Goal: Task Accomplishment & Management: Use online tool/utility

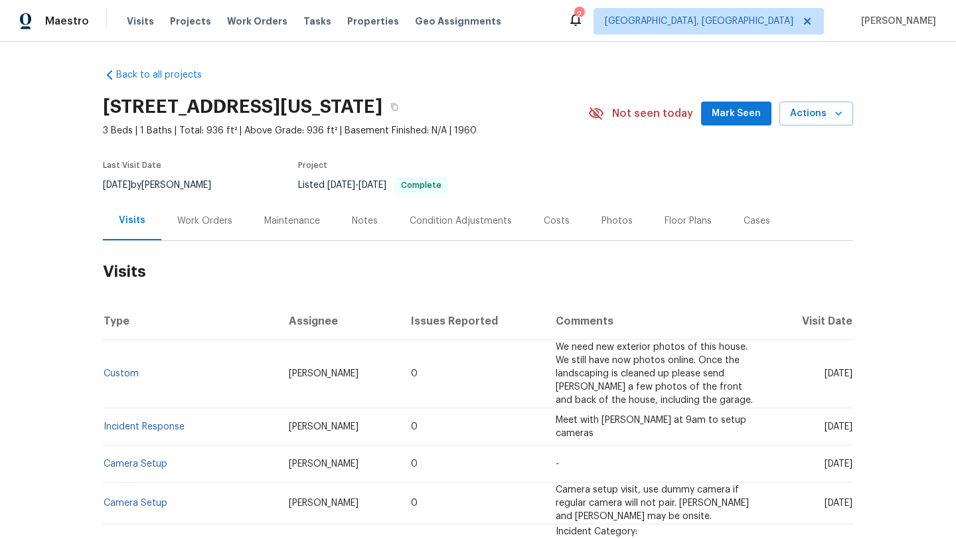
click at [286, 220] on div "Maintenance" at bounding box center [292, 220] width 56 height 13
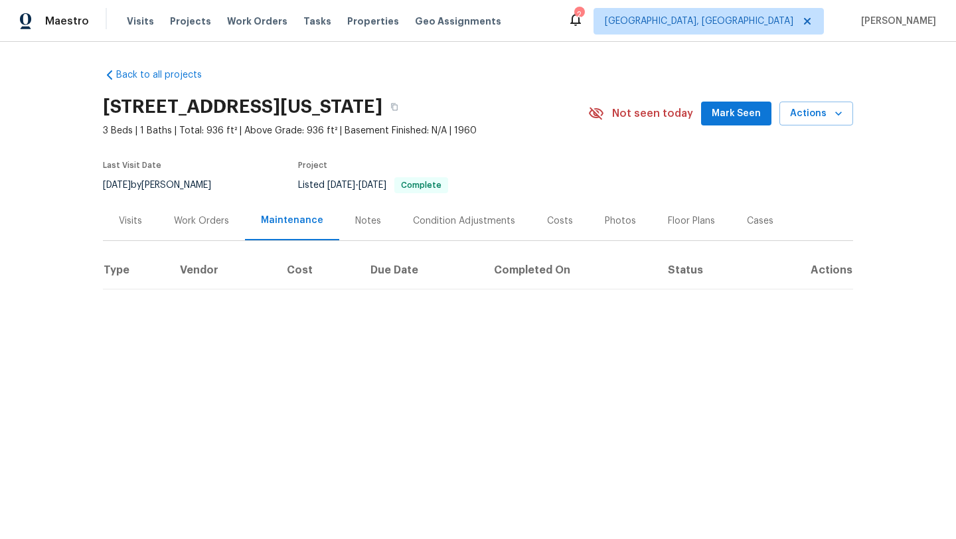
click at [740, 118] on span "Mark Seen" at bounding box center [736, 114] width 49 height 17
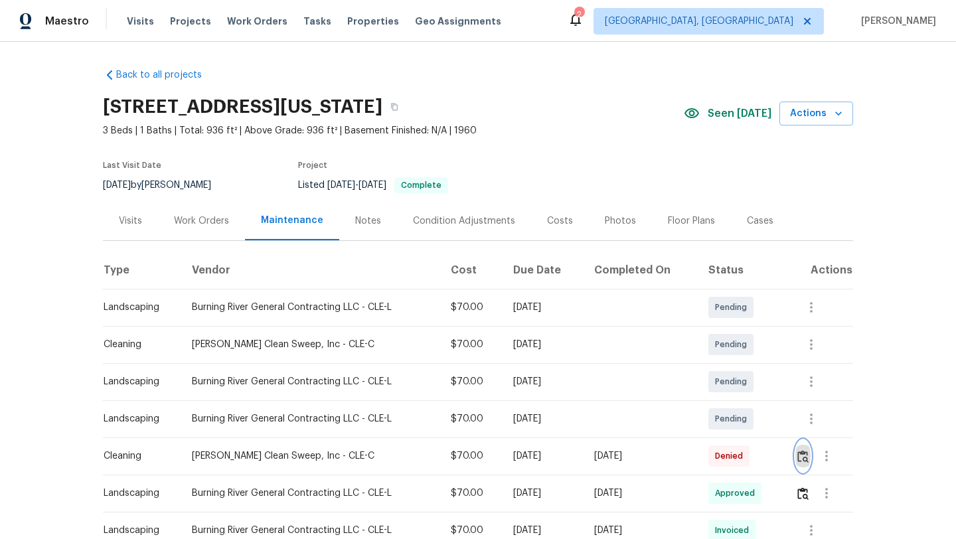
click at [805, 461] on img "button" at bounding box center [803, 456] width 11 height 13
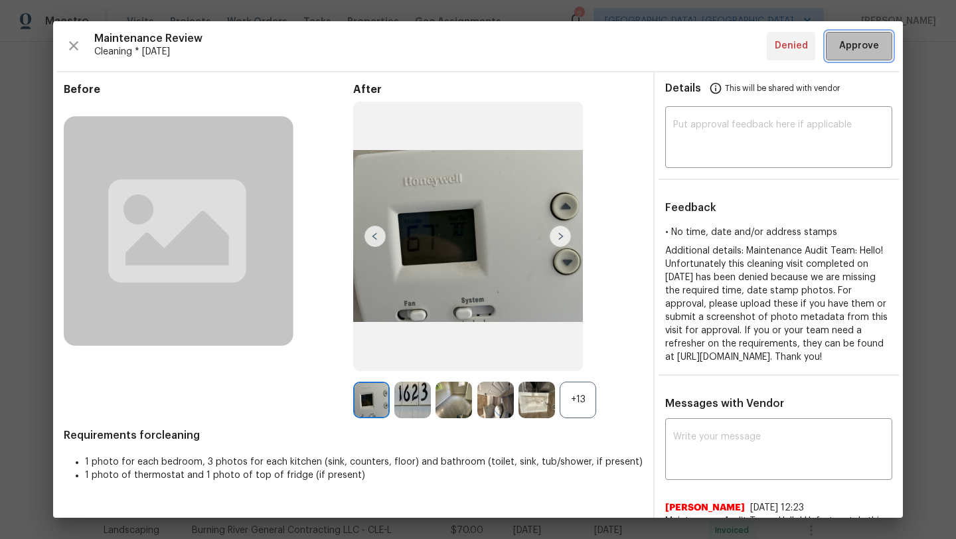
click at [847, 47] on span "Approve" at bounding box center [859, 46] width 40 height 17
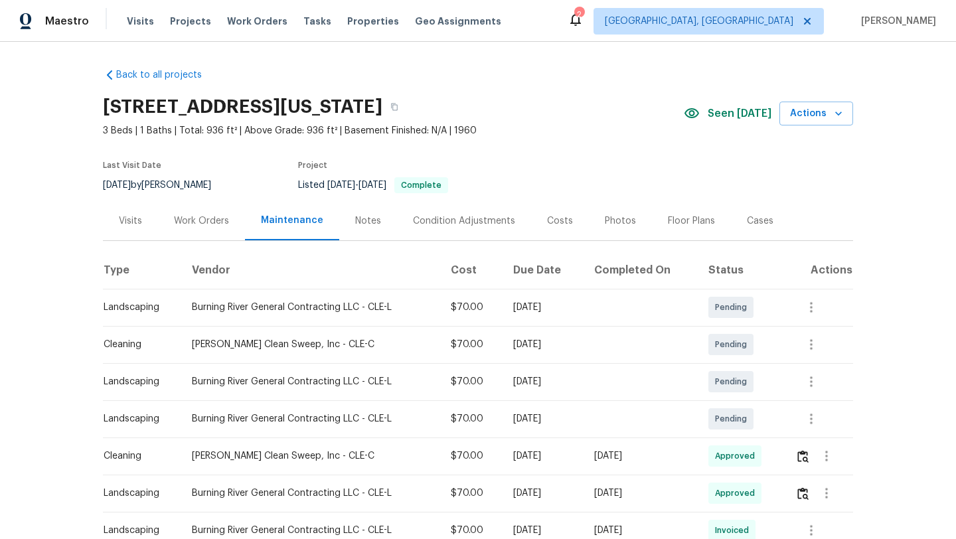
click at [129, 225] on div "Visits" at bounding box center [130, 220] width 23 height 13
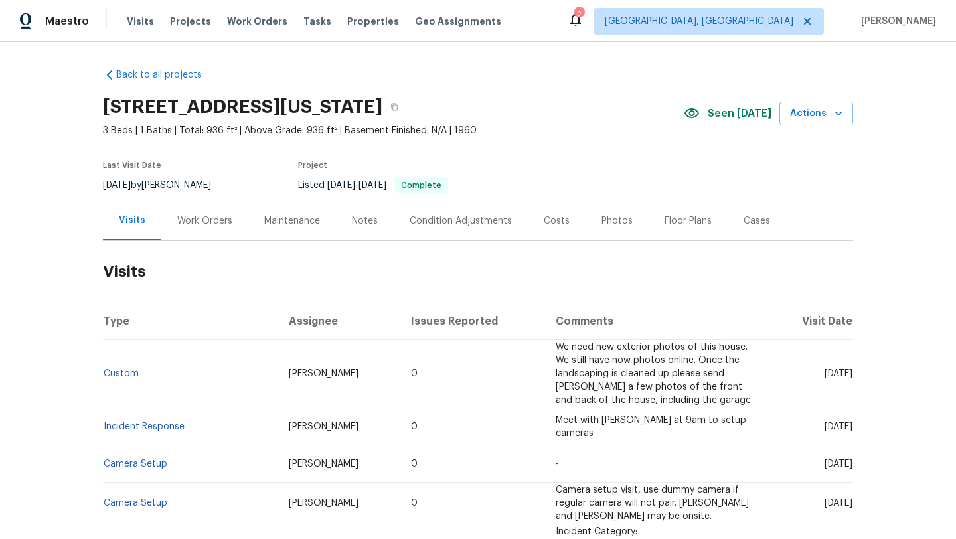
click at [606, 223] on div "Photos" at bounding box center [617, 220] width 31 height 13
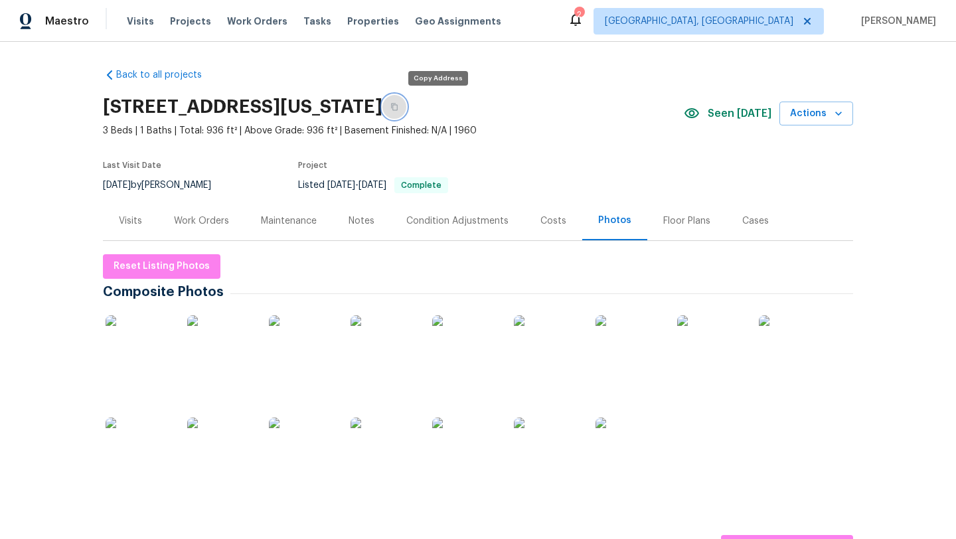
click at [406, 112] on button "button" at bounding box center [394, 107] width 24 height 24
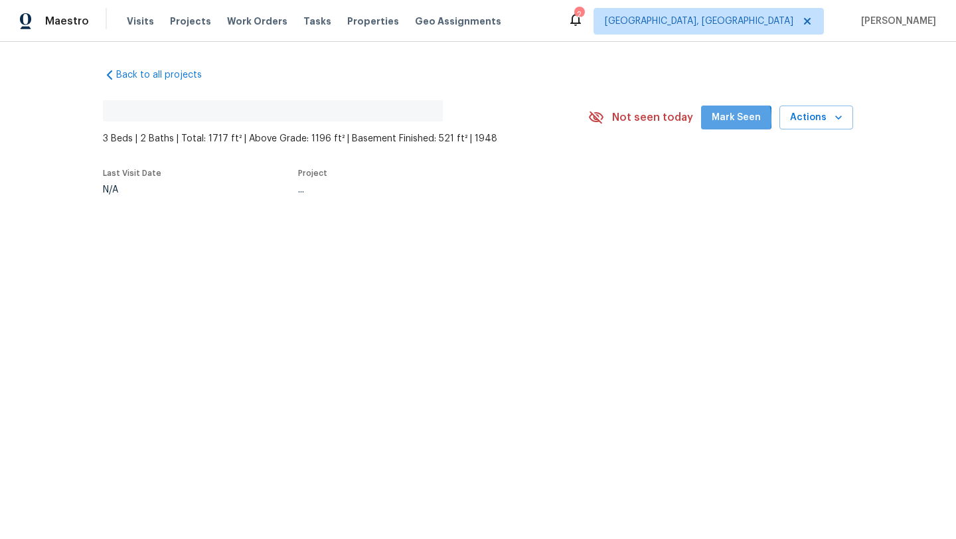
click at [726, 119] on span "Mark Seen" at bounding box center [736, 118] width 49 height 17
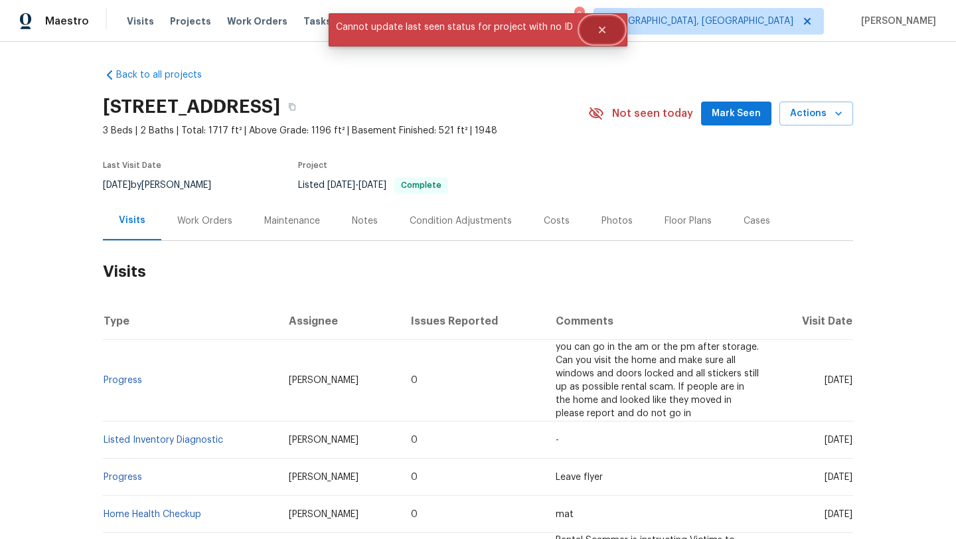
click at [598, 27] on icon "Close" at bounding box center [602, 30] width 11 height 11
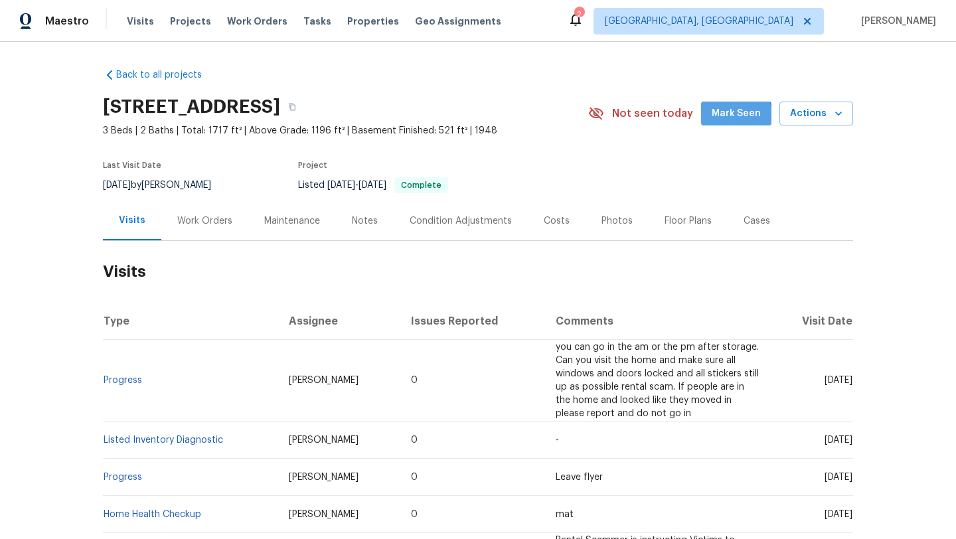
click at [730, 118] on span "Mark Seen" at bounding box center [736, 114] width 49 height 17
click at [271, 221] on div "Maintenance" at bounding box center [292, 220] width 56 height 13
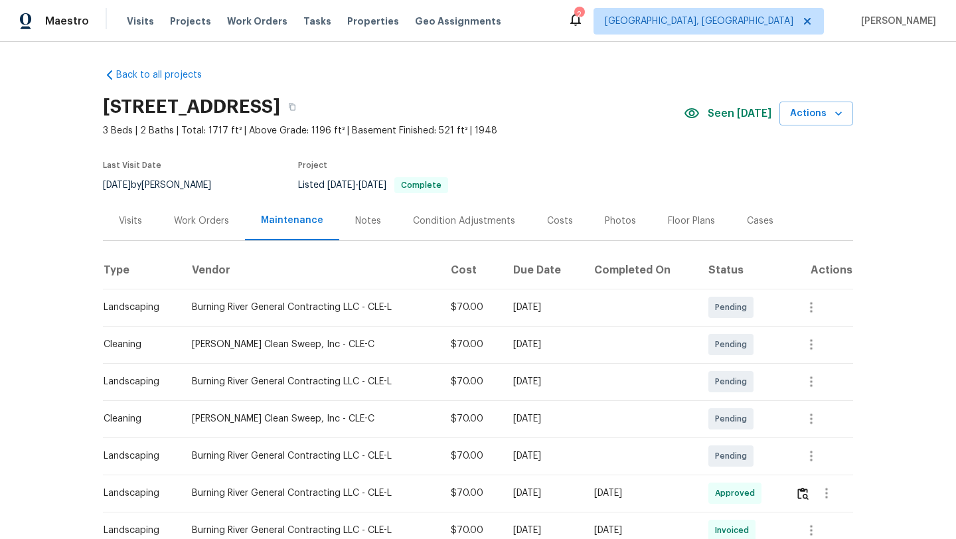
click at [129, 215] on div "Visits" at bounding box center [130, 220] width 23 height 13
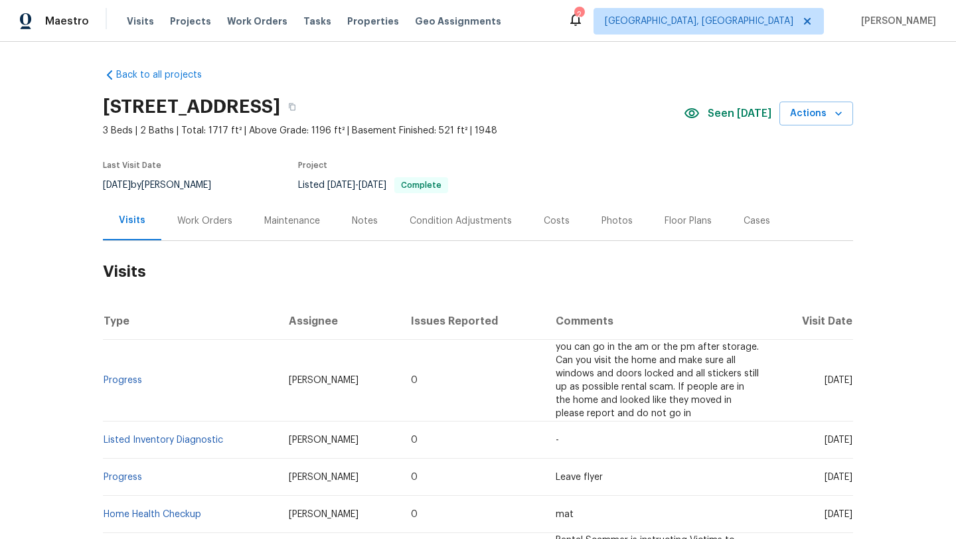
click at [614, 220] on div "Photos" at bounding box center [617, 220] width 31 height 13
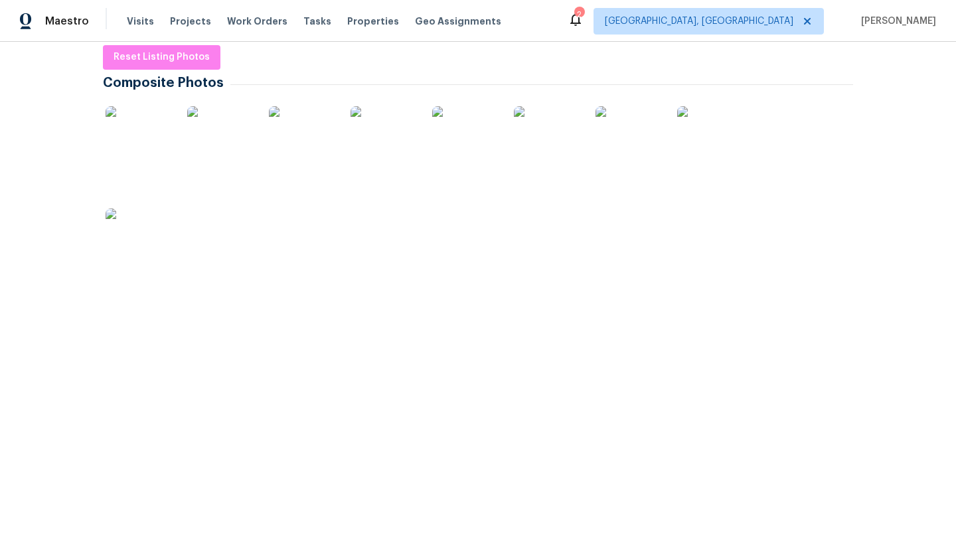
scroll to position [211, 0]
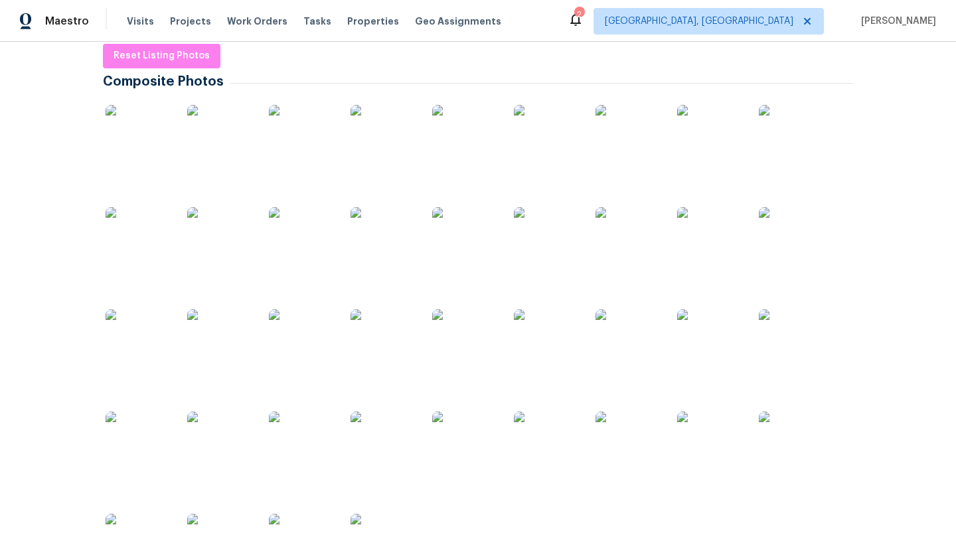
click at [127, 137] on img at bounding box center [139, 138] width 66 height 66
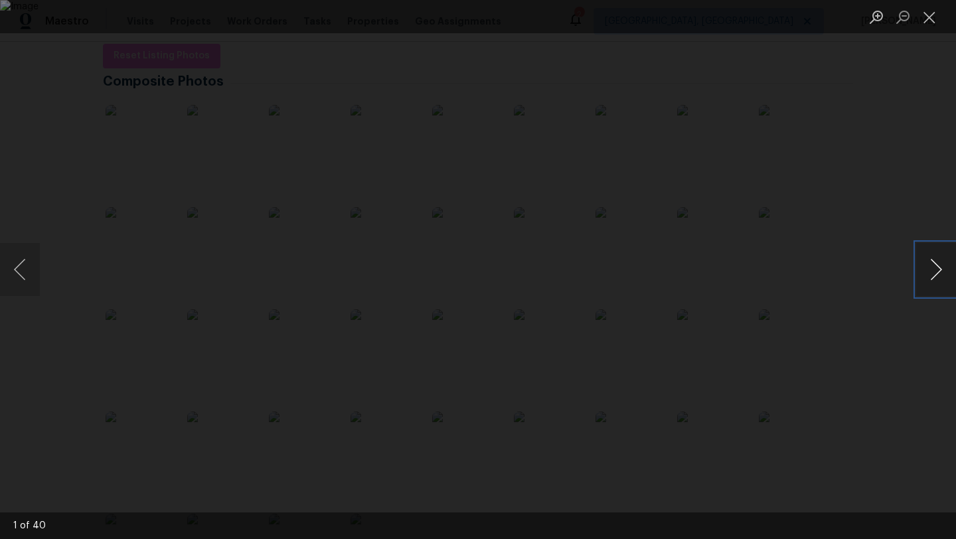
click at [944, 273] on button "Next image" at bounding box center [936, 269] width 40 height 53
click at [943, 273] on button "Next image" at bounding box center [936, 269] width 40 height 53
click at [943, 274] on button "Next image" at bounding box center [936, 269] width 40 height 53
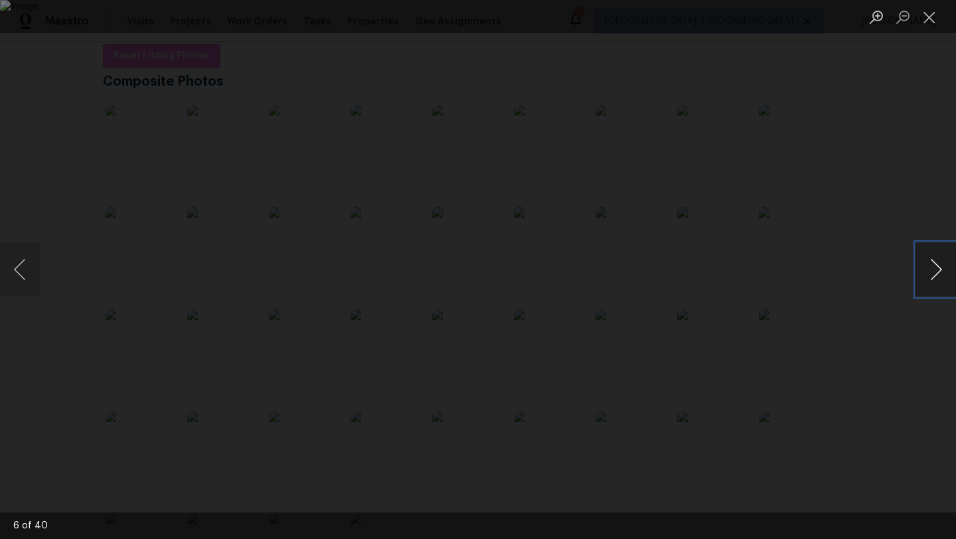
click at [943, 273] on button "Next image" at bounding box center [936, 269] width 40 height 53
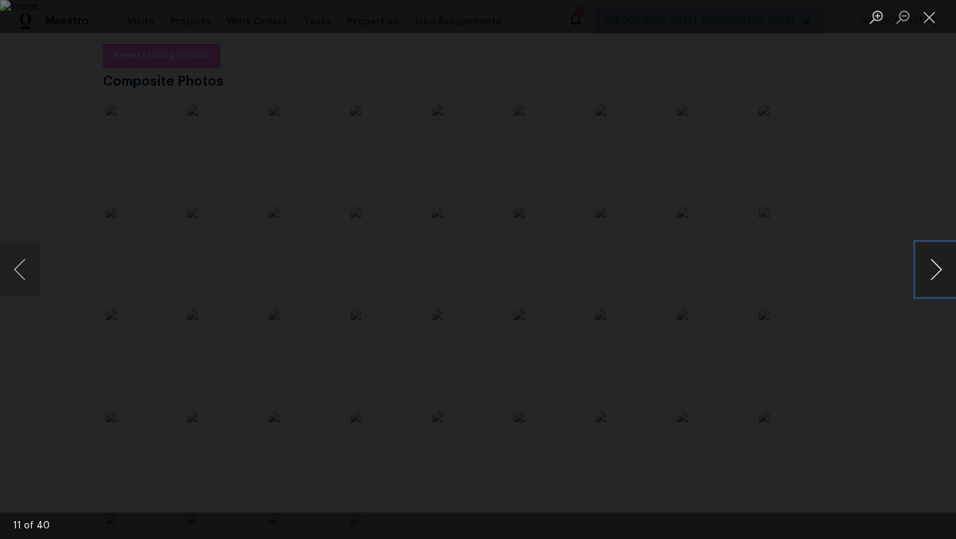
click at [943, 273] on button "Next image" at bounding box center [936, 269] width 40 height 53
click at [28, 269] on button "Previous image" at bounding box center [20, 269] width 40 height 53
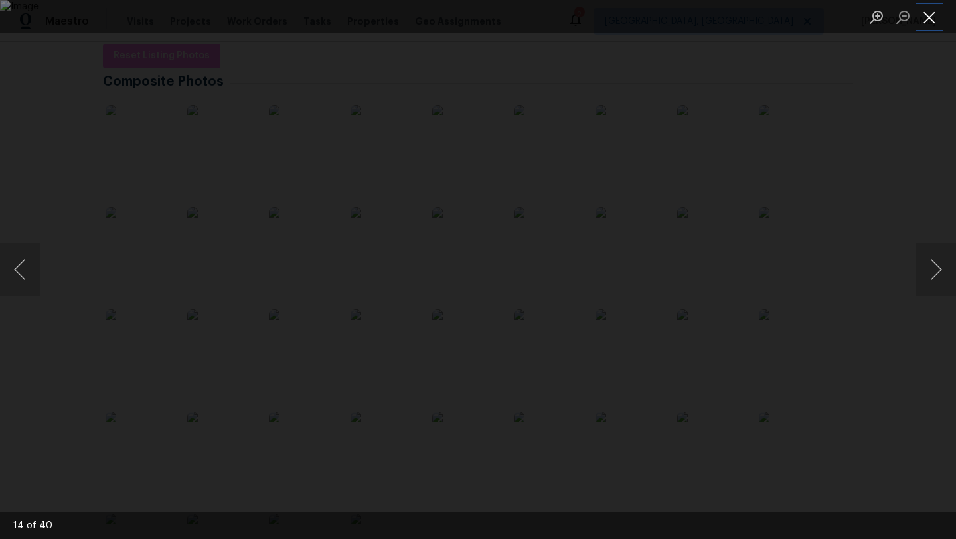
click at [935, 16] on button "Close lightbox" at bounding box center [929, 16] width 27 height 23
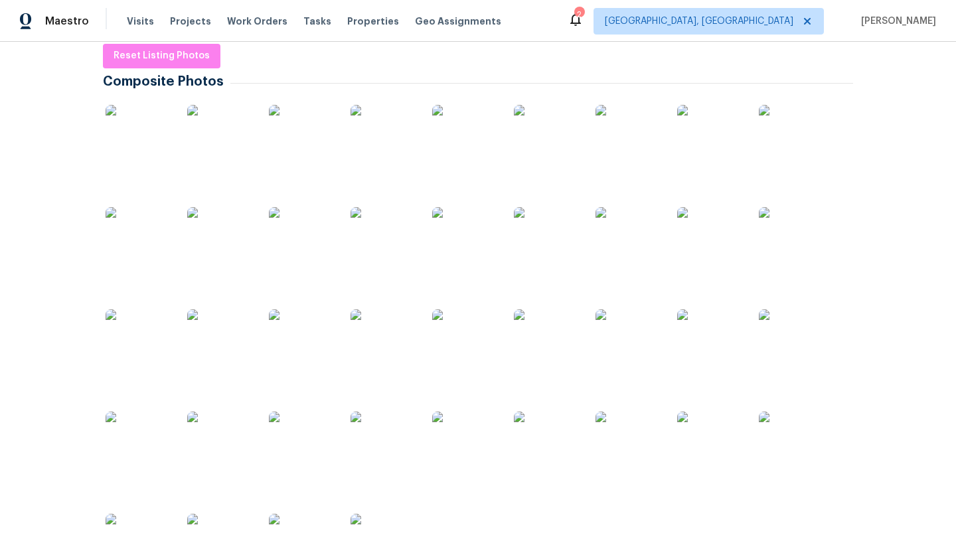
scroll to position [0, 0]
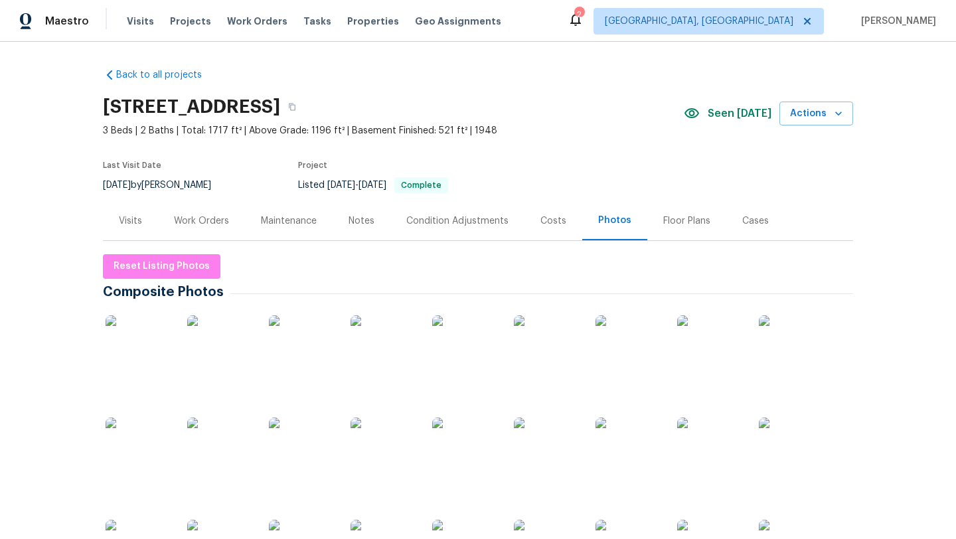
click at [554, 222] on div "Costs" at bounding box center [554, 220] width 26 height 13
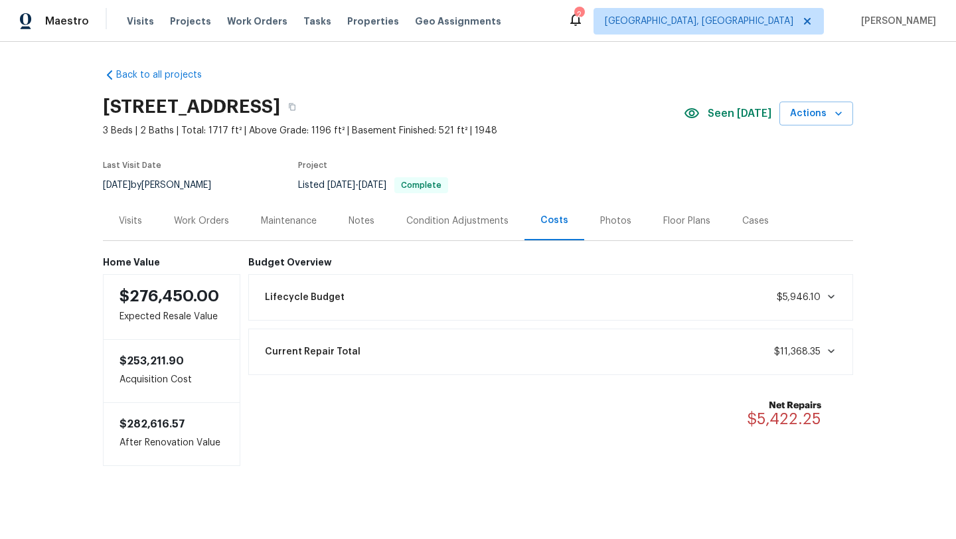
click at [133, 220] on div "Visits" at bounding box center [130, 220] width 23 height 13
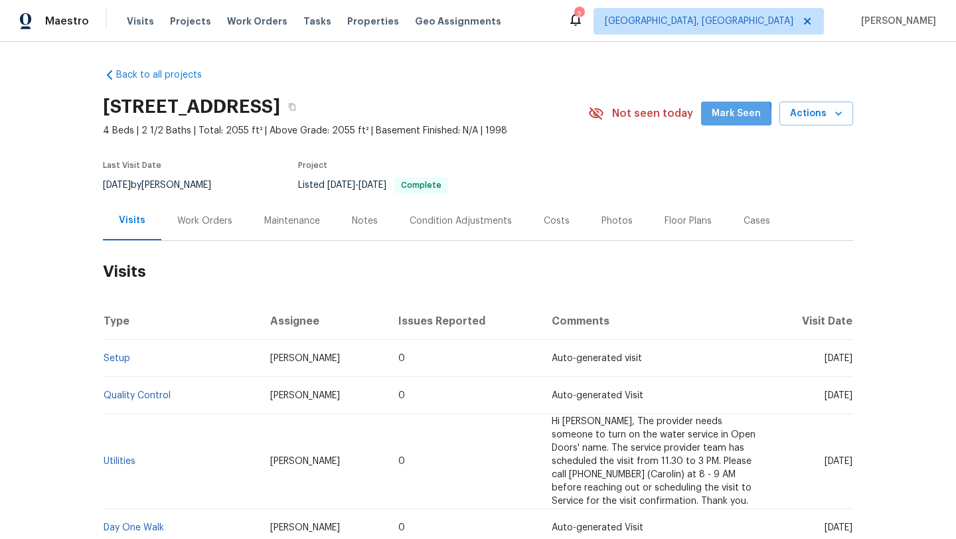
click at [716, 116] on button "Mark Seen" at bounding box center [736, 114] width 70 height 25
click at [278, 218] on div "Maintenance" at bounding box center [292, 220] width 56 height 13
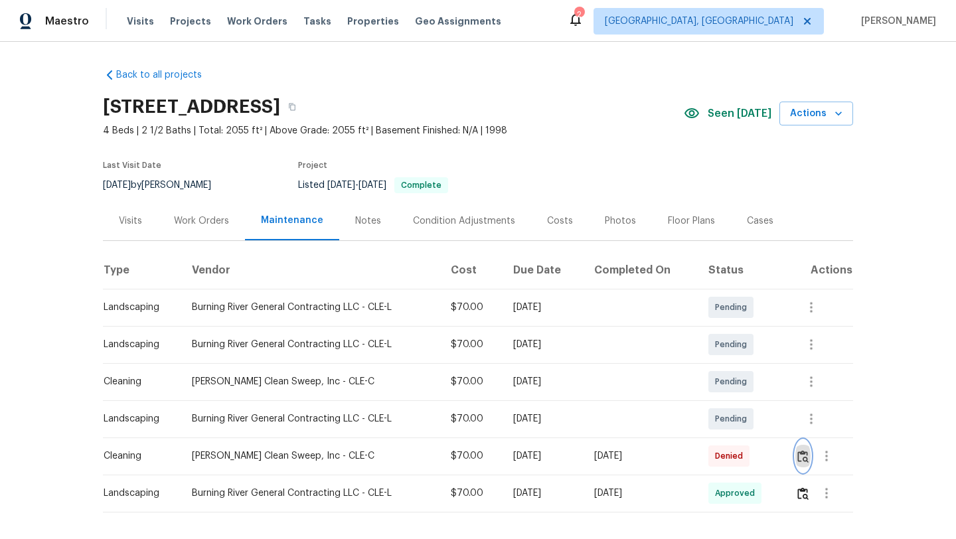
click at [808, 455] on img "button" at bounding box center [803, 456] width 11 height 13
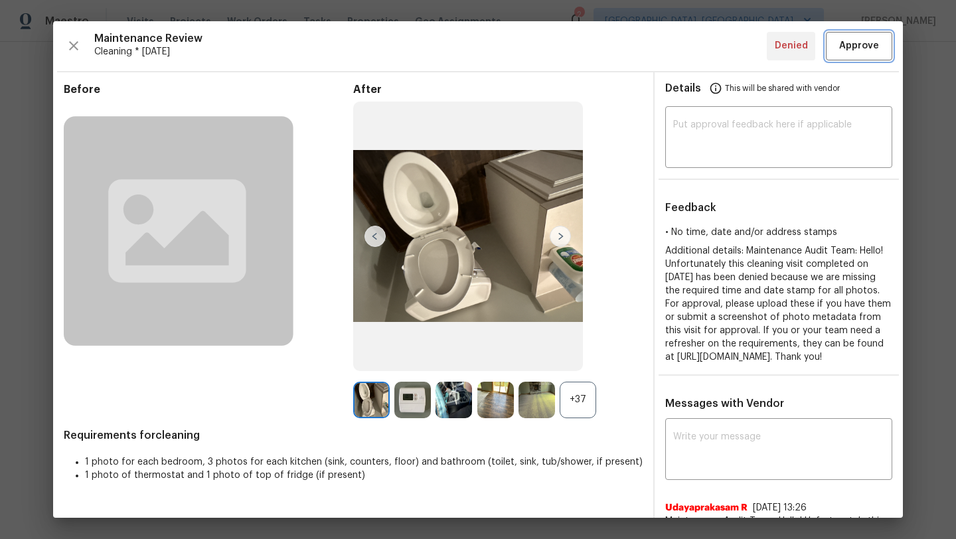
click at [847, 50] on span "Approve" at bounding box center [859, 46] width 40 height 17
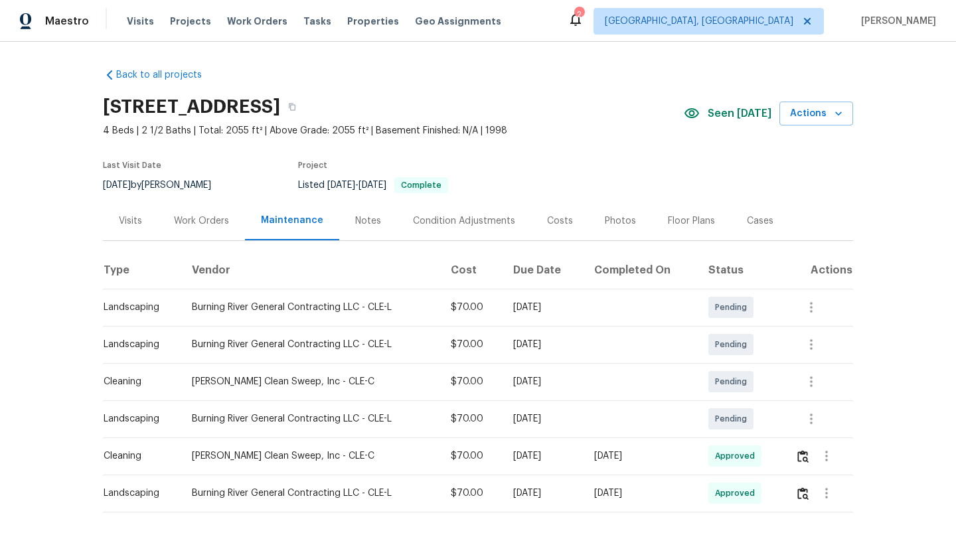
click at [122, 217] on div "Visits" at bounding box center [130, 220] width 23 height 13
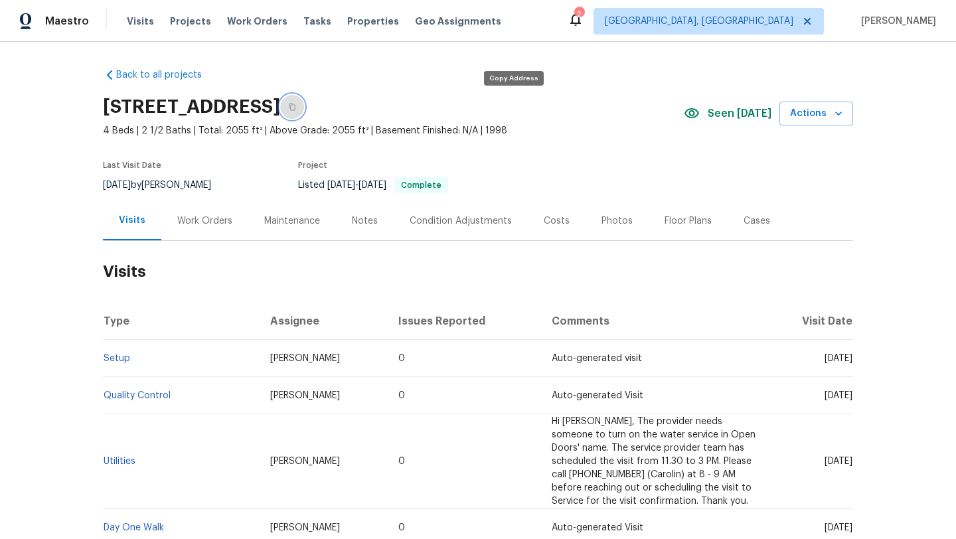
click at [296, 106] on icon "button" at bounding box center [292, 107] width 8 height 8
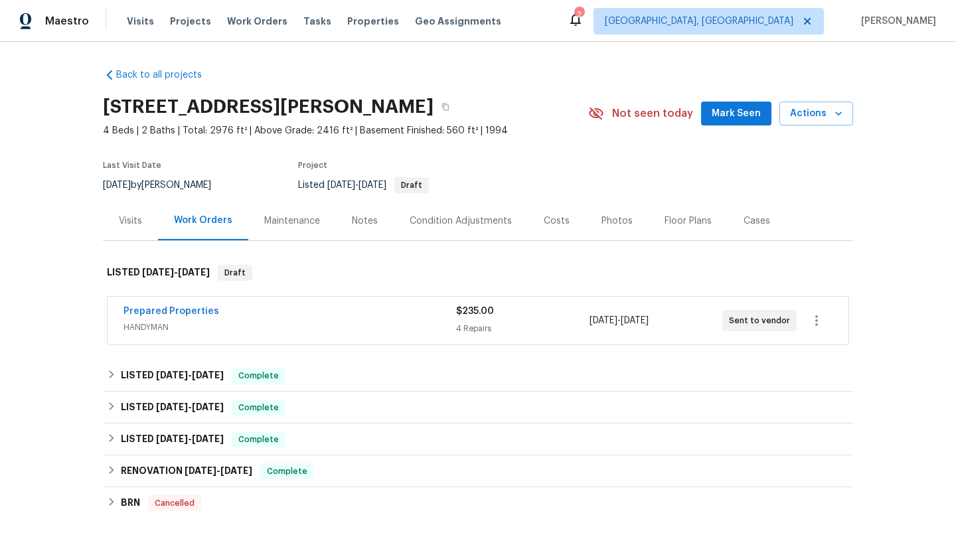
click at [308, 219] on div "Maintenance" at bounding box center [292, 220] width 56 height 13
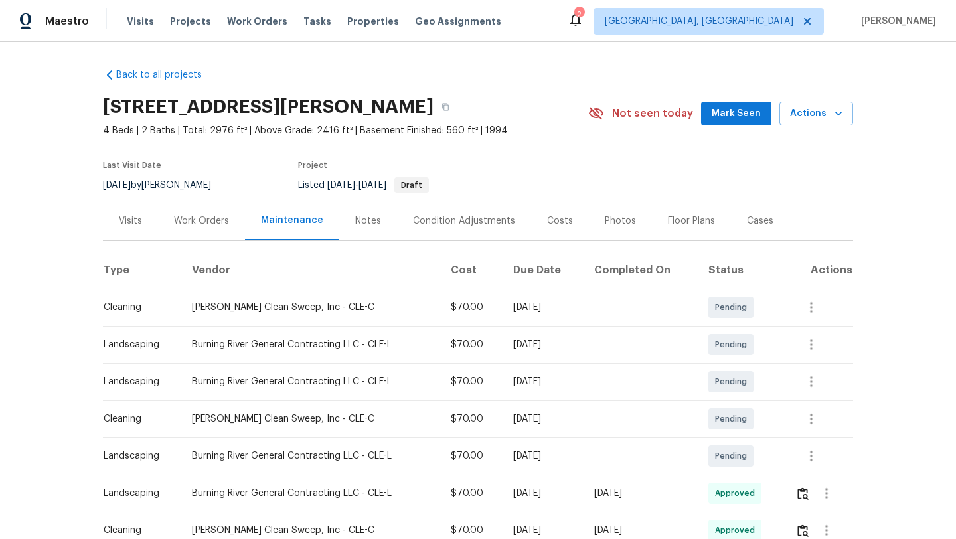
click at [734, 114] on span "Mark Seen" at bounding box center [736, 114] width 49 height 17
click at [199, 224] on div "Work Orders" at bounding box center [201, 220] width 55 height 13
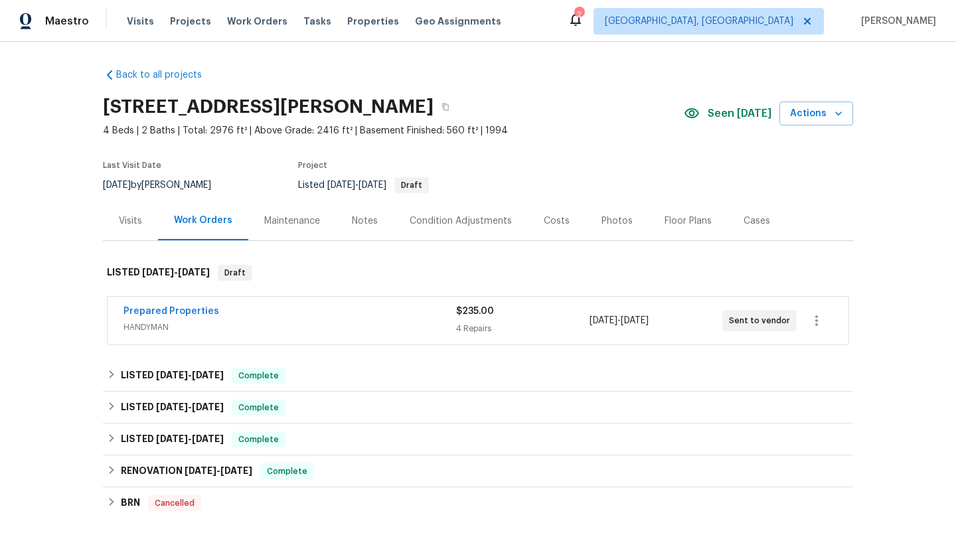
click at [133, 230] on div "Visits" at bounding box center [130, 220] width 55 height 39
click at [736, 115] on span "Seen [DATE]" at bounding box center [740, 113] width 64 height 13
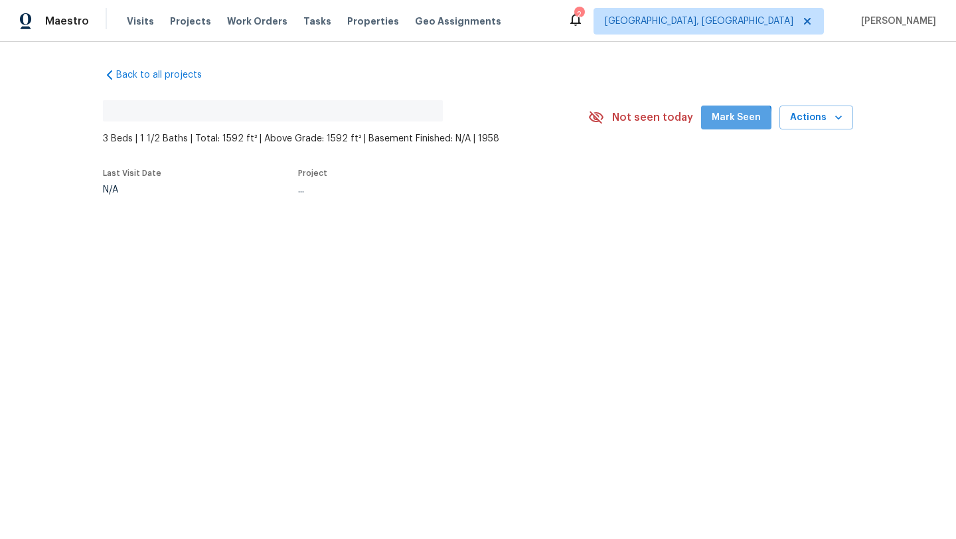
click at [734, 119] on span "Mark Seen" at bounding box center [736, 118] width 49 height 17
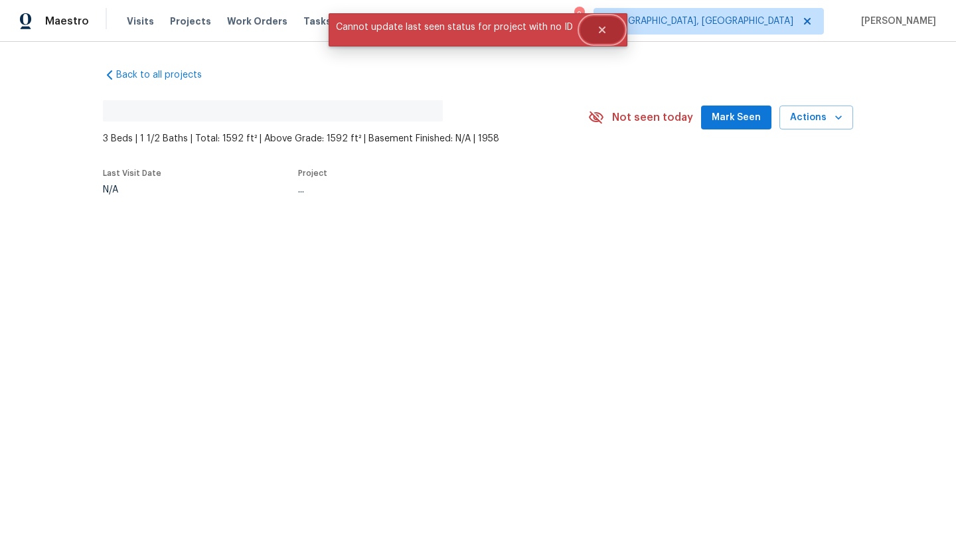
click at [598, 27] on icon "Close" at bounding box center [602, 30] width 11 height 11
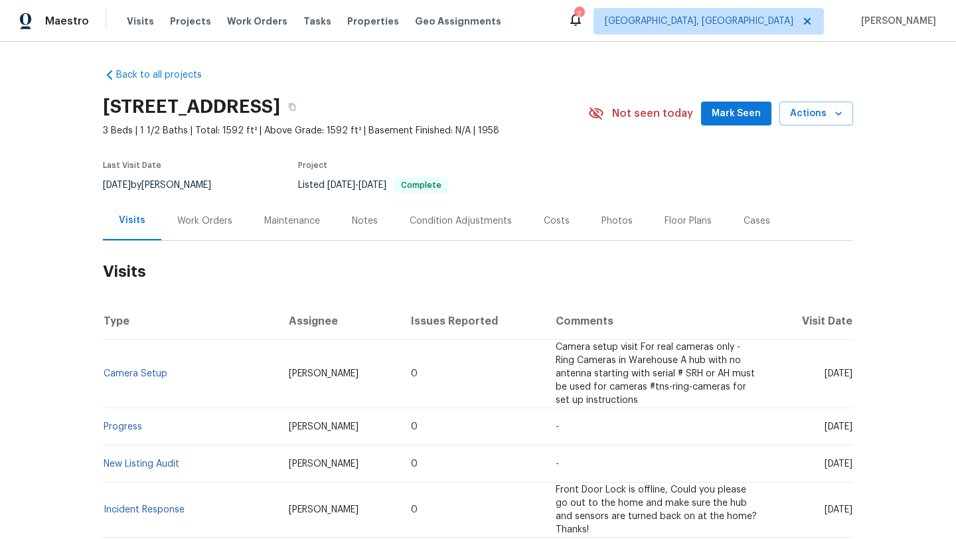
click at [717, 124] on button "Mark Seen" at bounding box center [736, 114] width 70 height 25
click at [270, 222] on div "Maintenance" at bounding box center [292, 220] width 56 height 13
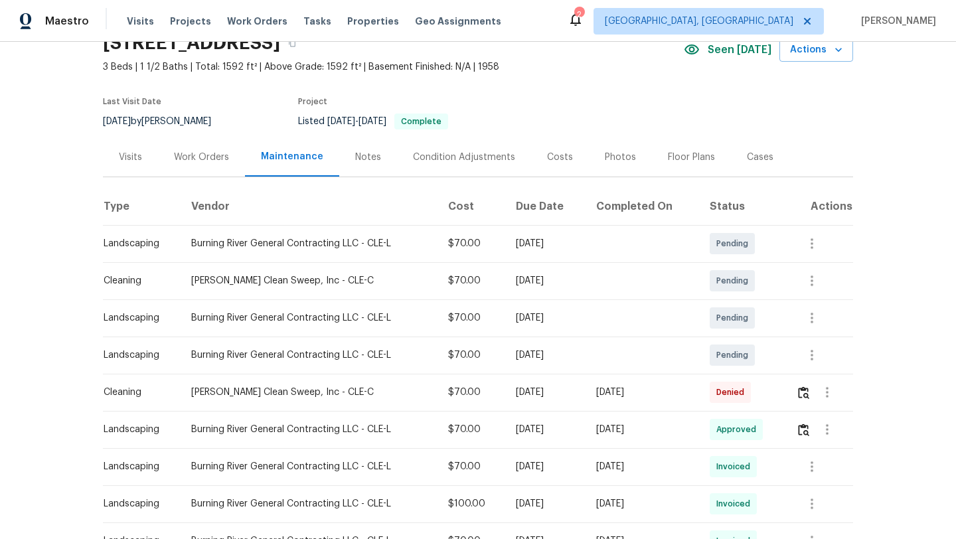
scroll to position [65, 0]
click at [805, 391] on img "button" at bounding box center [803, 391] width 11 height 13
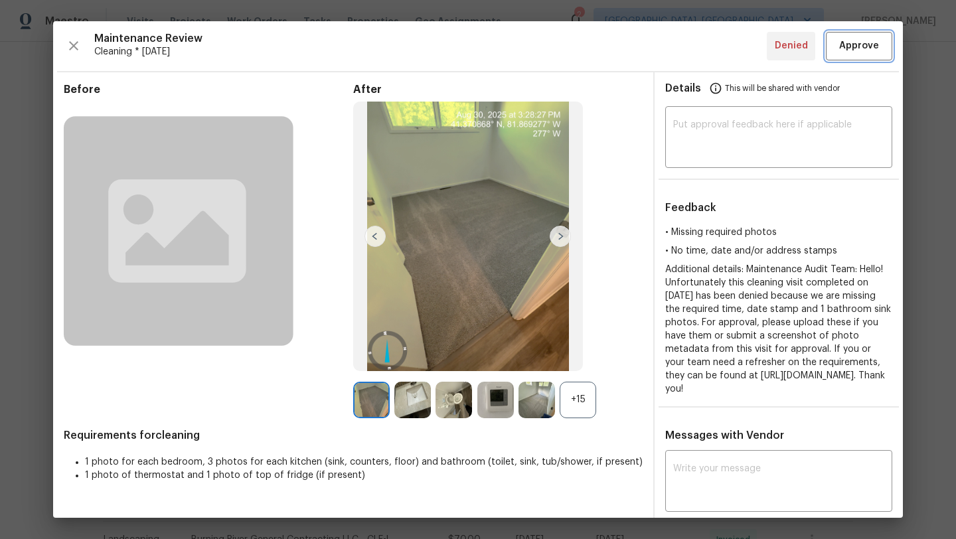
click at [857, 48] on span "Approve" at bounding box center [859, 46] width 40 height 17
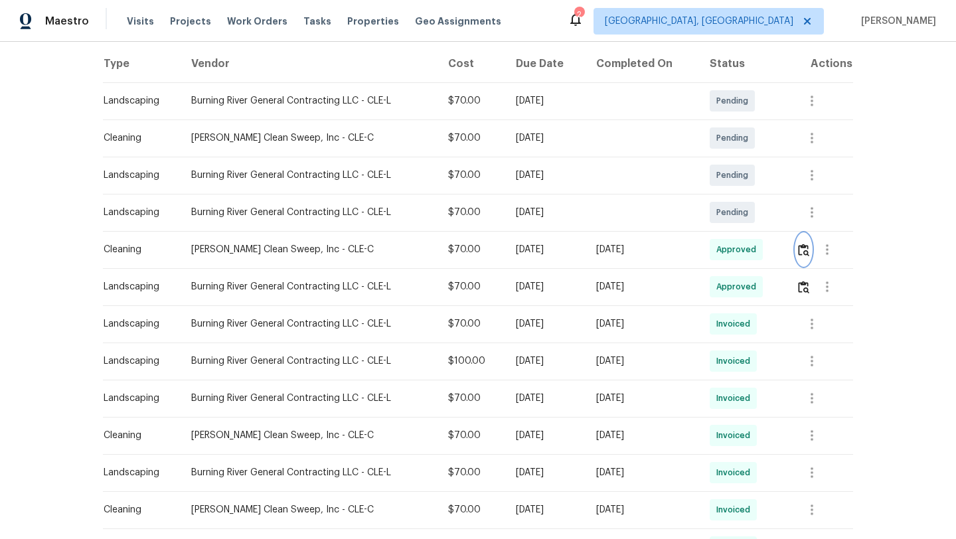
scroll to position [0, 0]
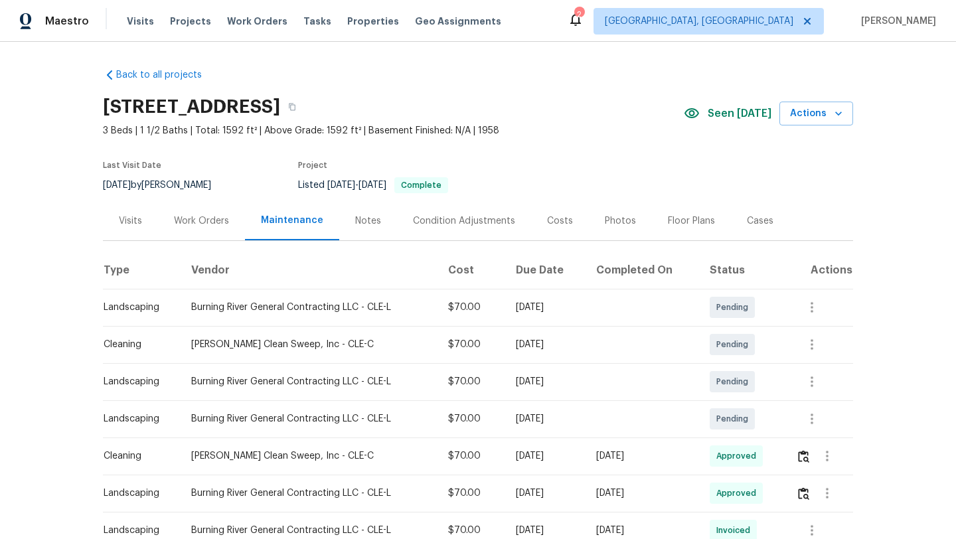
click at [124, 218] on div "Visits" at bounding box center [130, 220] width 23 height 13
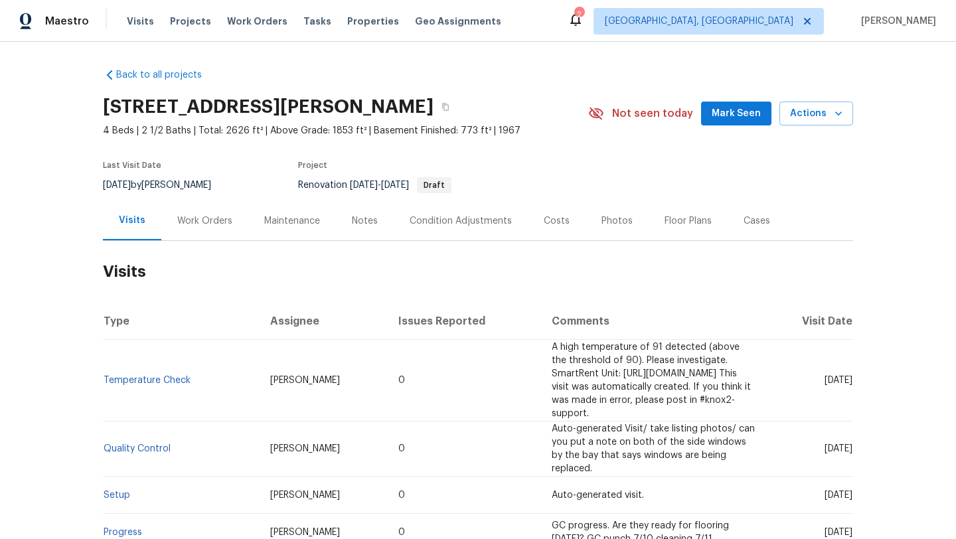
click at [286, 217] on div "Maintenance" at bounding box center [292, 220] width 56 height 13
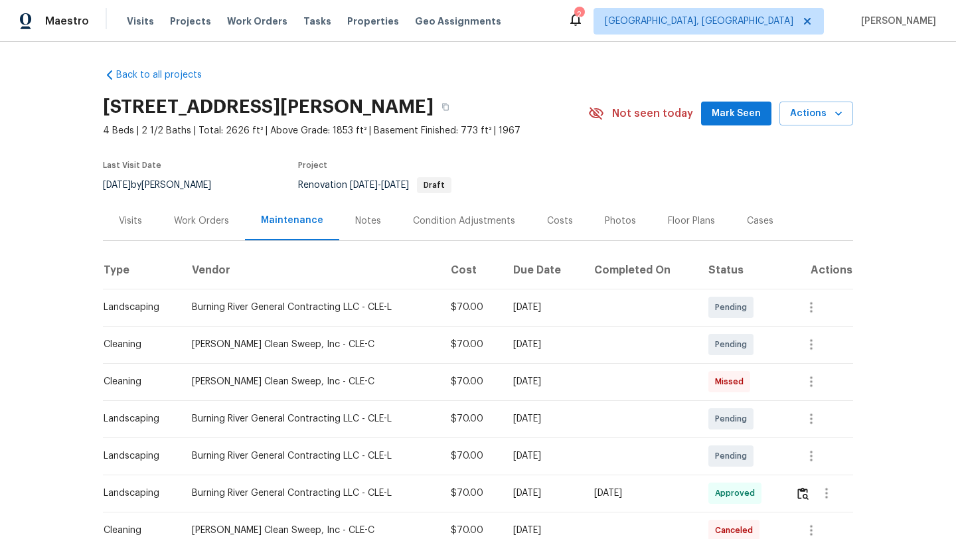
click at [126, 218] on div "Visits" at bounding box center [130, 220] width 23 height 13
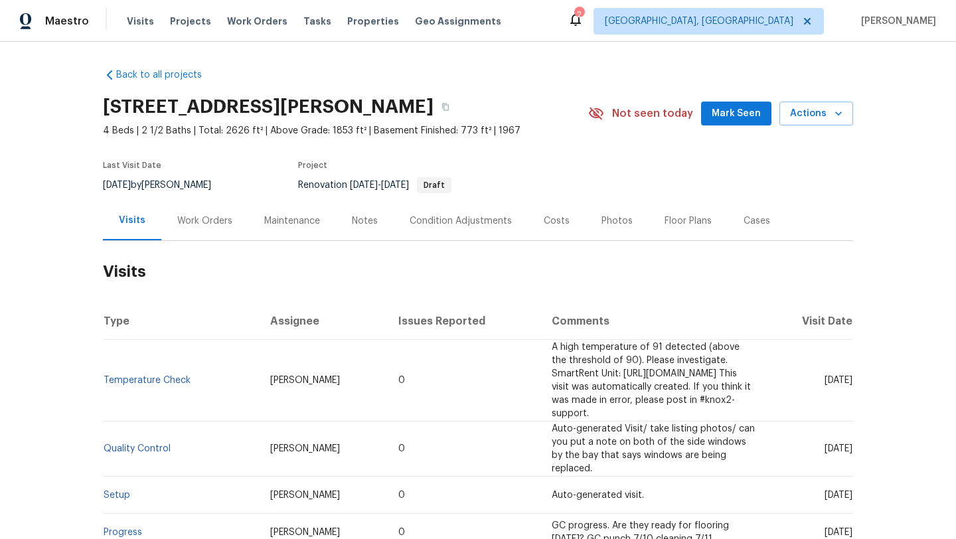
click at [715, 110] on button "Mark Seen" at bounding box center [736, 114] width 70 height 25
click at [182, 224] on div "Work Orders" at bounding box center [204, 220] width 55 height 13
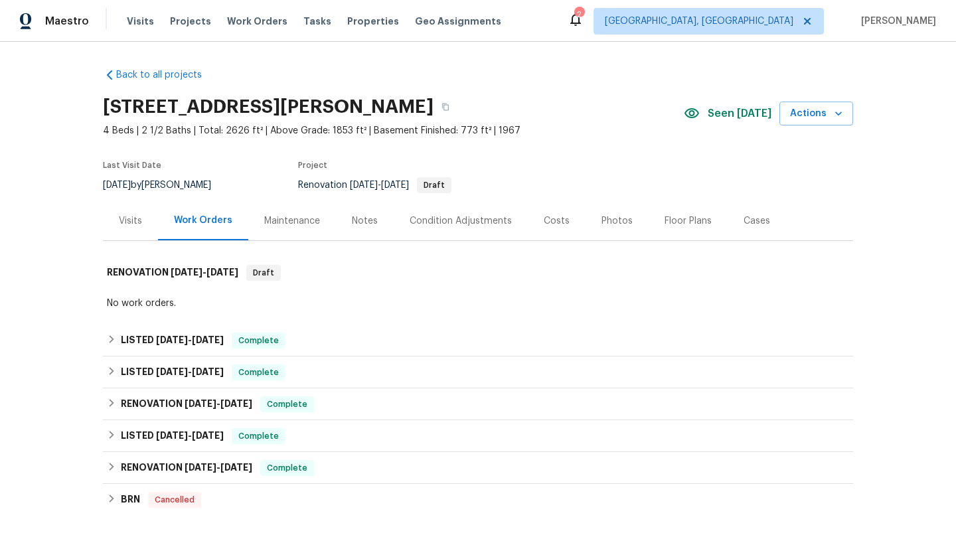
click at [130, 220] on div "Visits" at bounding box center [130, 220] width 23 height 13
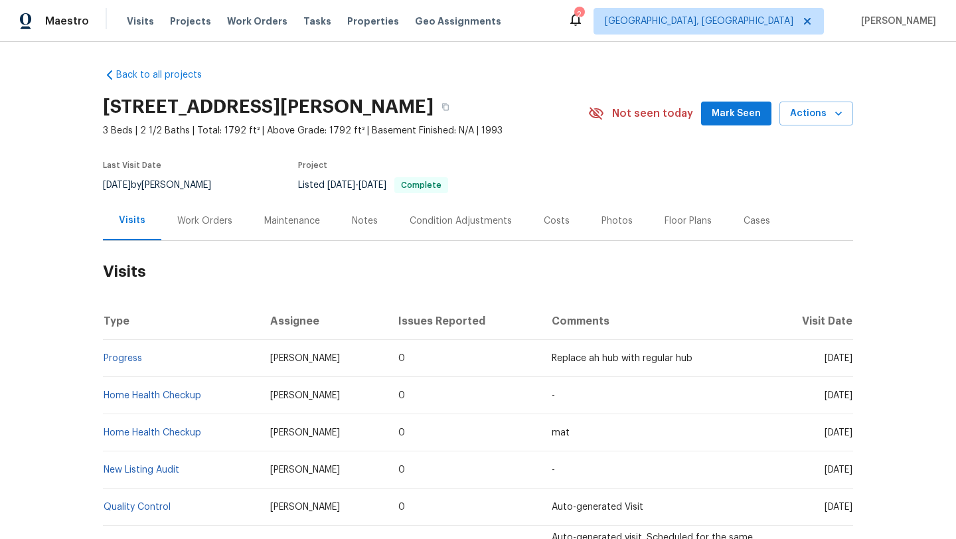
click at [276, 221] on div "Maintenance" at bounding box center [292, 220] width 56 height 13
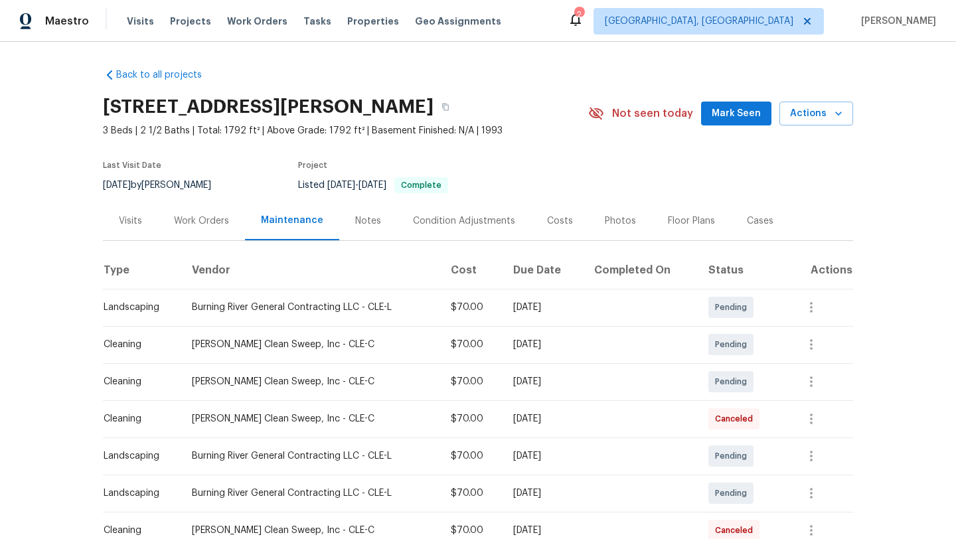
click at [122, 225] on div "Visits" at bounding box center [130, 220] width 23 height 13
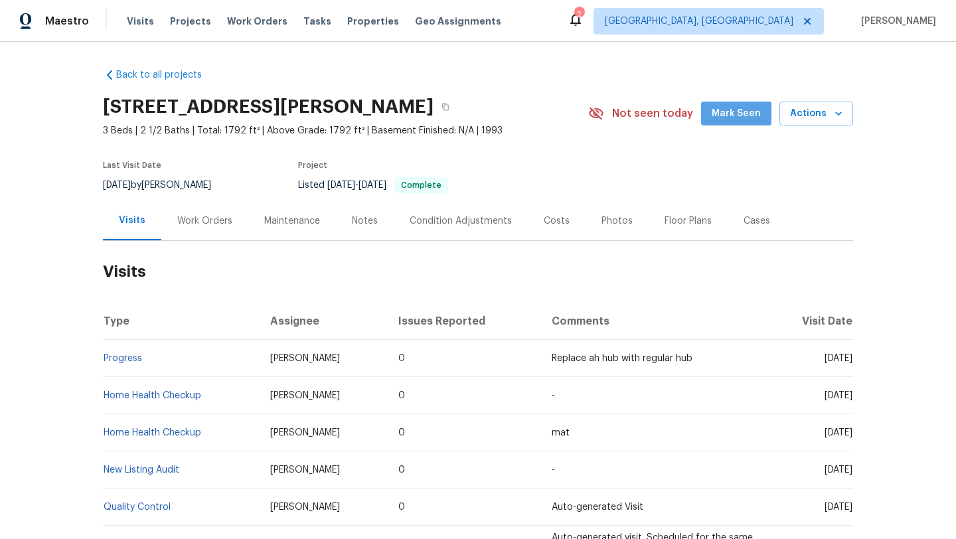
click at [738, 116] on span "Mark Seen" at bounding box center [736, 114] width 49 height 17
click at [193, 218] on div "Work Orders" at bounding box center [204, 220] width 55 height 13
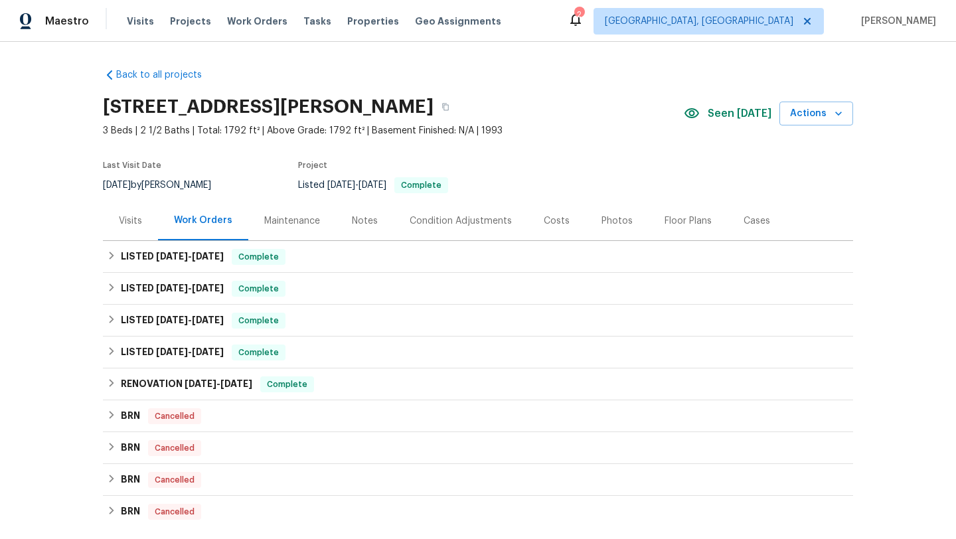
click at [122, 222] on div "Visits" at bounding box center [130, 220] width 23 height 13
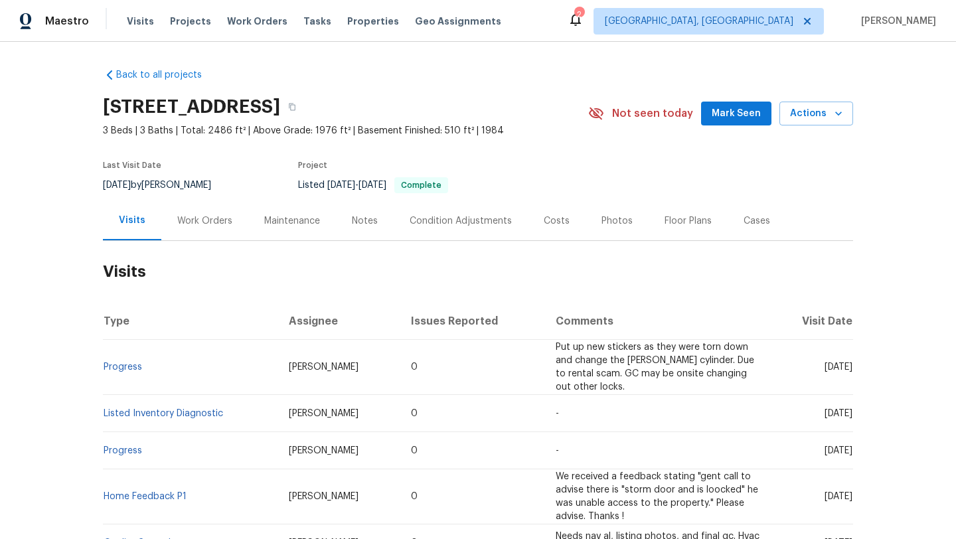
click at [715, 118] on button "Mark Seen" at bounding box center [736, 114] width 70 height 25
click at [188, 224] on div "Work Orders" at bounding box center [204, 220] width 55 height 13
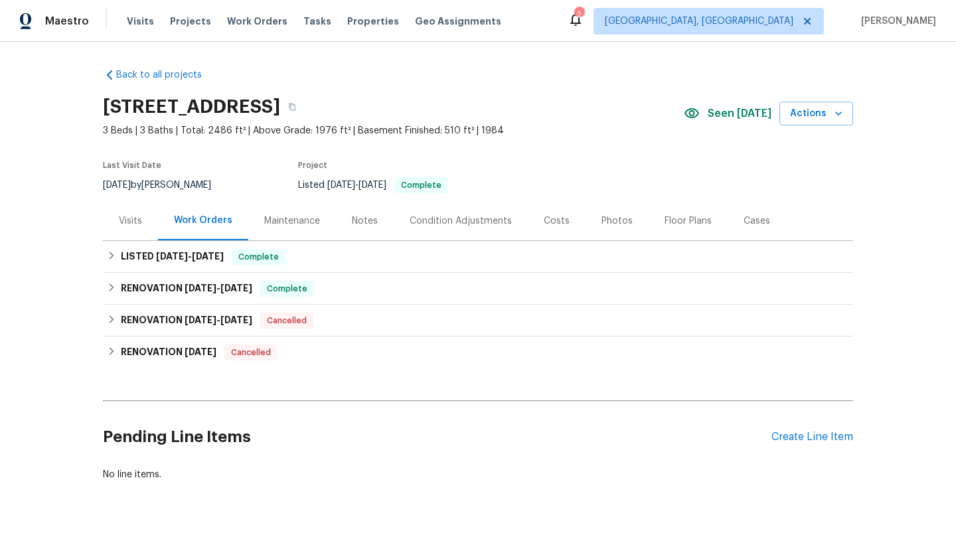
click at [275, 215] on div "Maintenance" at bounding box center [292, 220] width 56 height 13
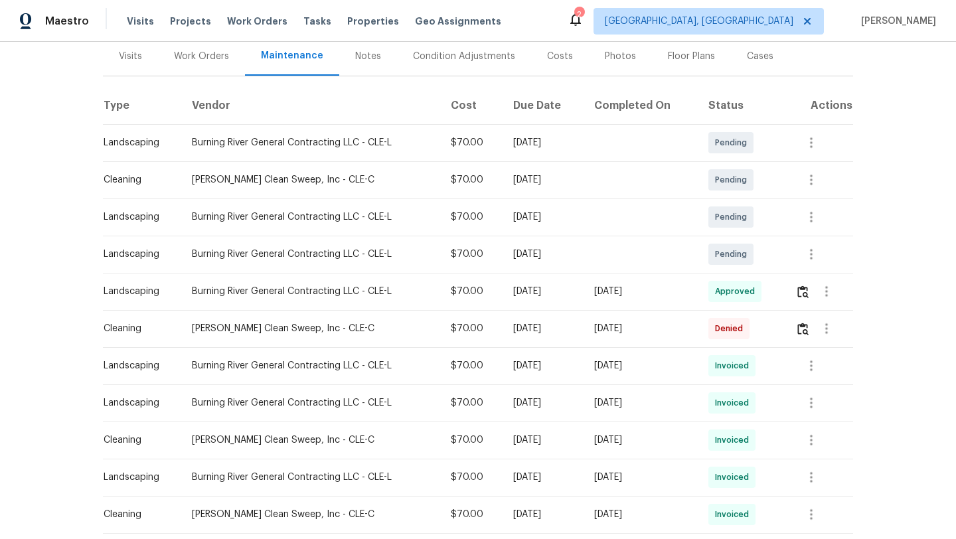
scroll to position [194, 0]
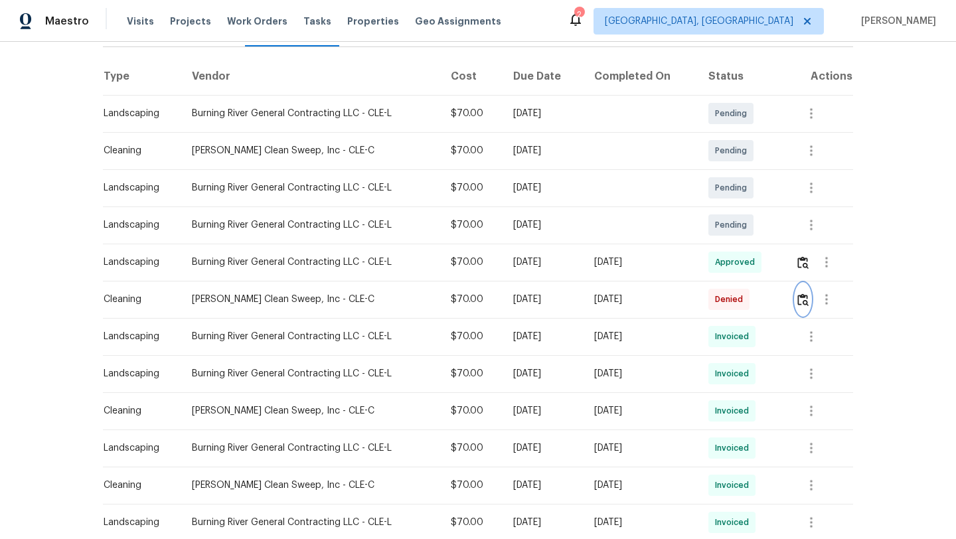
click at [806, 305] on img "button" at bounding box center [803, 300] width 11 height 13
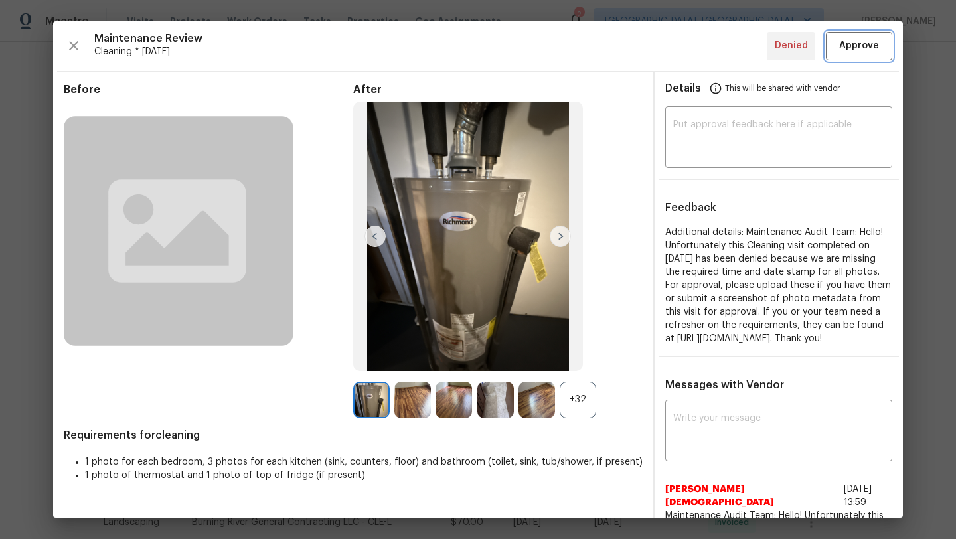
click at [843, 48] on span "Approve" at bounding box center [859, 46] width 40 height 17
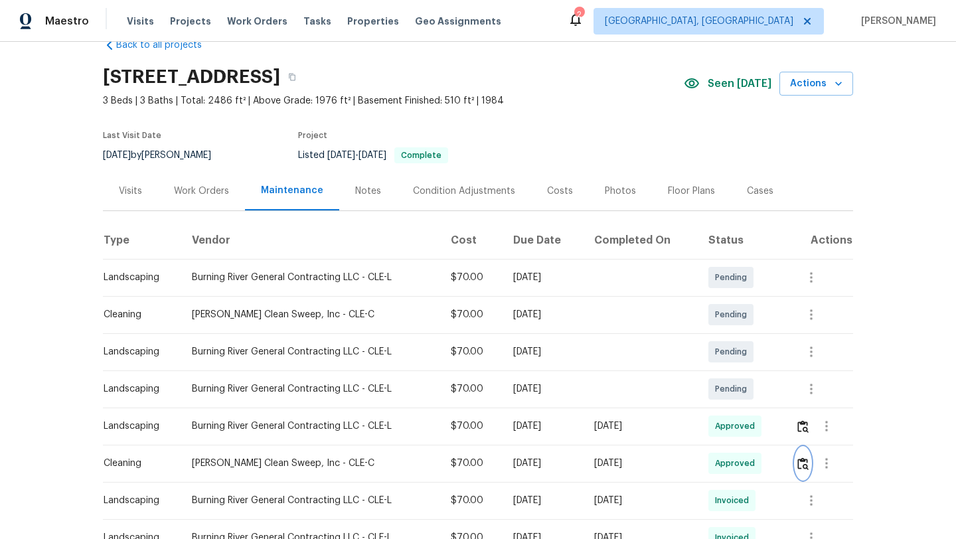
scroll to position [0, 0]
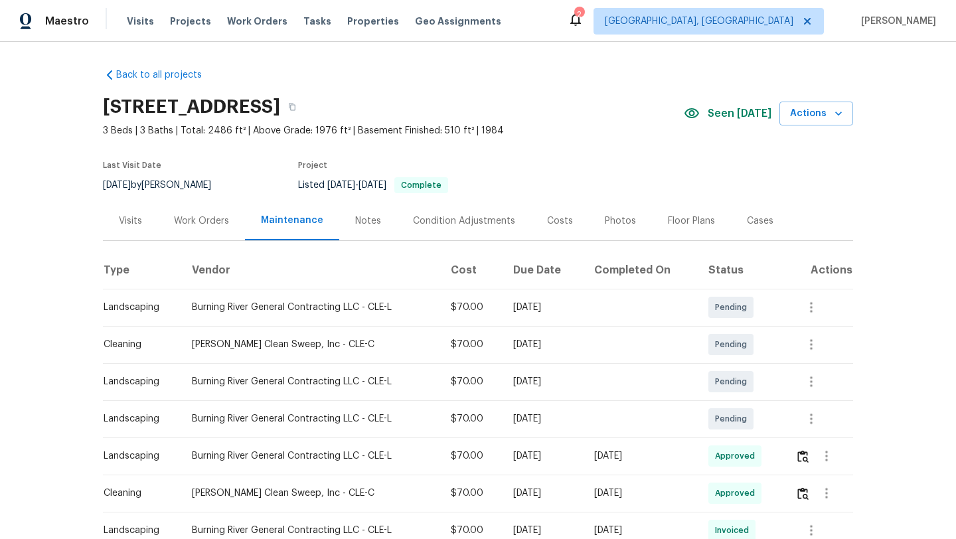
click at [133, 222] on div "Visits" at bounding box center [130, 220] width 23 height 13
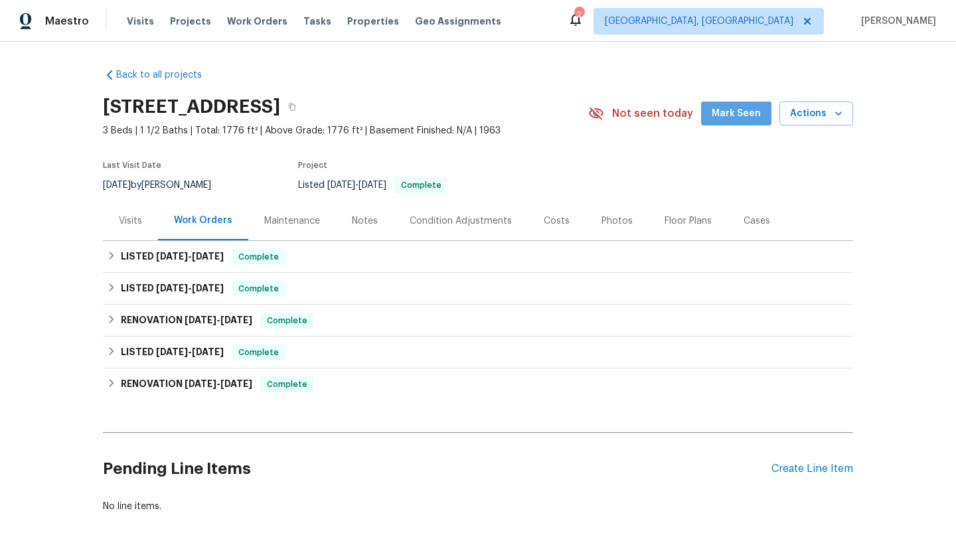
click at [732, 126] on button "Mark Seen" at bounding box center [736, 114] width 70 height 25
click at [278, 225] on div "Maintenance" at bounding box center [292, 220] width 56 height 13
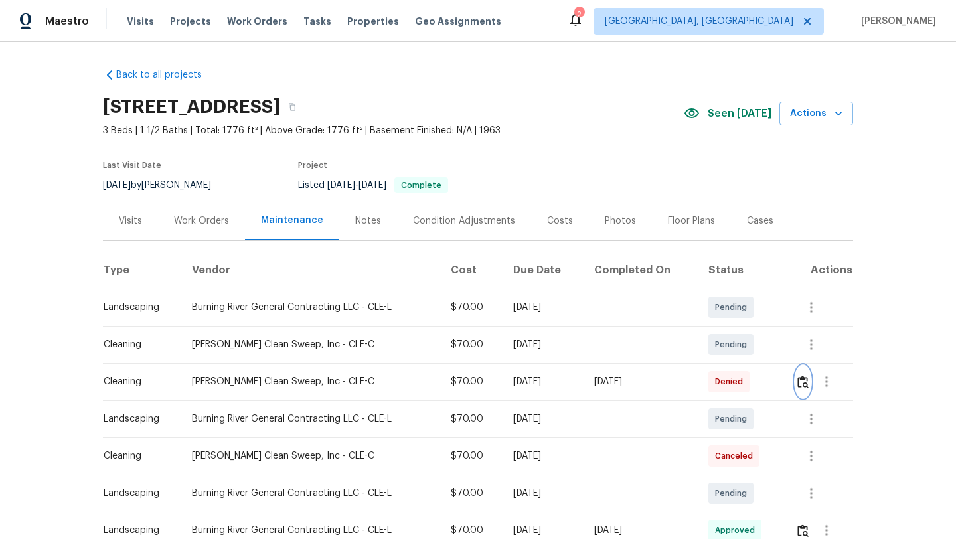
click at [805, 380] on img "button" at bounding box center [803, 382] width 11 height 13
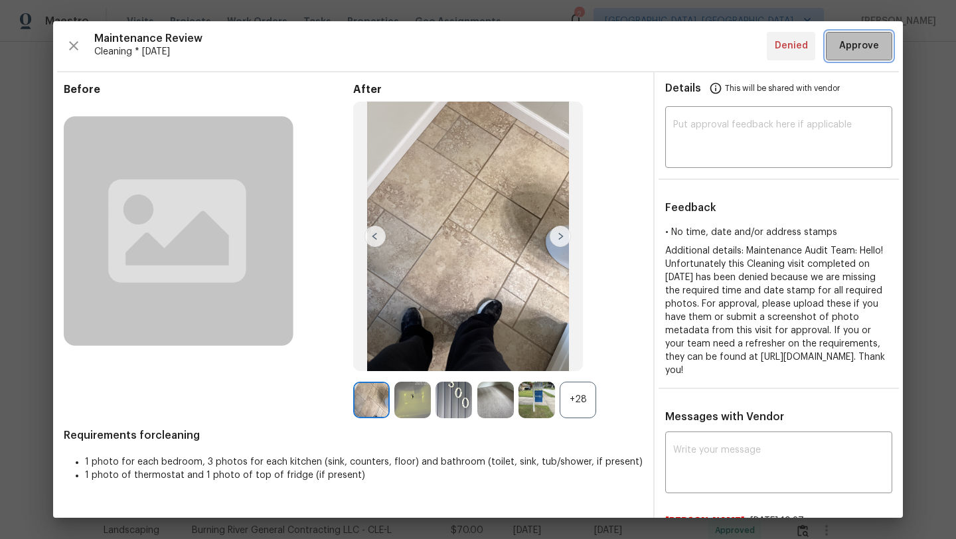
click at [832, 52] on button "Approve" at bounding box center [859, 46] width 66 height 29
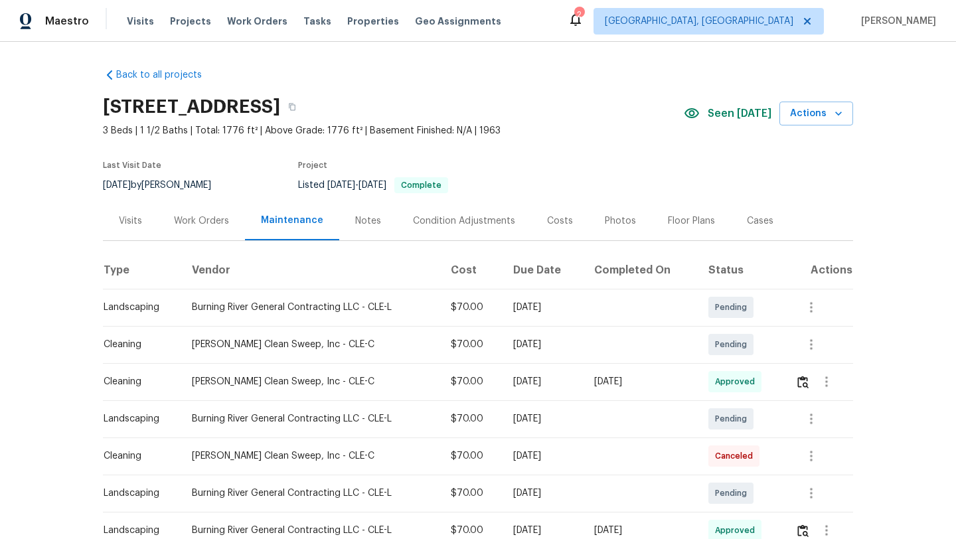
click at [124, 224] on div "Visits" at bounding box center [130, 220] width 23 height 13
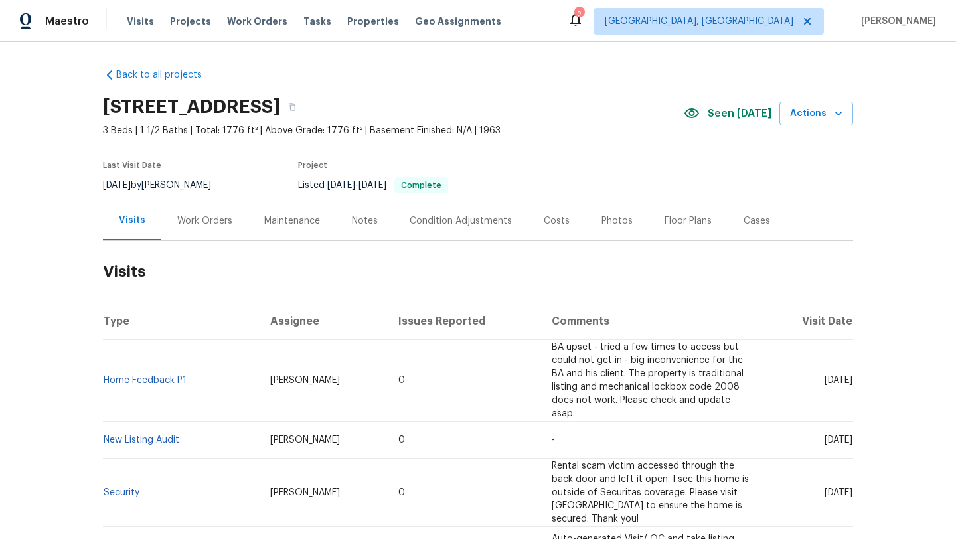
click at [188, 225] on div "Work Orders" at bounding box center [204, 220] width 55 height 13
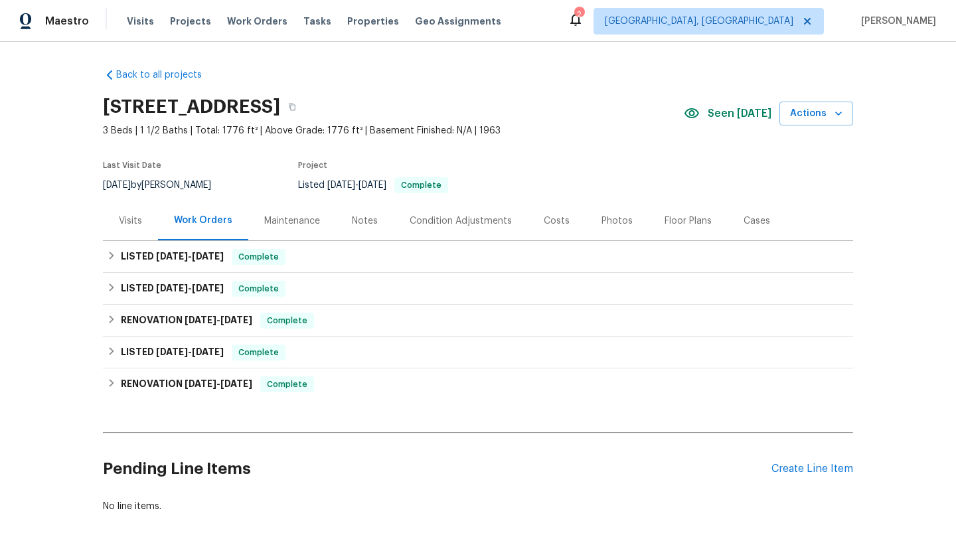
click at [130, 229] on div "Visits" at bounding box center [130, 220] width 55 height 39
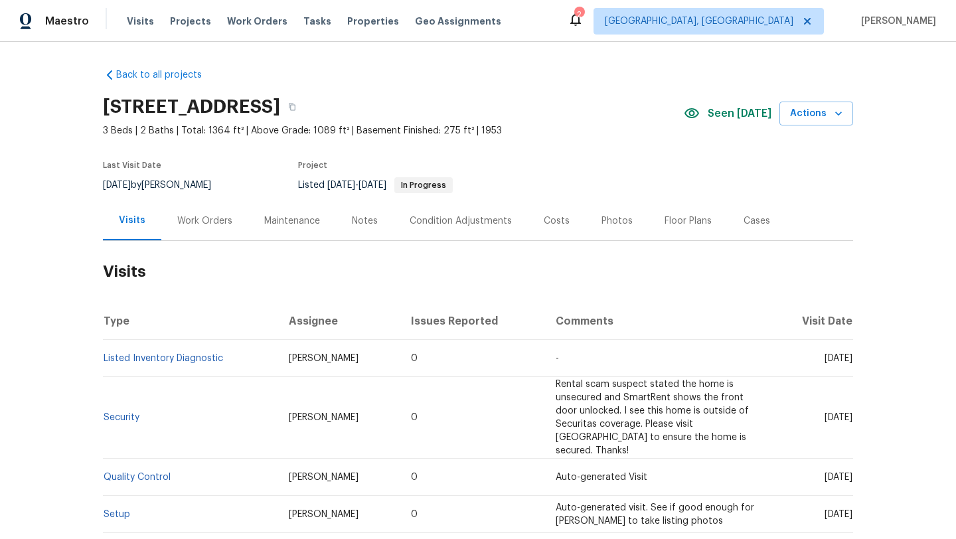
click at [288, 219] on div "Maintenance" at bounding box center [292, 220] width 56 height 13
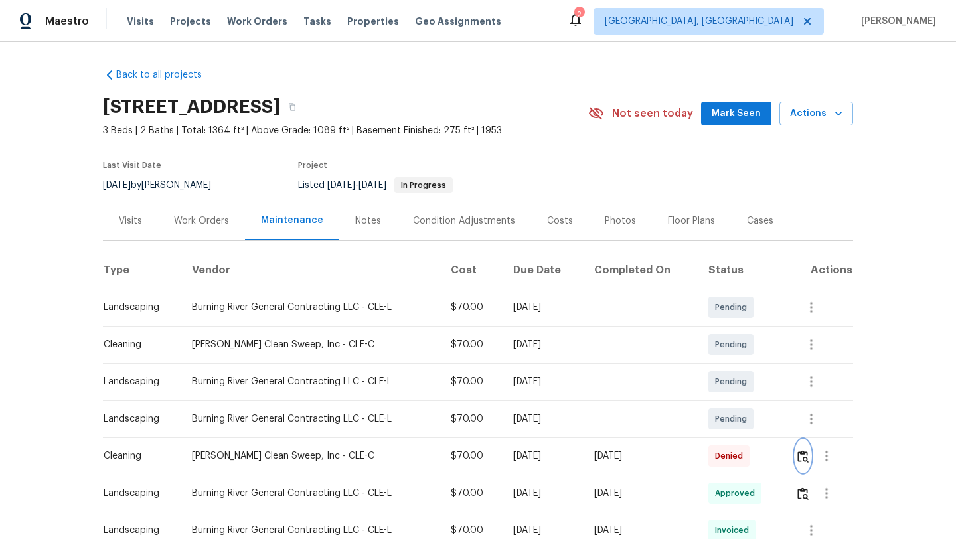
click at [804, 460] on img "button" at bounding box center [803, 456] width 11 height 13
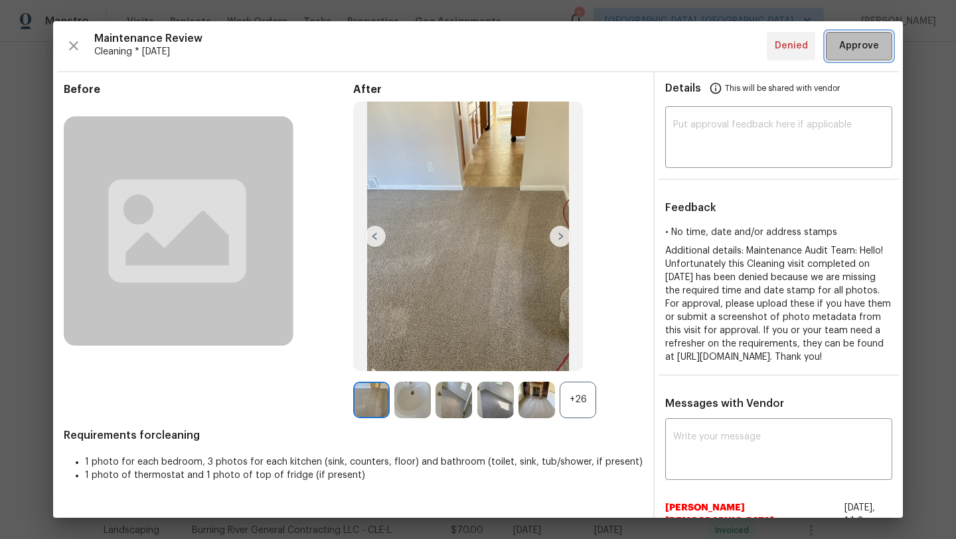
click at [838, 54] on button "Approve" at bounding box center [859, 46] width 66 height 29
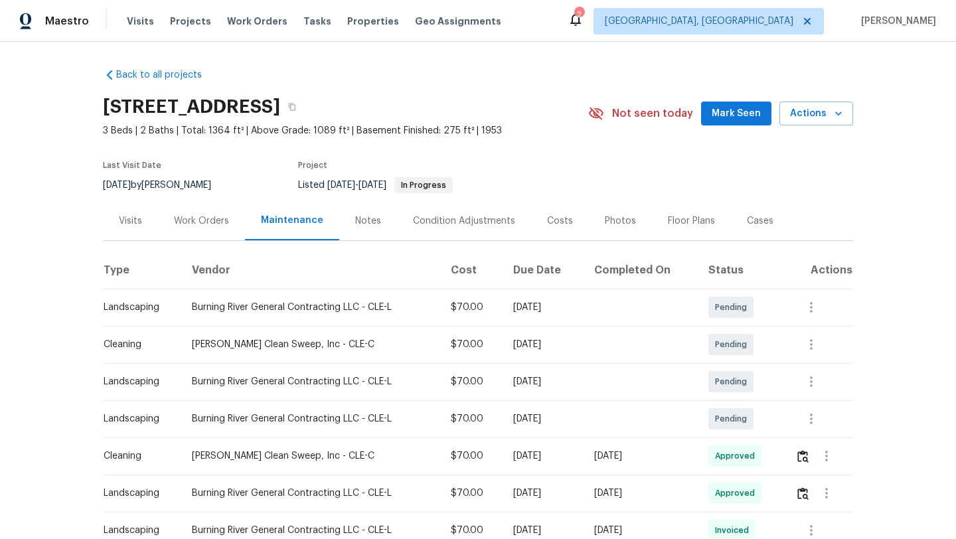
click at [129, 220] on div "Visits" at bounding box center [130, 220] width 23 height 13
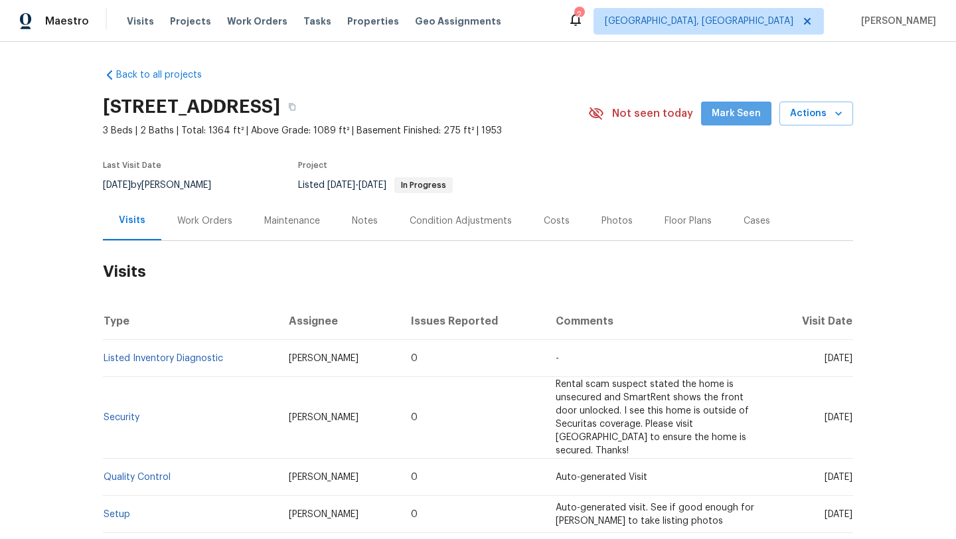
click at [746, 120] on span "Mark Seen" at bounding box center [736, 114] width 49 height 17
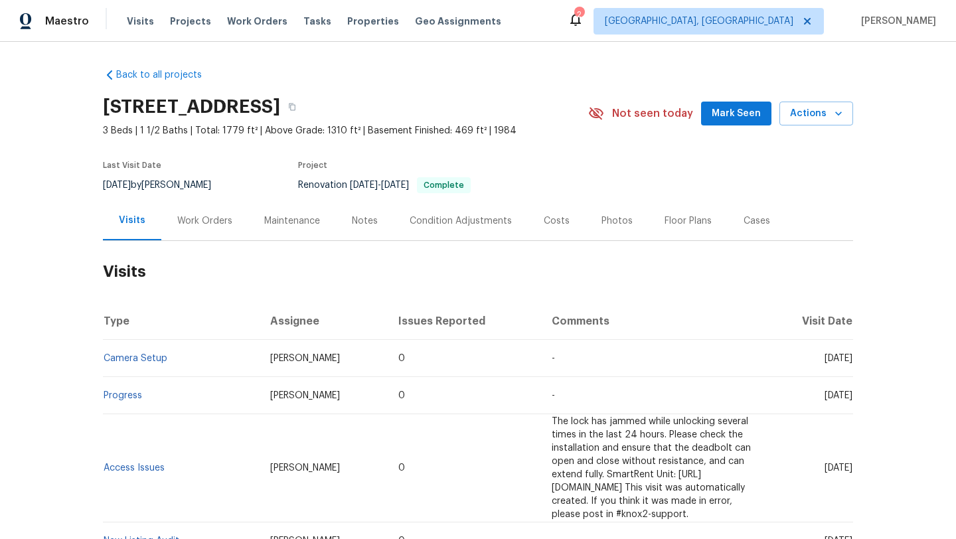
click at [713, 121] on button "Mark Seen" at bounding box center [736, 114] width 70 height 25
click at [185, 222] on div "Work Orders" at bounding box center [204, 220] width 55 height 13
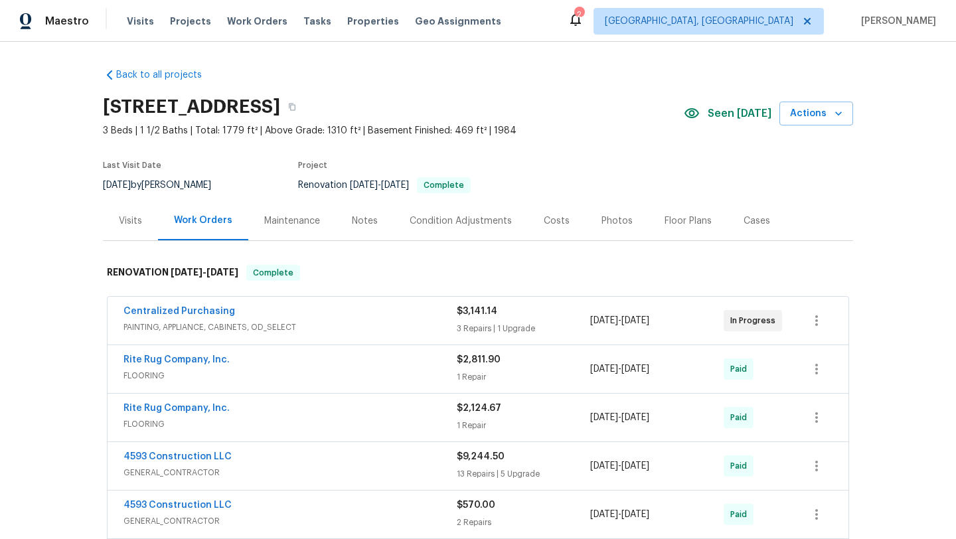
click at [296, 215] on div "Maintenance" at bounding box center [292, 220] width 56 height 13
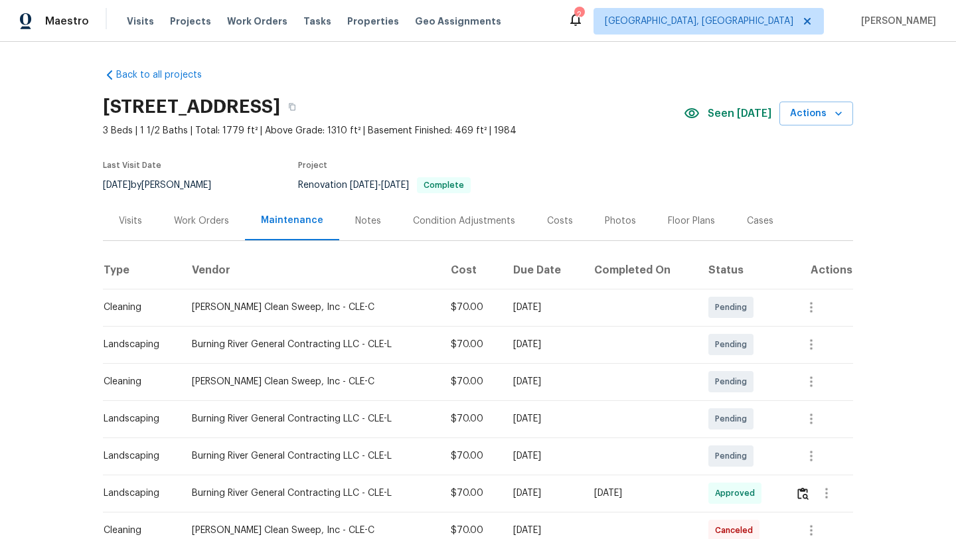
click at [131, 222] on div "Visits" at bounding box center [130, 220] width 23 height 13
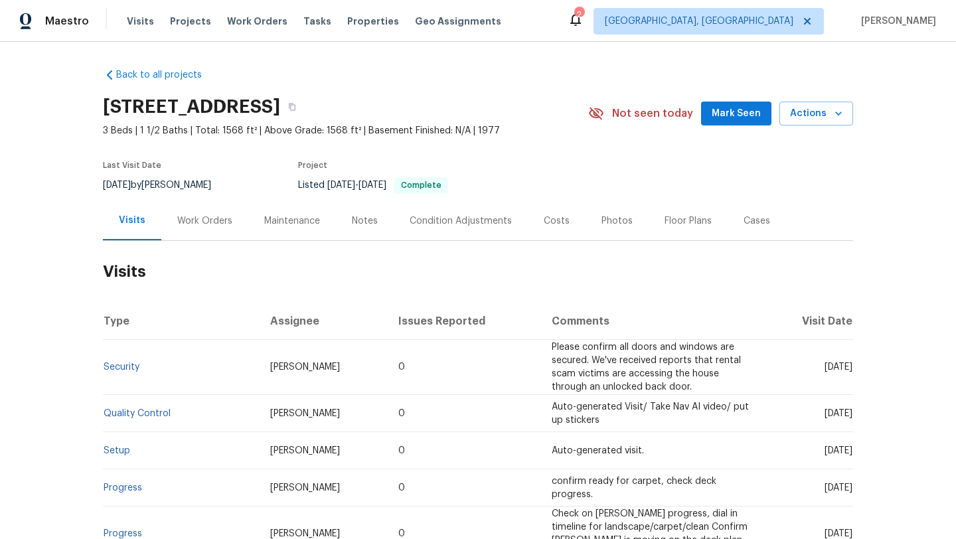
click at [280, 220] on div "Maintenance" at bounding box center [292, 220] width 56 height 13
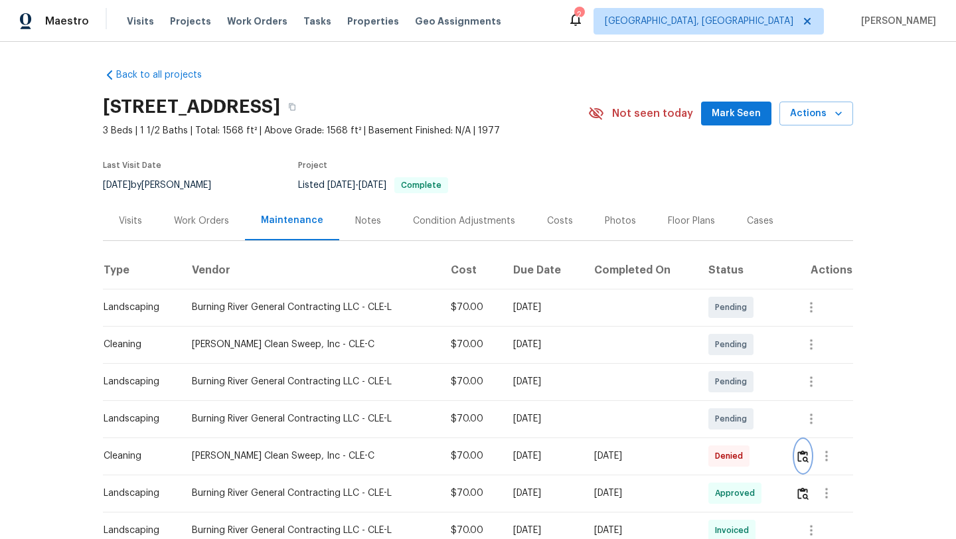
click at [805, 458] on img "button" at bounding box center [803, 456] width 11 height 13
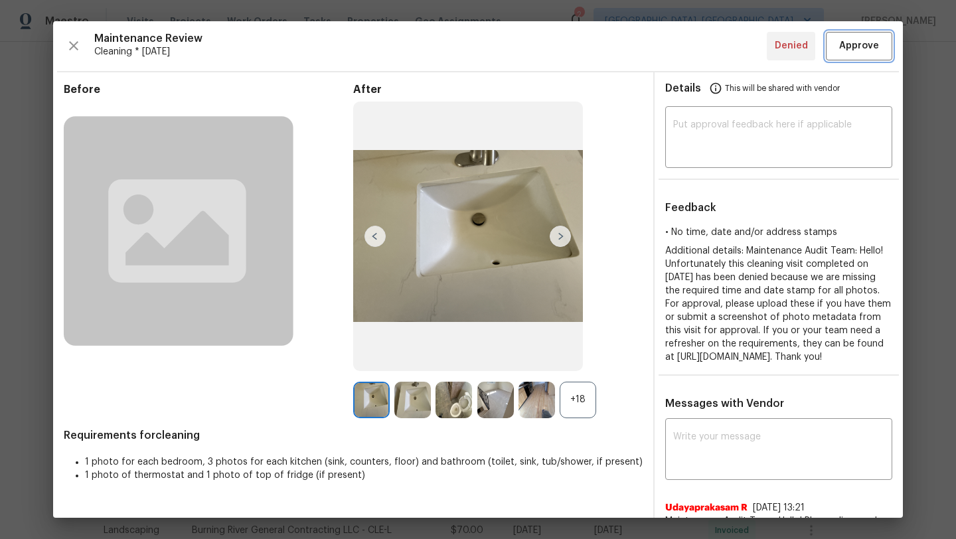
click at [852, 54] on button "Approve" at bounding box center [859, 46] width 66 height 29
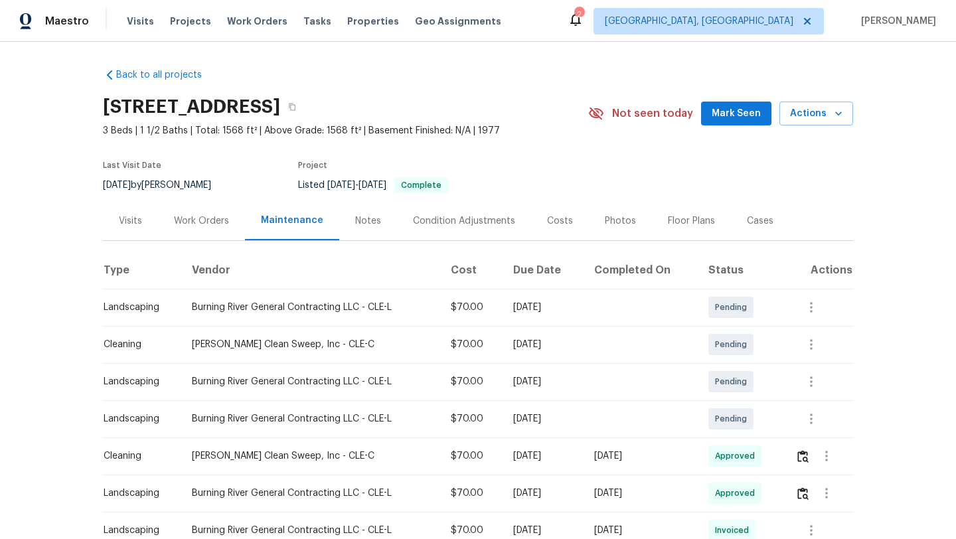
click at [728, 114] on span "Mark Seen" at bounding box center [736, 114] width 49 height 17
click at [125, 218] on div "Visits" at bounding box center [130, 220] width 23 height 13
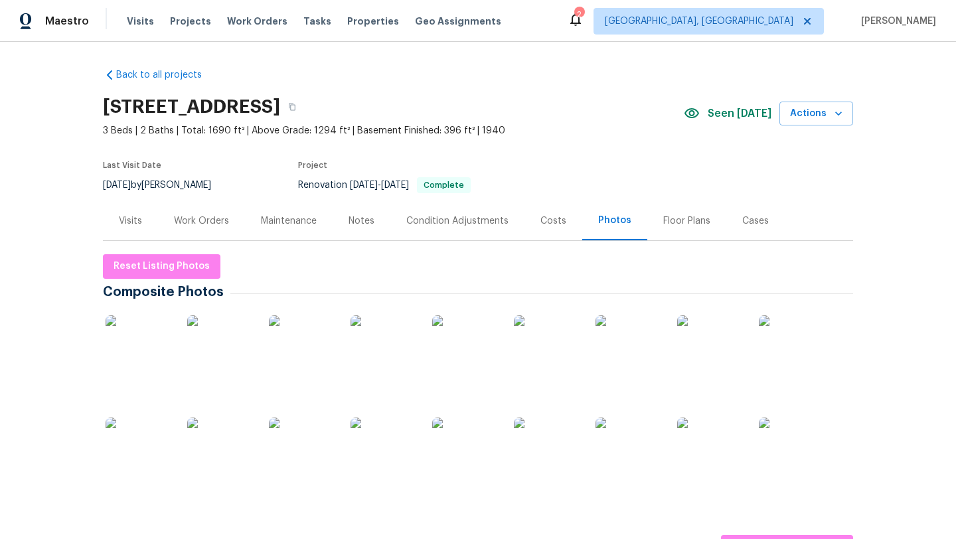
click at [193, 221] on div "Work Orders" at bounding box center [201, 220] width 55 height 13
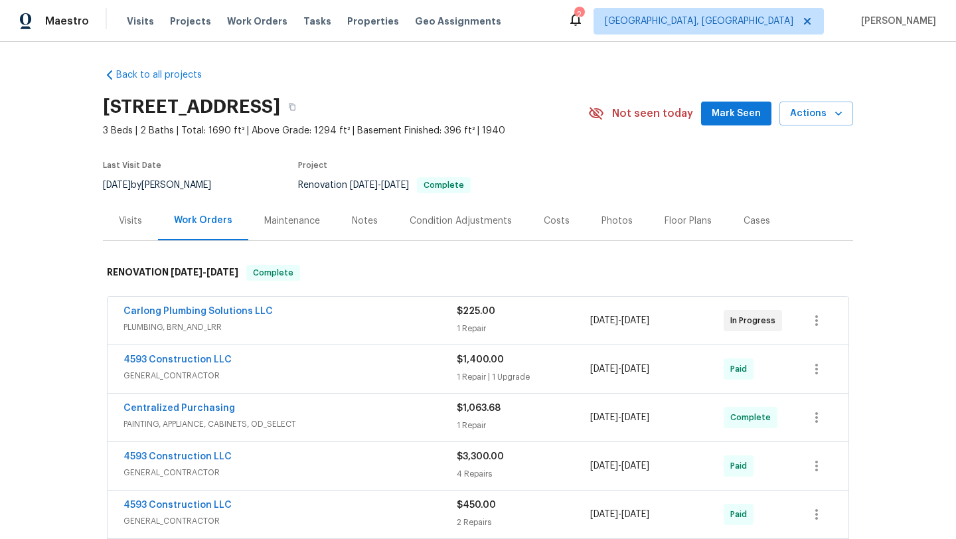
click at [288, 217] on div "Maintenance" at bounding box center [292, 220] width 56 height 13
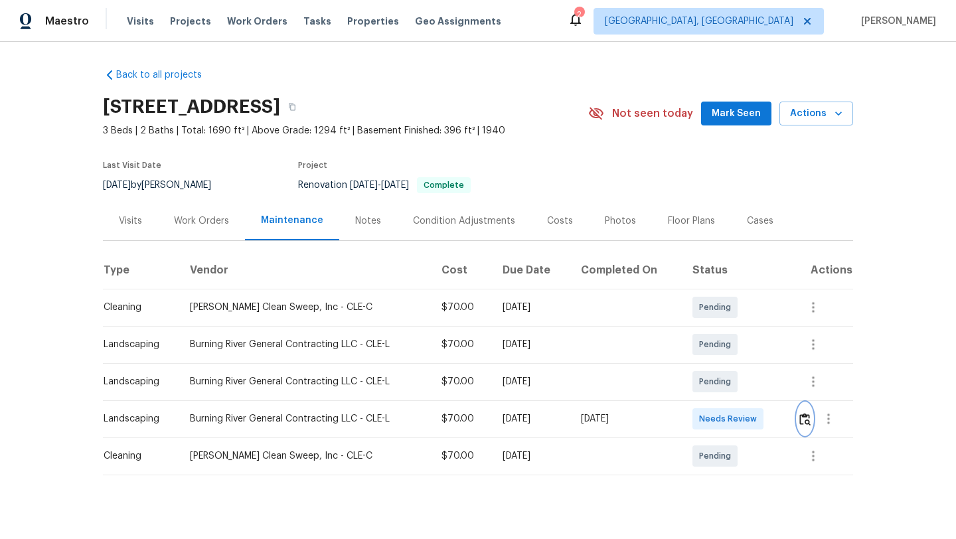
click at [804, 418] on img "button" at bounding box center [805, 419] width 11 height 13
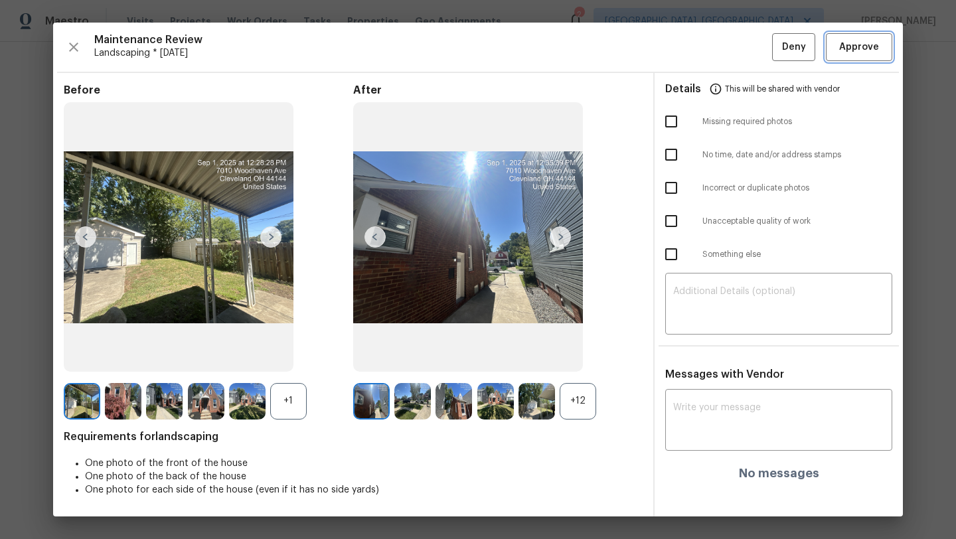
click at [853, 50] on span "Approve" at bounding box center [859, 47] width 40 height 17
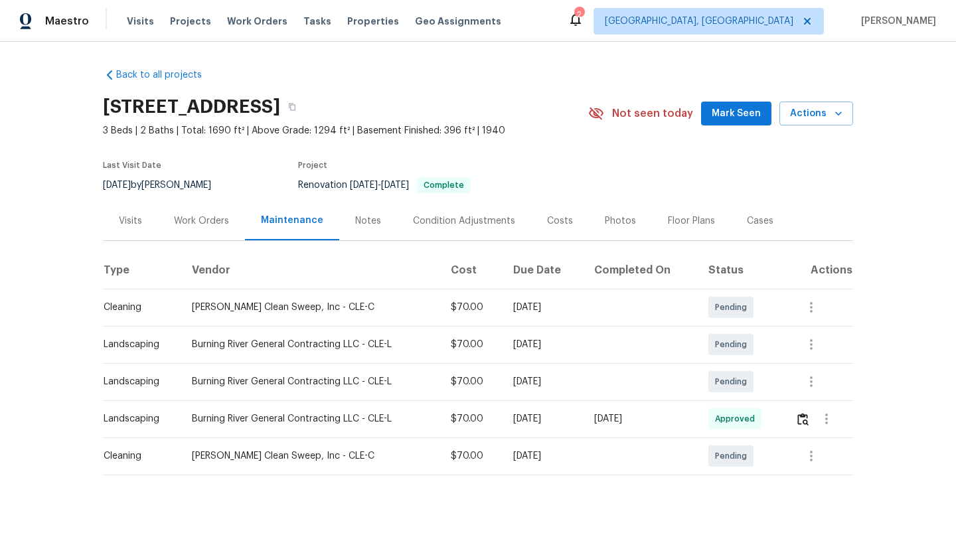
click at [125, 224] on div "Visits" at bounding box center [130, 220] width 23 height 13
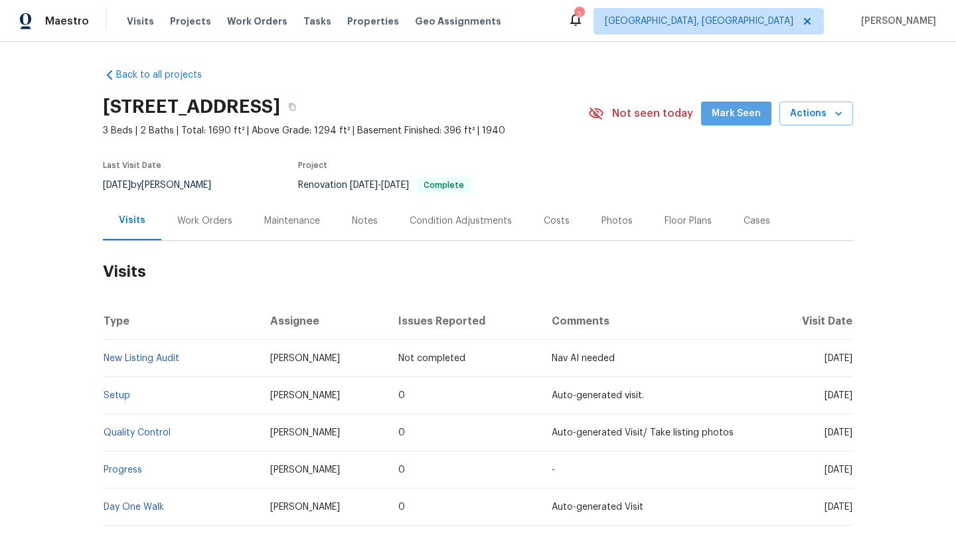
click at [745, 119] on span "Mark Seen" at bounding box center [736, 114] width 49 height 17
click at [615, 214] on div "Photos" at bounding box center [617, 220] width 31 height 13
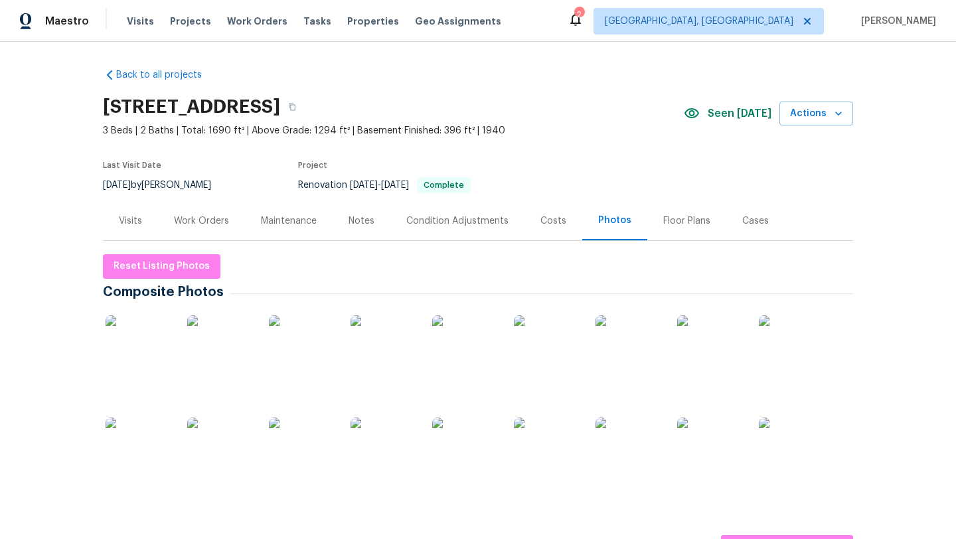
click at [103, 349] on div at bounding box center [139, 348] width 72 height 82
click at [138, 351] on img at bounding box center [139, 348] width 66 height 66
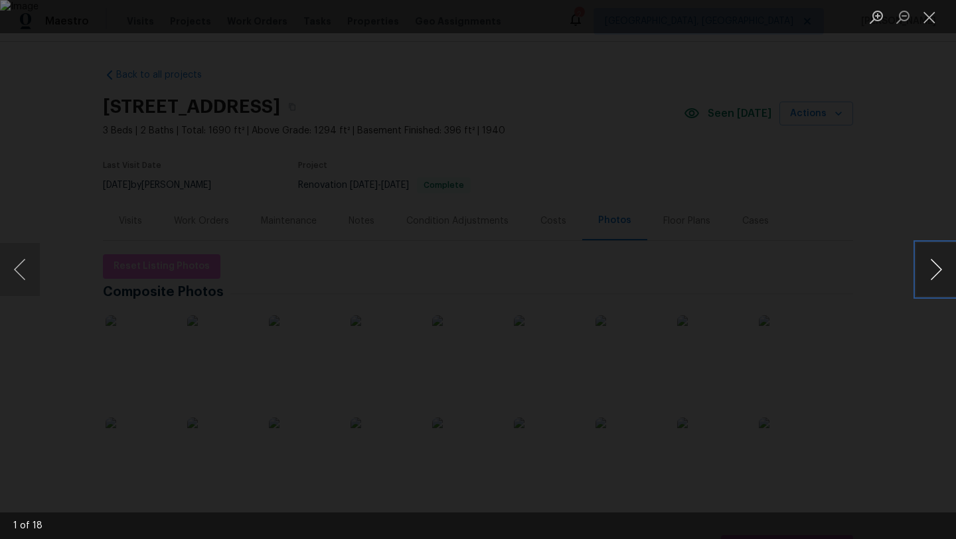
click at [940, 271] on button "Next image" at bounding box center [936, 269] width 40 height 53
click at [940, 272] on button "Next image" at bounding box center [936, 269] width 40 height 53
click at [944, 274] on button "Next image" at bounding box center [936, 269] width 40 height 53
click at [942, 260] on button "Next image" at bounding box center [936, 269] width 40 height 53
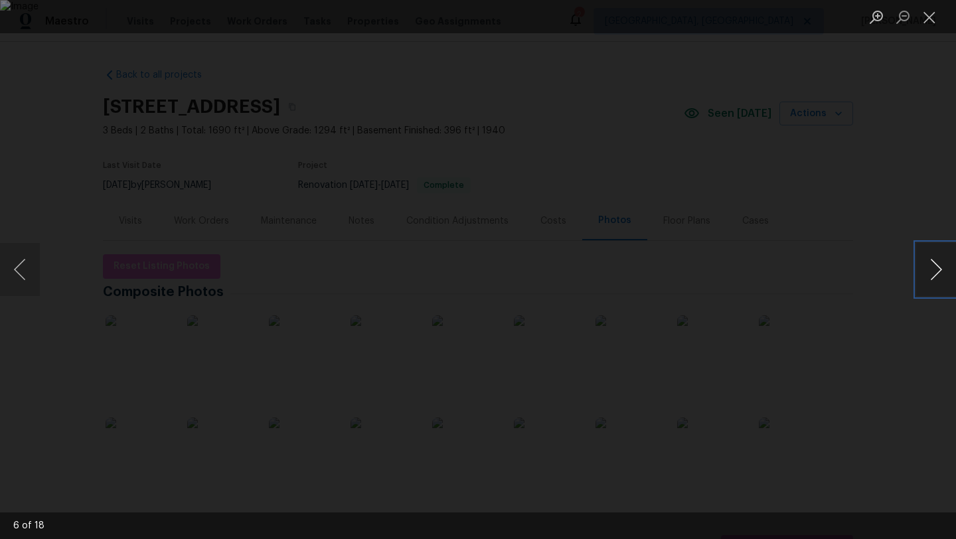
click at [942, 260] on button "Next image" at bounding box center [936, 269] width 40 height 53
click at [942, 259] on button "Next image" at bounding box center [936, 269] width 40 height 53
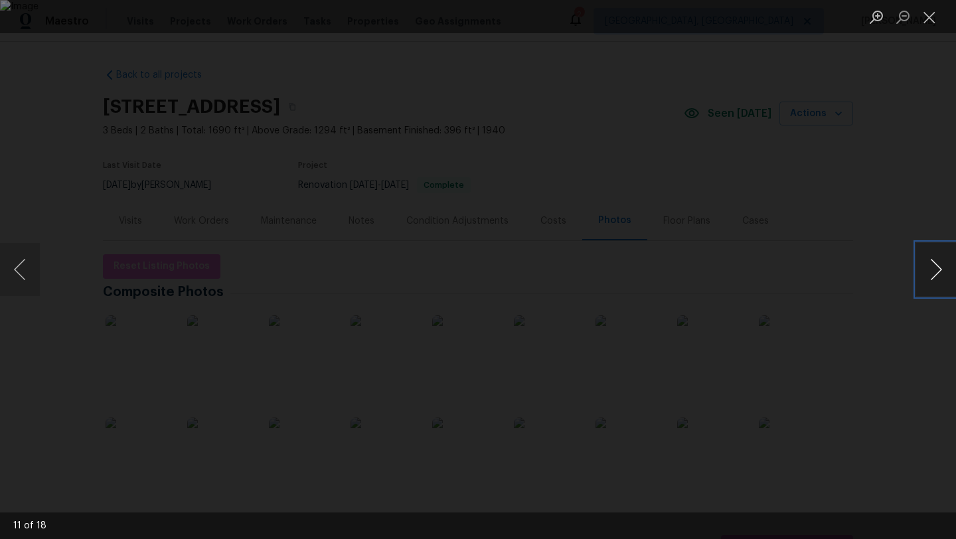
click at [948, 257] on button "Next image" at bounding box center [936, 269] width 40 height 53
click at [935, 284] on button "Next image" at bounding box center [936, 269] width 40 height 53
click at [936, 284] on button "Next image" at bounding box center [936, 269] width 40 height 53
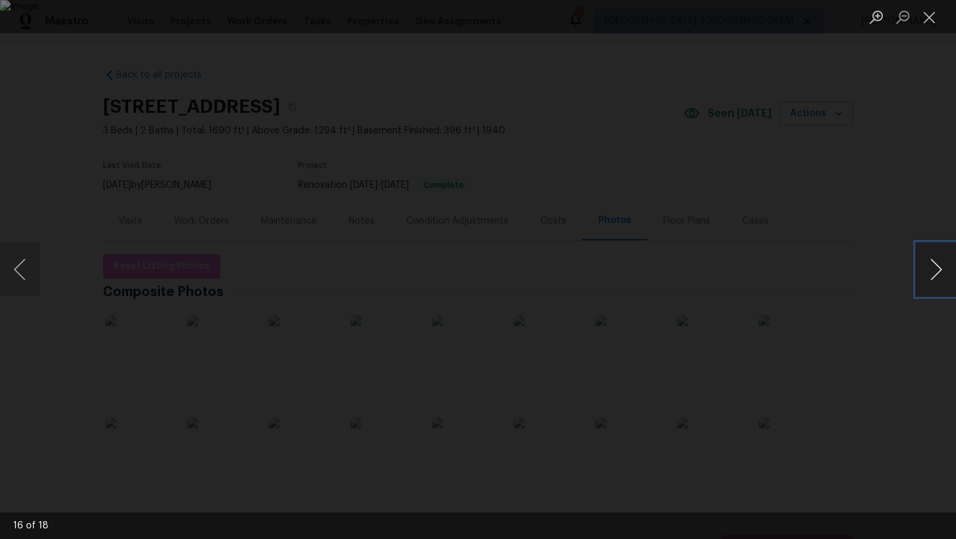
click at [936, 284] on button "Next image" at bounding box center [936, 269] width 40 height 53
click at [929, 15] on button "Close lightbox" at bounding box center [929, 16] width 27 height 23
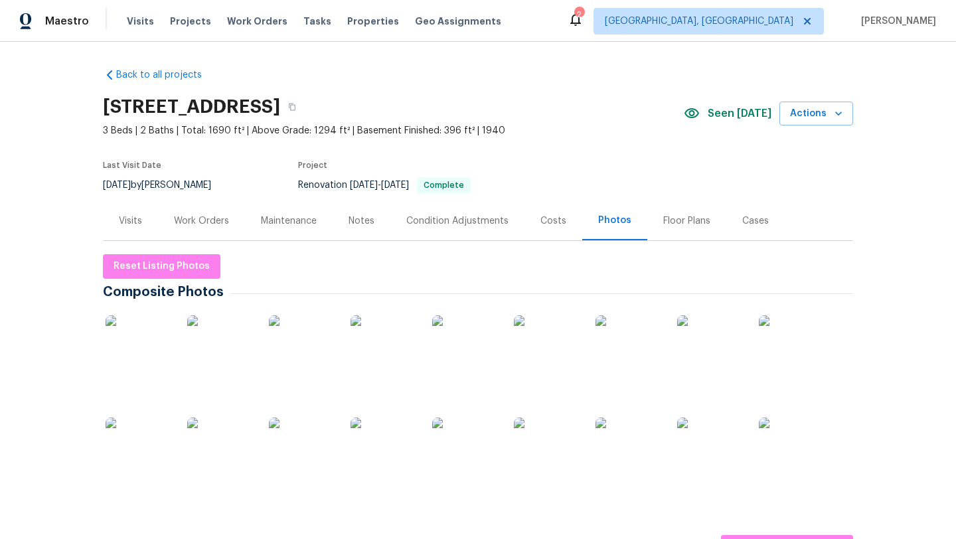
click at [551, 222] on div "Costs" at bounding box center [554, 220] width 26 height 13
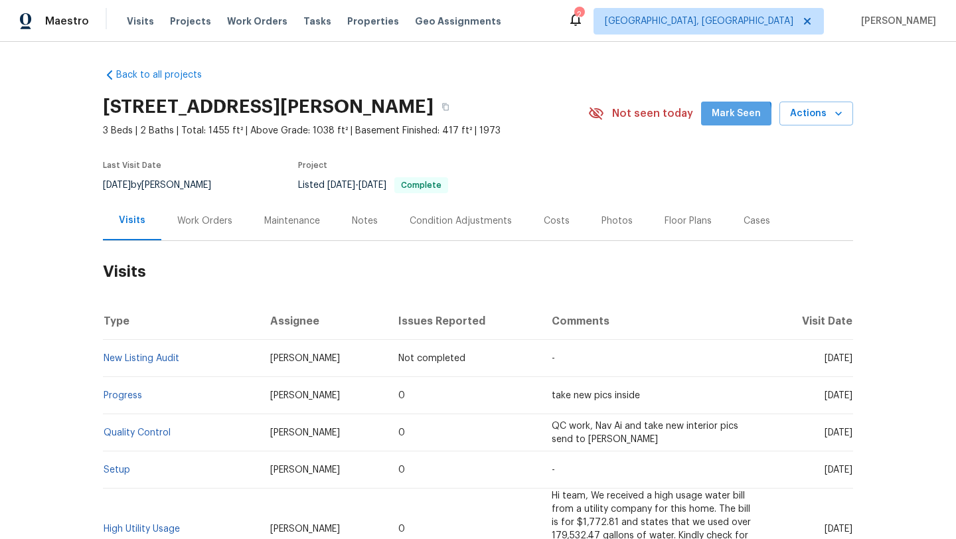
click at [729, 117] on span "Mark Seen" at bounding box center [736, 114] width 49 height 17
click at [269, 227] on div "Maintenance" at bounding box center [292, 220] width 88 height 39
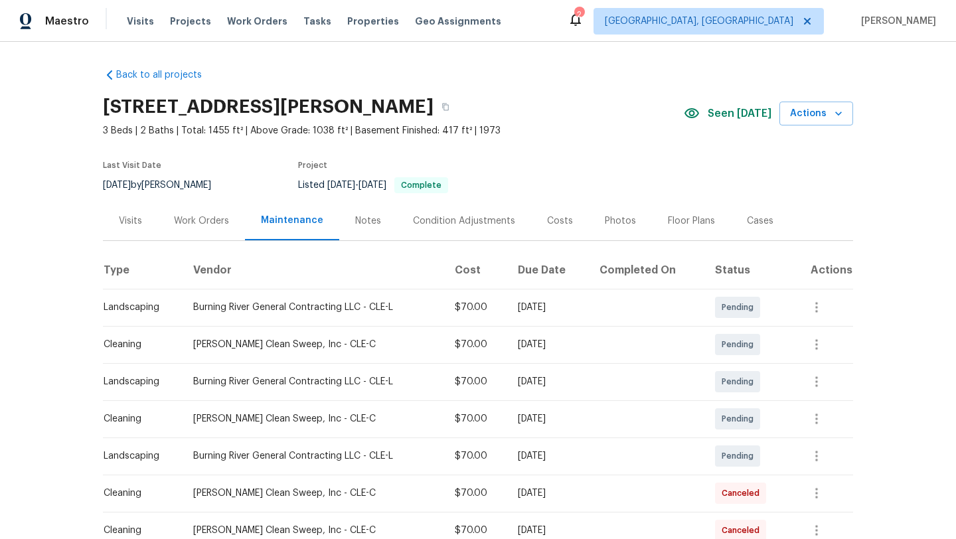
click at [131, 222] on div "Visits" at bounding box center [130, 220] width 23 height 13
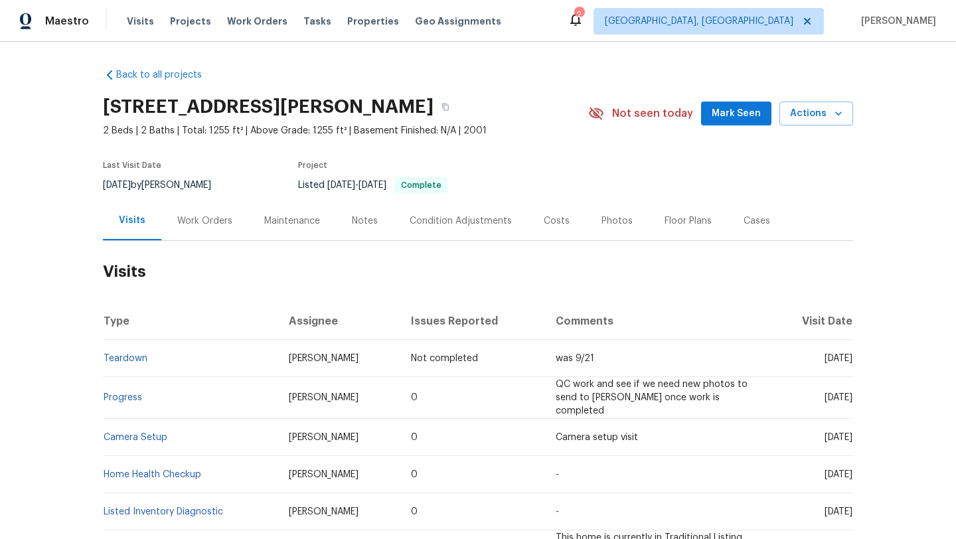
click at [264, 220] on div "Maintenance" at bounding box center [292, 220] width 56 height 13
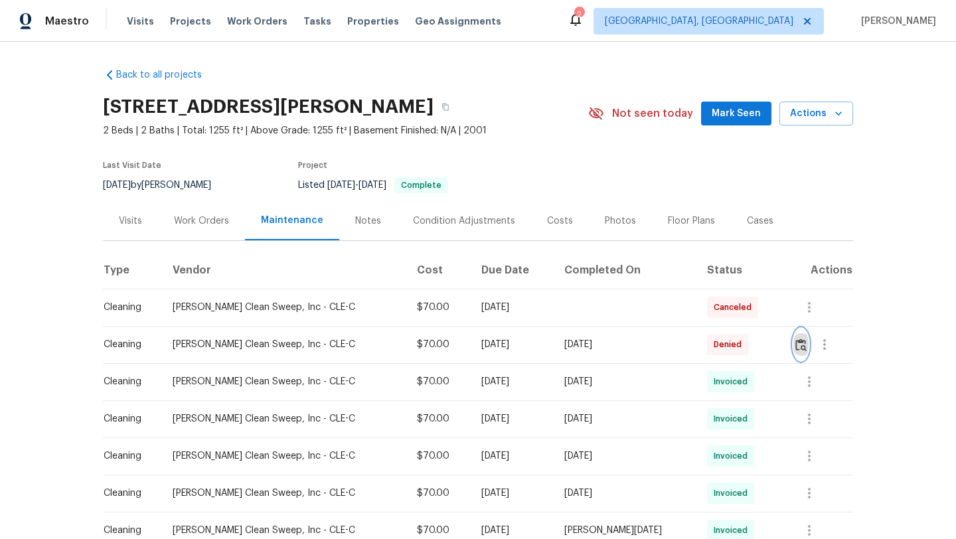
click at [800, 345] on img "button" at bounding box center [801, 345] width 11 height 13
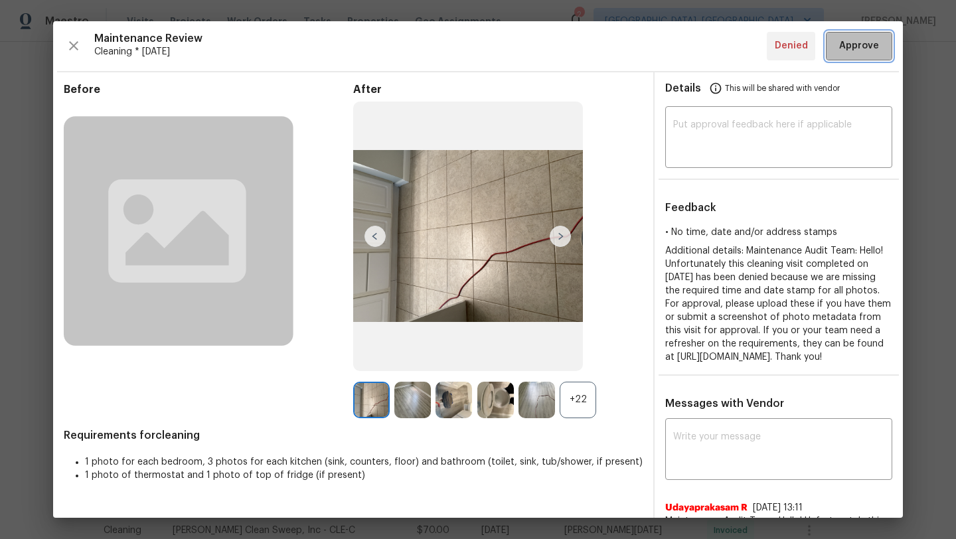
click at [840, 52] on span "Approve" at bounding box center [859, 46] width 40 height 17
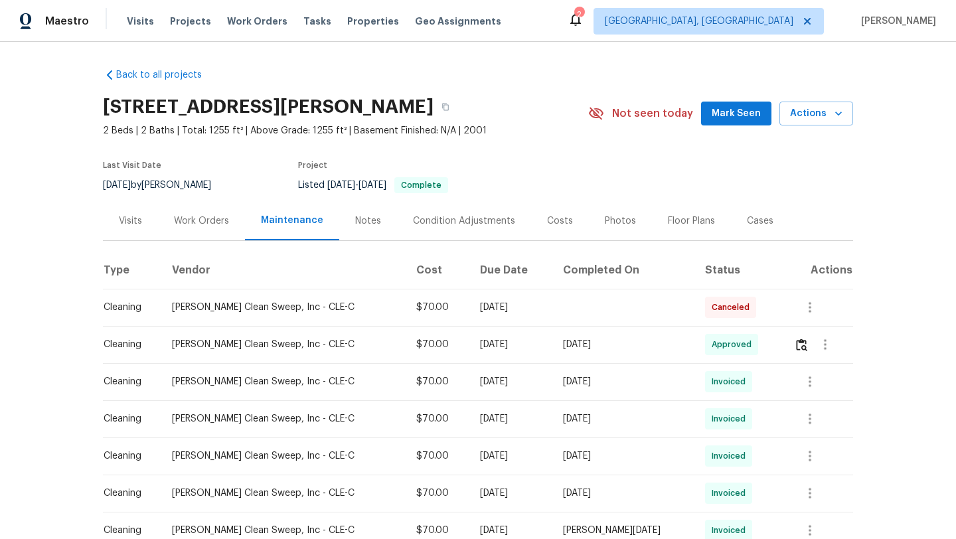
click at [133, 220] on div "Visits" at bounding box center [130, 220] width 23 height 13
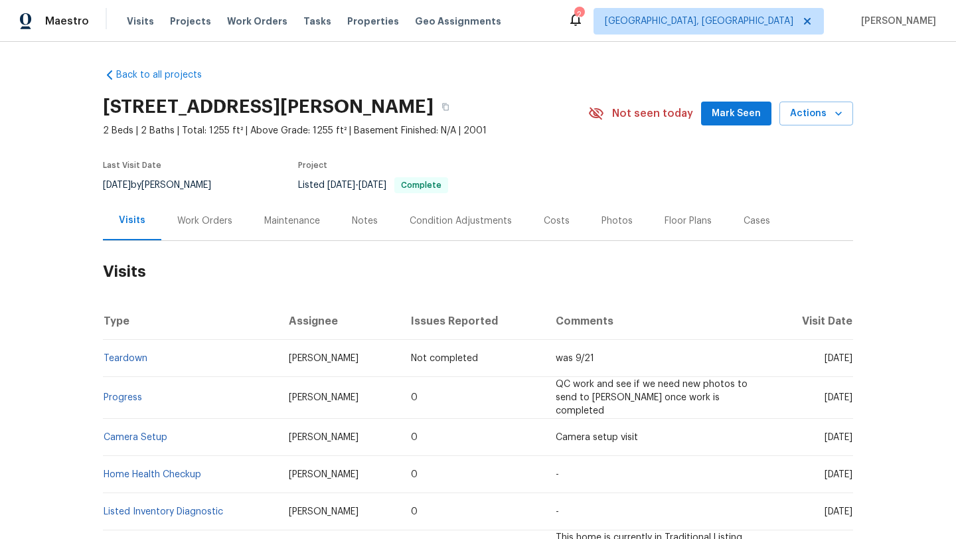
click at [717, 104] on button "Mark Seen" at bounding box center [736, 114] width 70 height 25
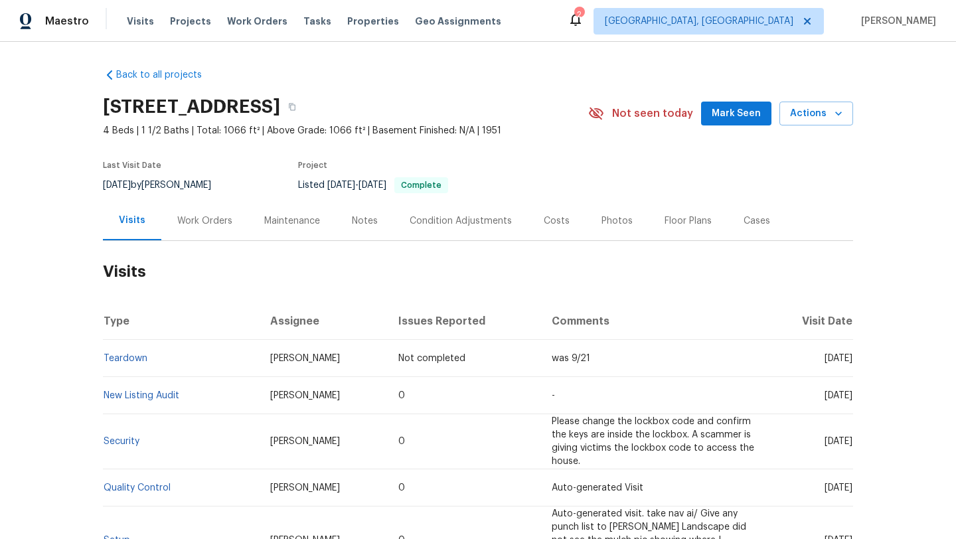
click at [730, 122] on button "Mark Seen" at bounding box center [736, 114] width 70 height 25
click at [296, 221] on div "Maintenance" at bounding box center [292, 220] width 56 height 13
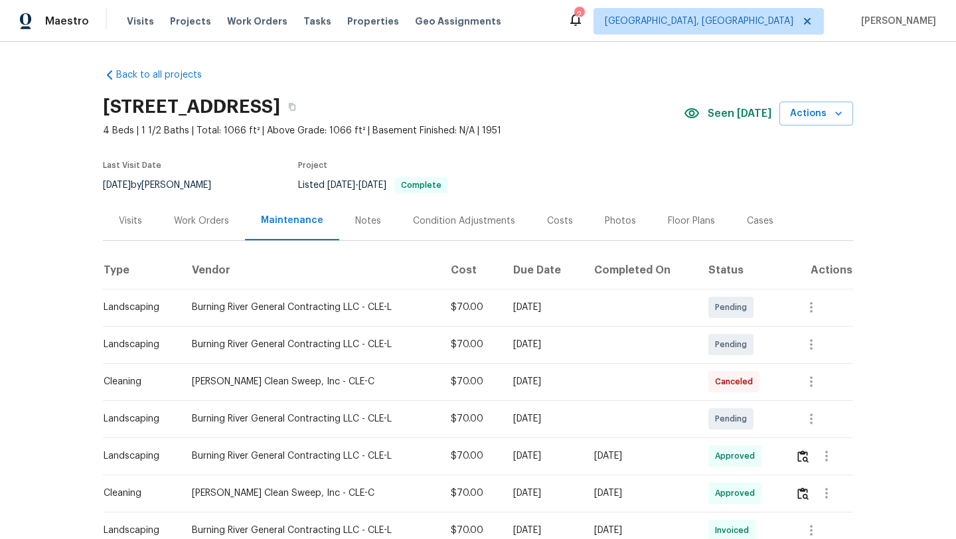
click at [133, 221] on div "Visits" at bounding box center [130, 220] width 23 height 13
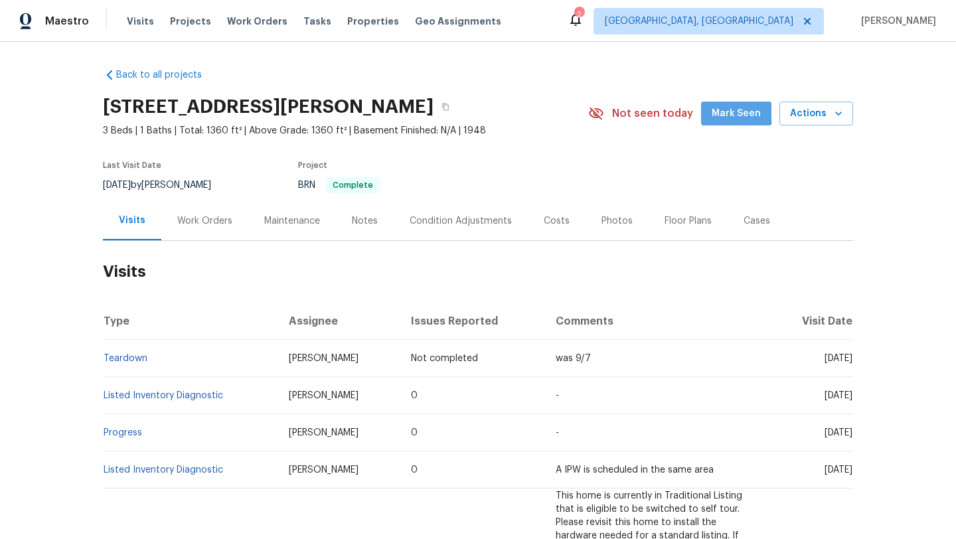
click at [731, 112] on span "Mark Seen" at bounding box center [736, 114] width 49 height 17
click at [291, 221] on div "Maintenance" at bounding box center [292, 220] width 56 height 13
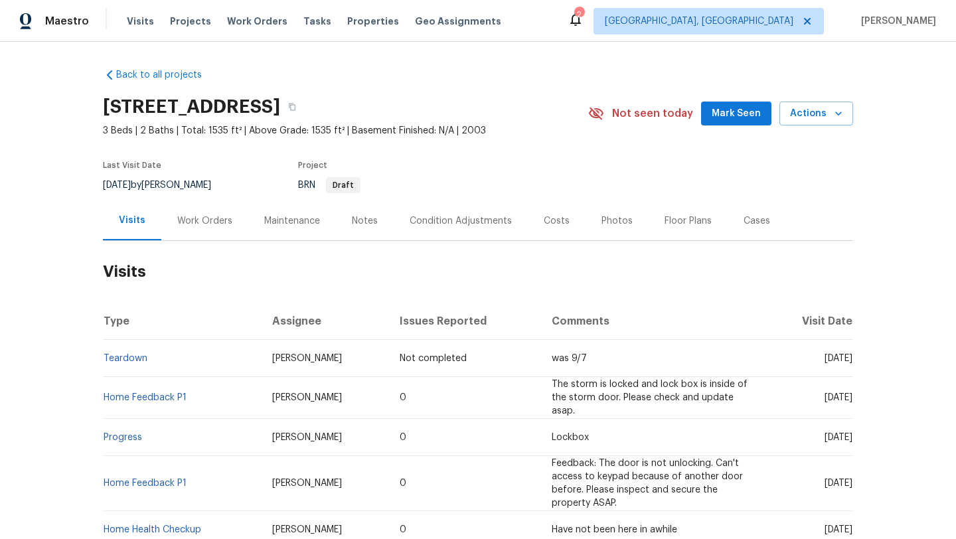
click at [278, 222] on div "Maintenance" at bounding box center [292, 220] width 56 height 13
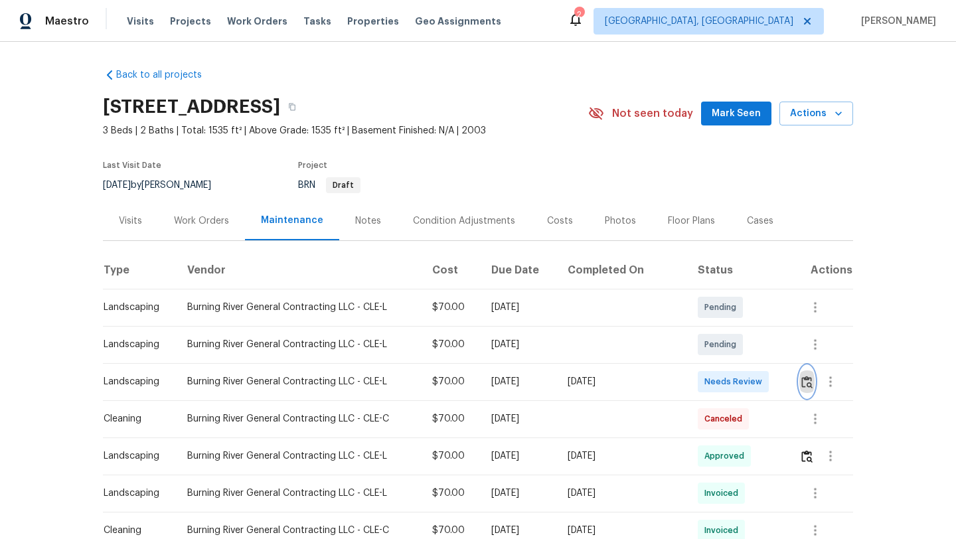
click at [807, 382] on img "button" at bounding box center [807, 382] width 11 height 13
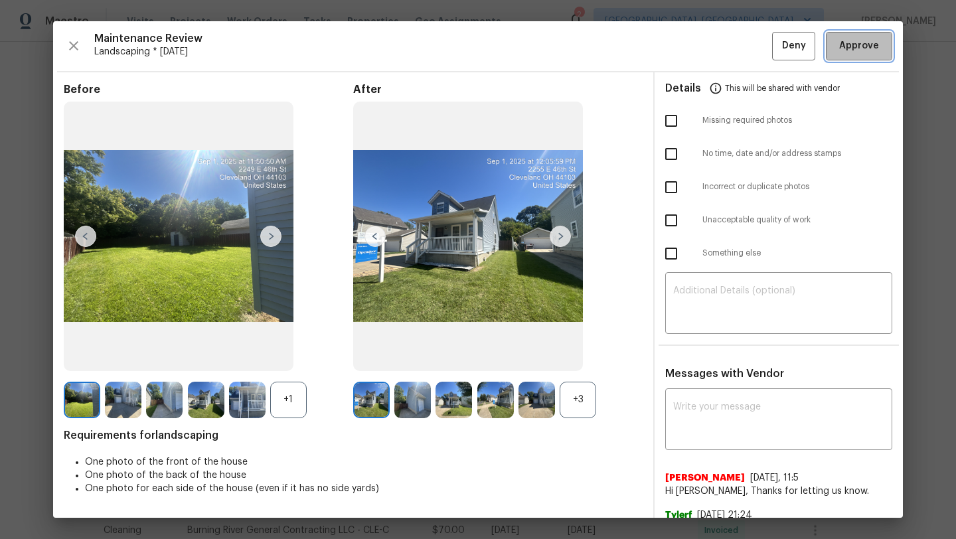
click at [856, 45] on span "Approve" at bounding box center [859, 46] width 40 height 17
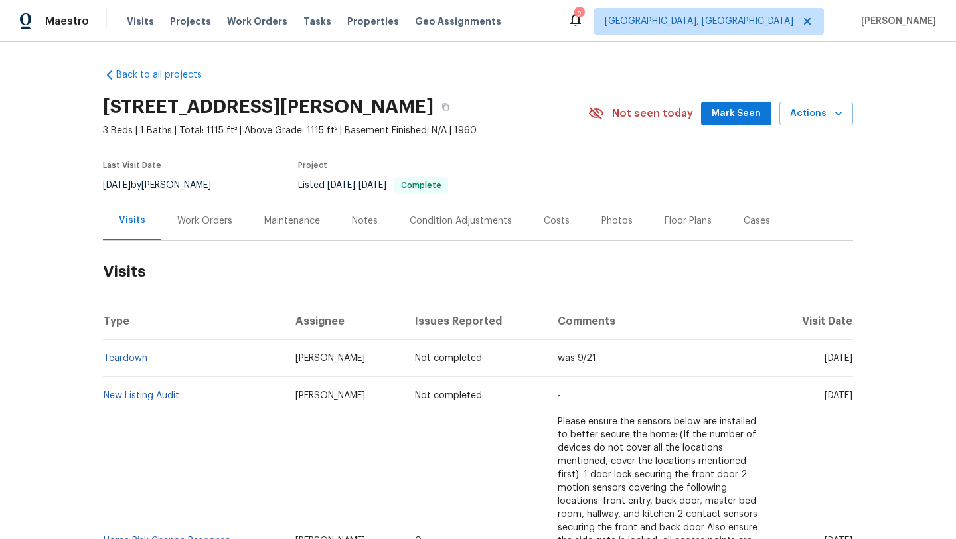
click at [286, 218] on div "Maintenance" at bounding box center [292, 220] width 56 height 13
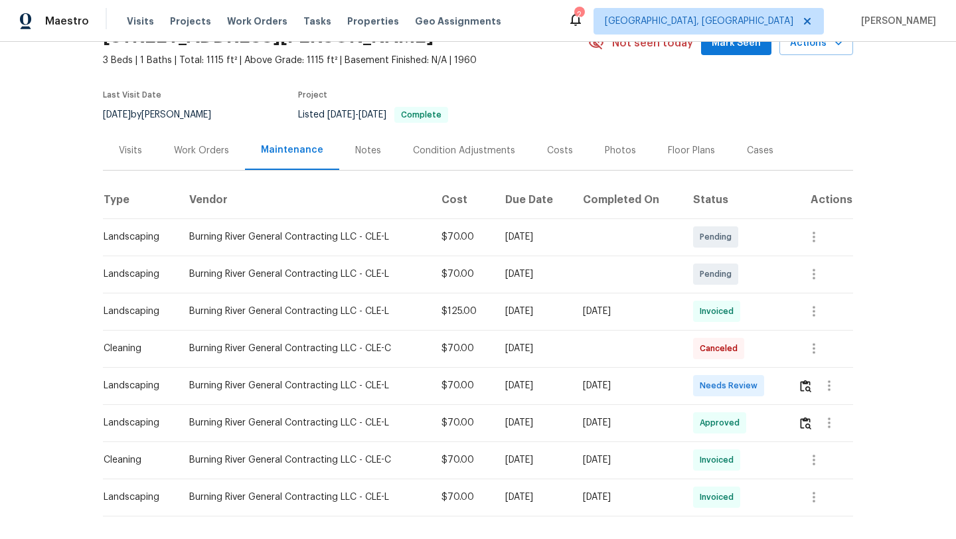
scroll to position [76, 0]
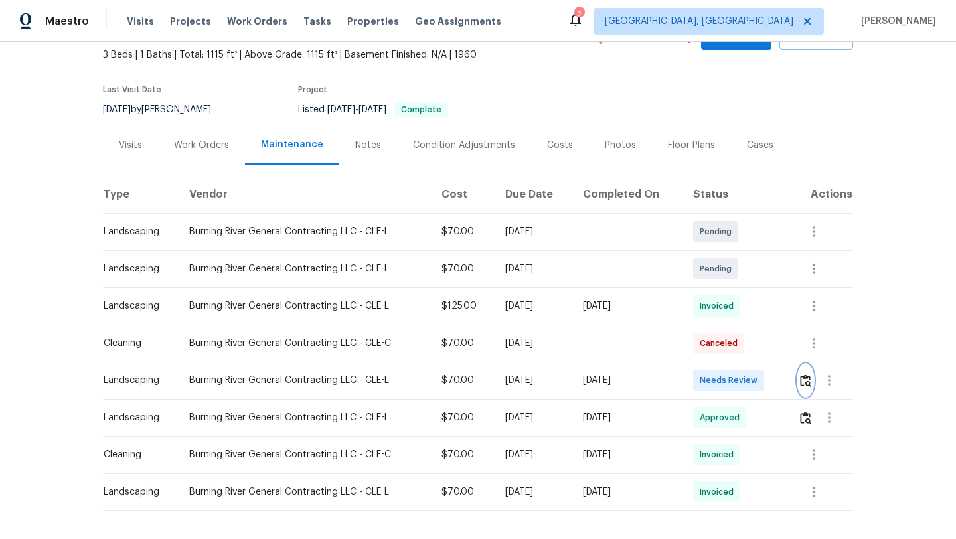
click at [808, 382] on img "button" at bounding box center [805, 381] width 11 height 13
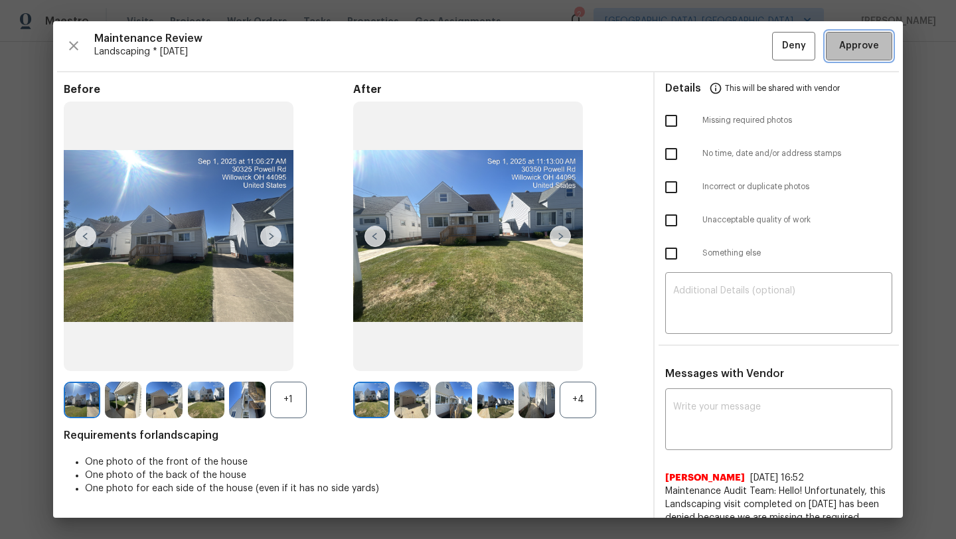
click at [867, 49] on span "Approve" at bounding box center [859, 46] width 40 height 17
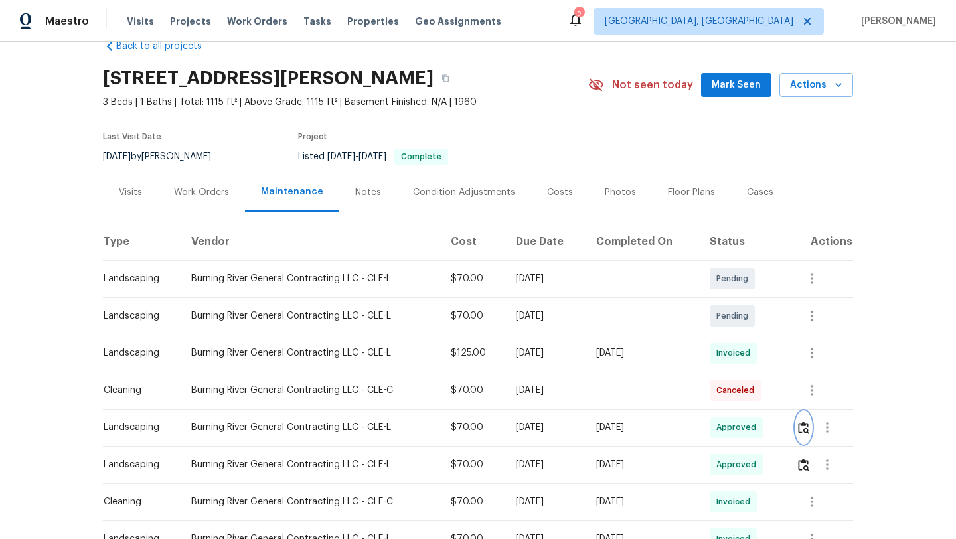
scroll to position [0, 0]
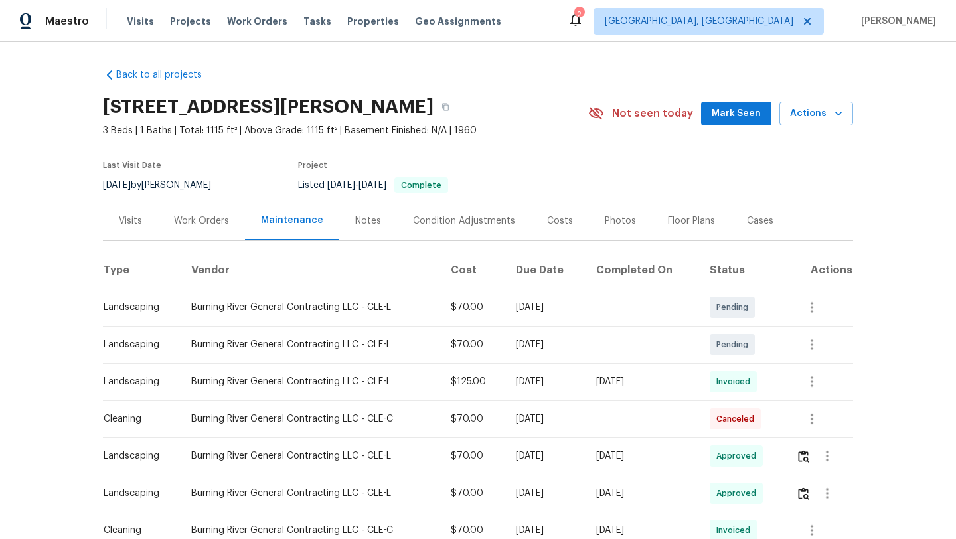
click at [129, 218] on div "Visits" at bounding box center [130, 220] width 23 height 13
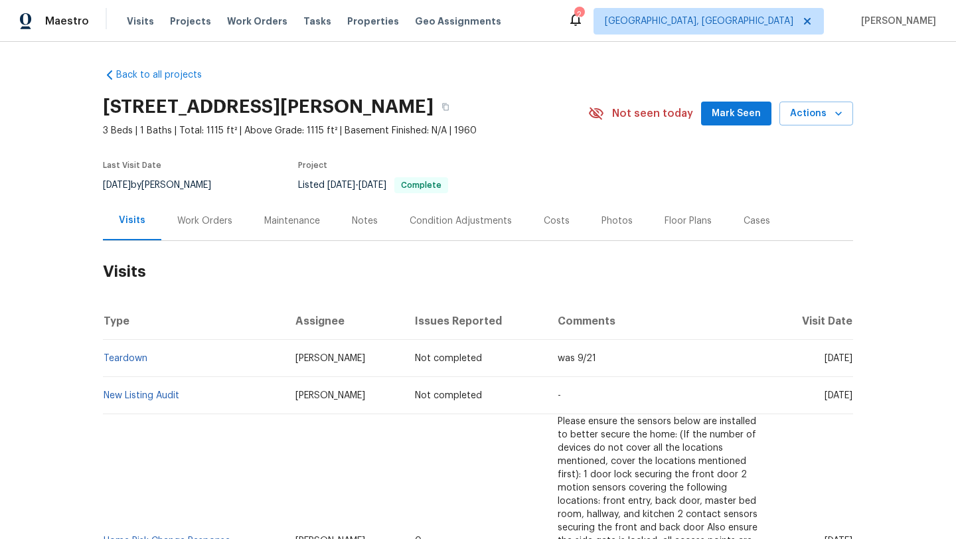
click at [746, 117] on span "Mark Seen" at bounding box center [736, 114] width 49 height 17
click at [602, 221] on div "Photos" at bounding box center [617, 220] width 31 height 13
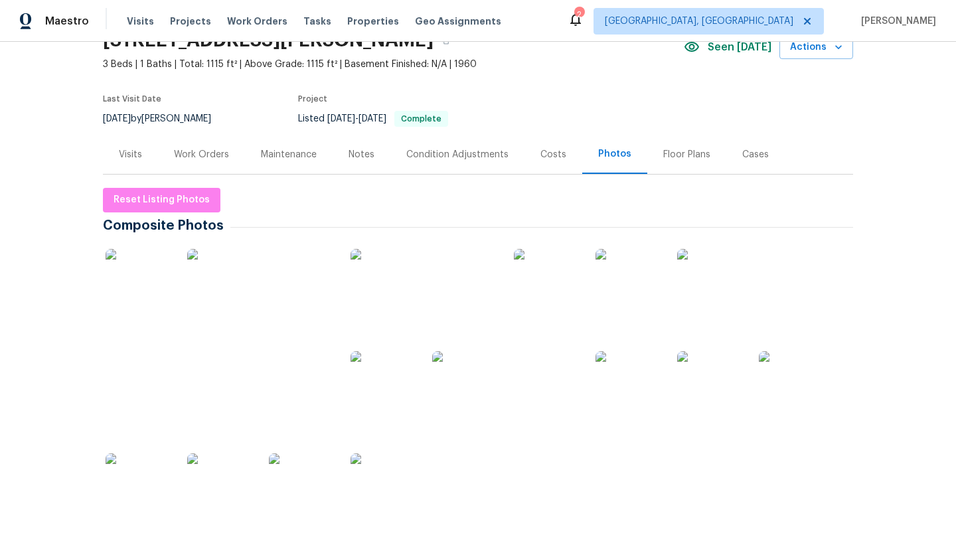
scroll to position [7, 0]
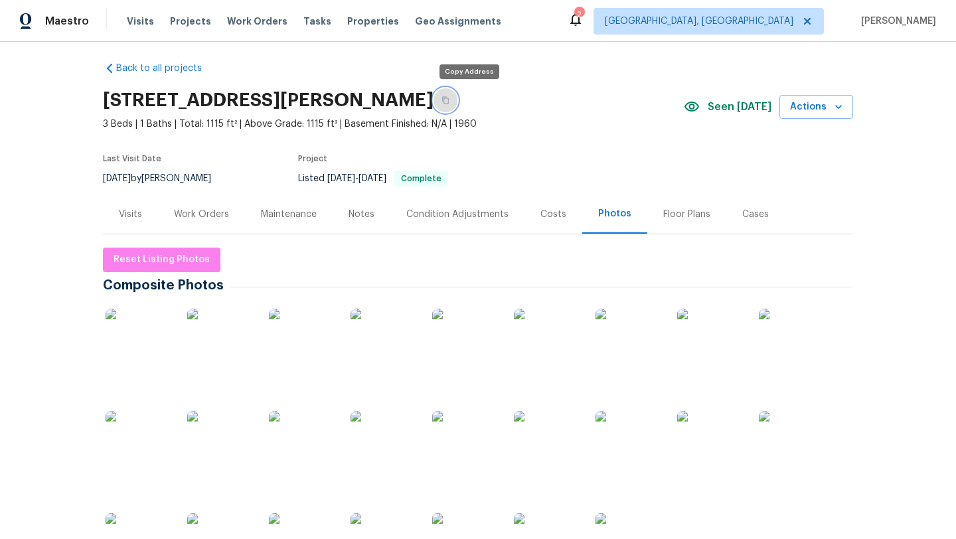
click at [450, 100] on icon "button" at bounding box center [446, 100] width 8 height 8
click at [552, 214] on div "Costs" at bounding box center [554, 214] width 26 height 13
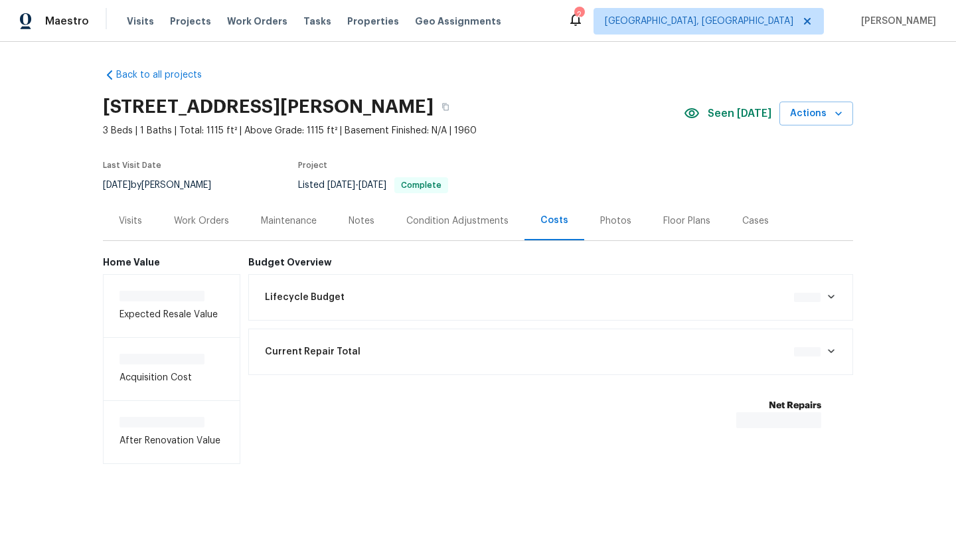
scroll to position [5, 0]
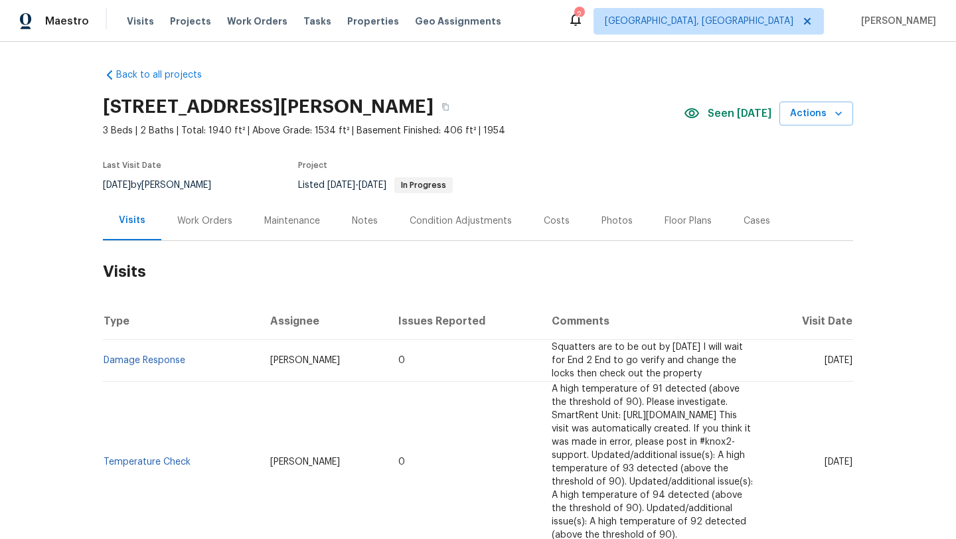
click at [295, 219] on div "Maintenance" at bounding box center [292, 220] width 56 height 13
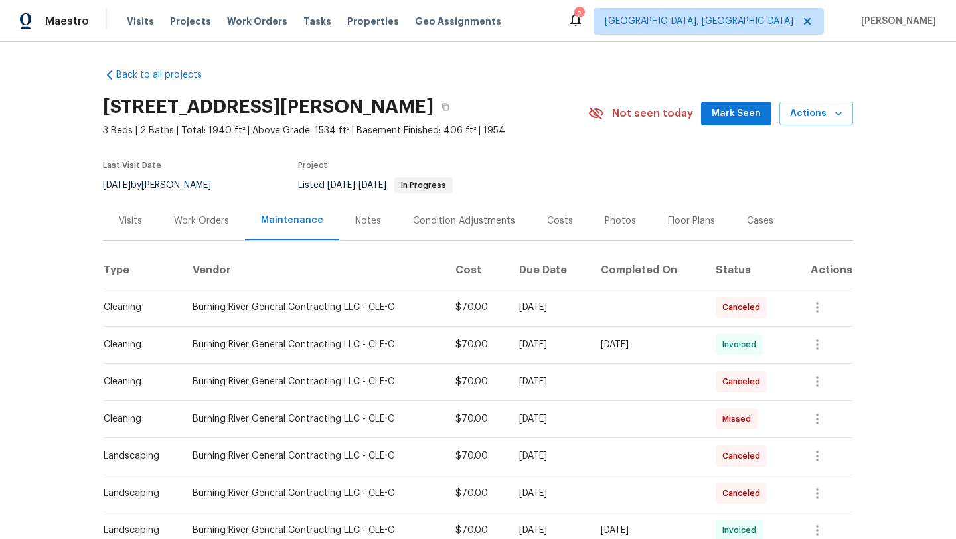
click at [736, 110] on span "Mark Seen" at bounding box center [736, 114] width 49 height 17
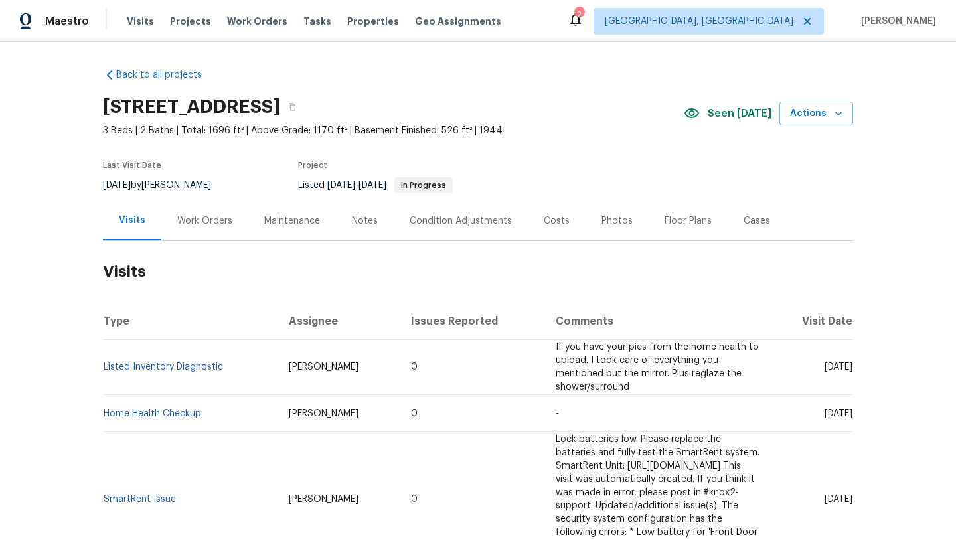
click at [284, 220] on div "Maintenance" at bounding box center [292, 220] width 56 height 13
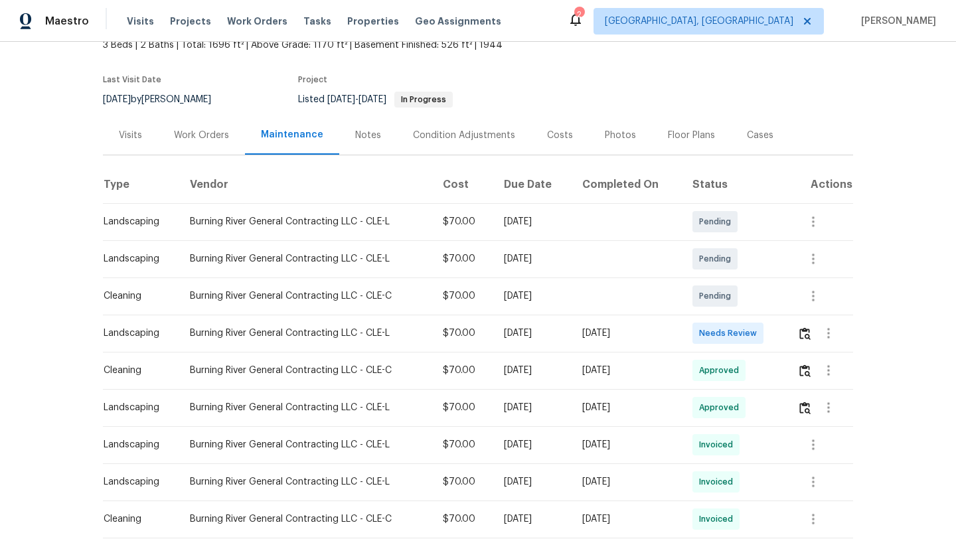
scroll to position [97, 0]
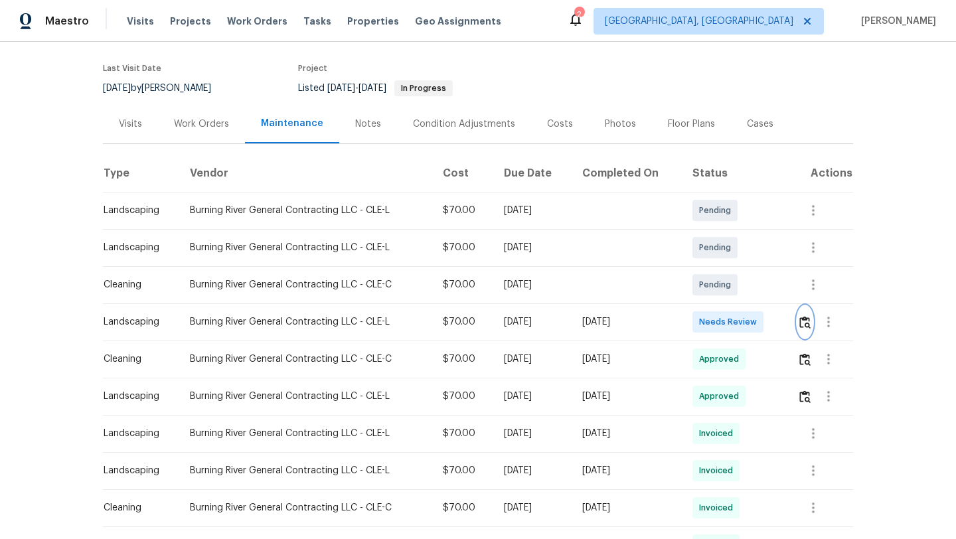
click at [809, 325] on img "button" at bounding box center [805, 322] width 11 height 13
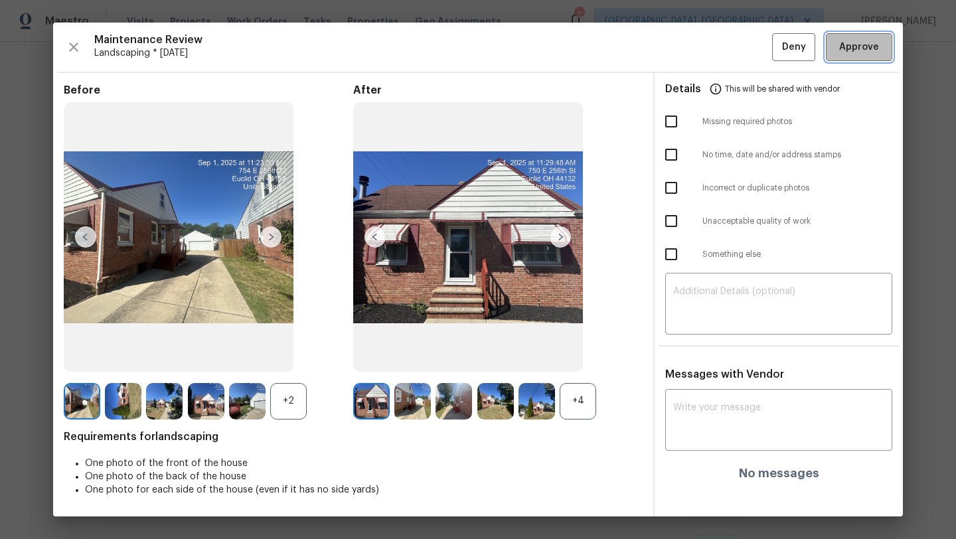
click at [841, 55] on button "Approve" at bounding box center [859, 47] width 66 height 29
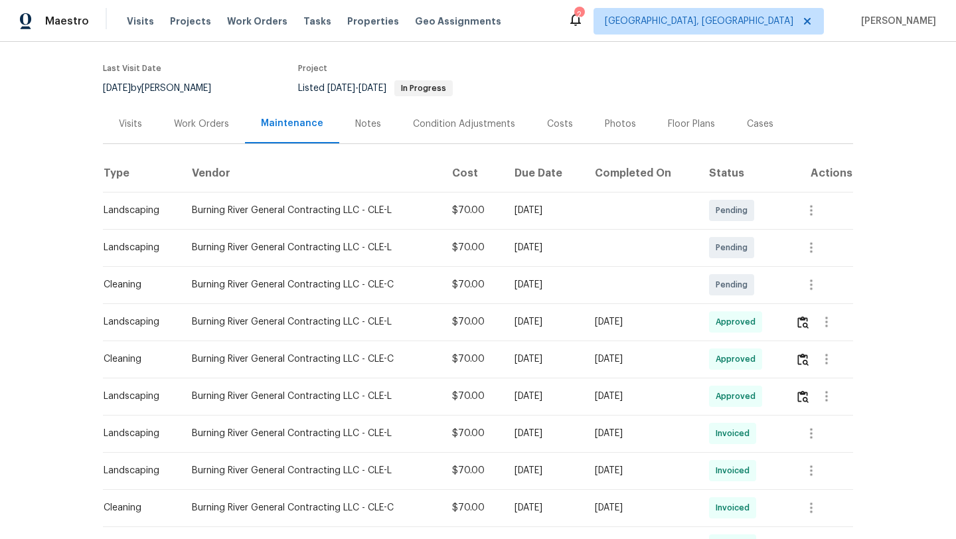
click at [128, 121] on div "Visits" at bounding box center [130, 124] width 23 height 13
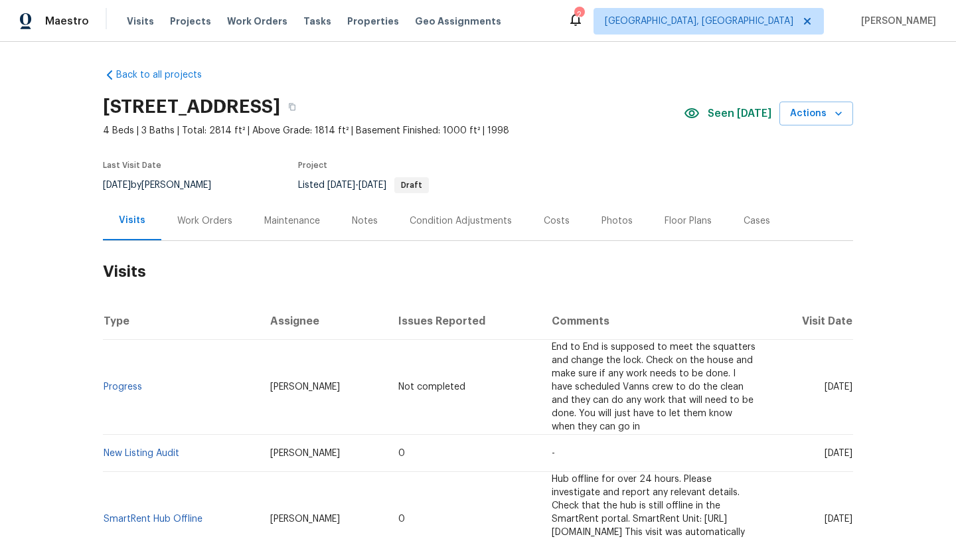
click at [294, 222] on div "Maintenance" at bounding box center [292, 220] width 56 height 13
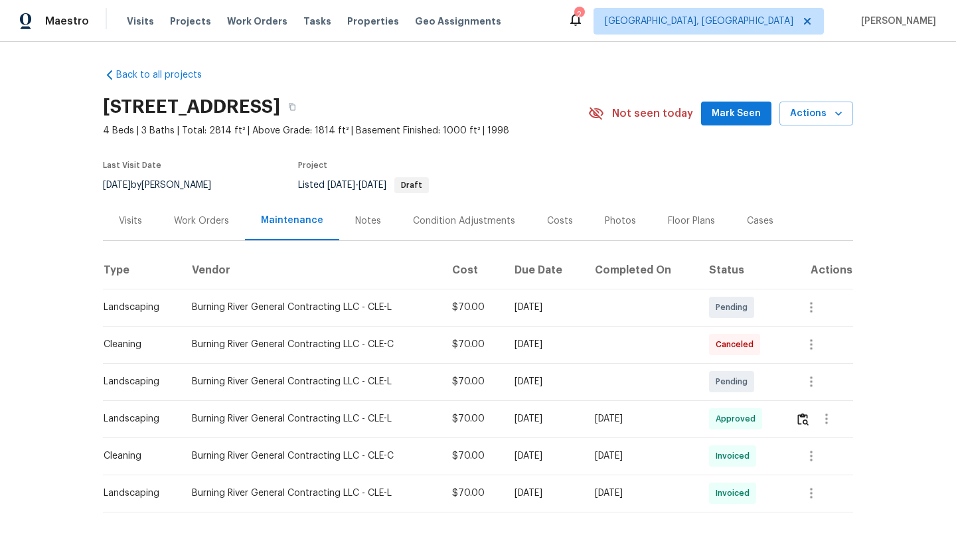
click at [120, 215] on div "Visits" at bounding box center [130, 220] width 23 height 13
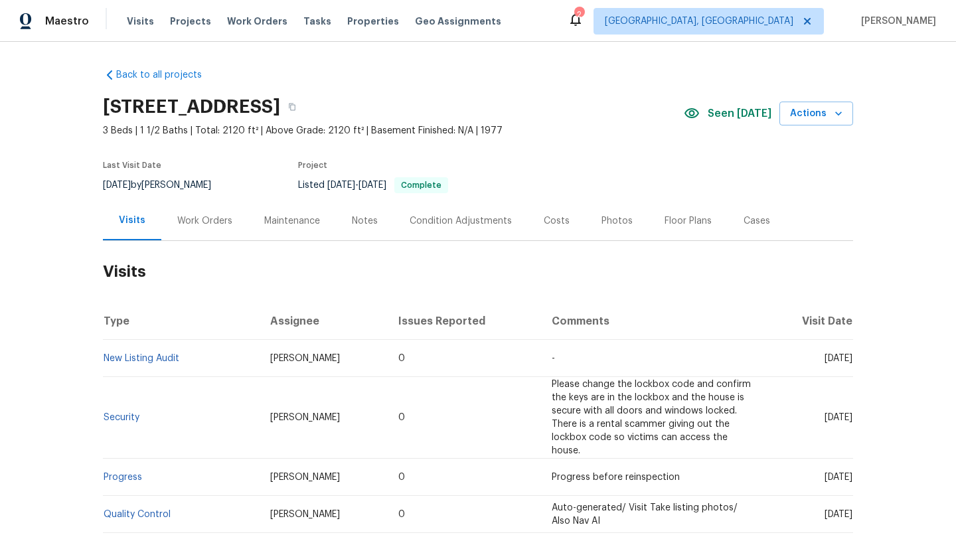
click at [303, 222] on div "Maintenance" at bounding box center [292, 220] width 56 height 13
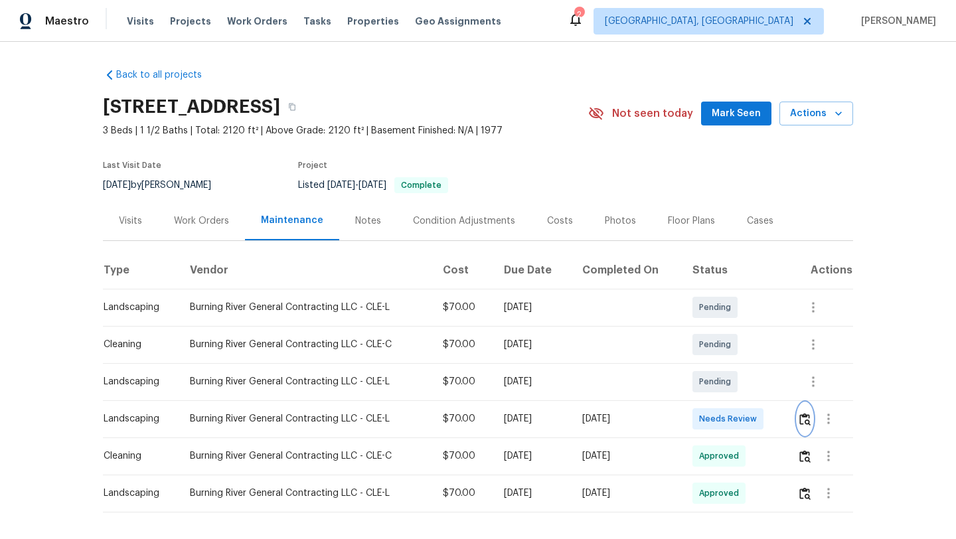
click at [804, 420] on img "button" at bounding box center [805, 419] width 11 height 13
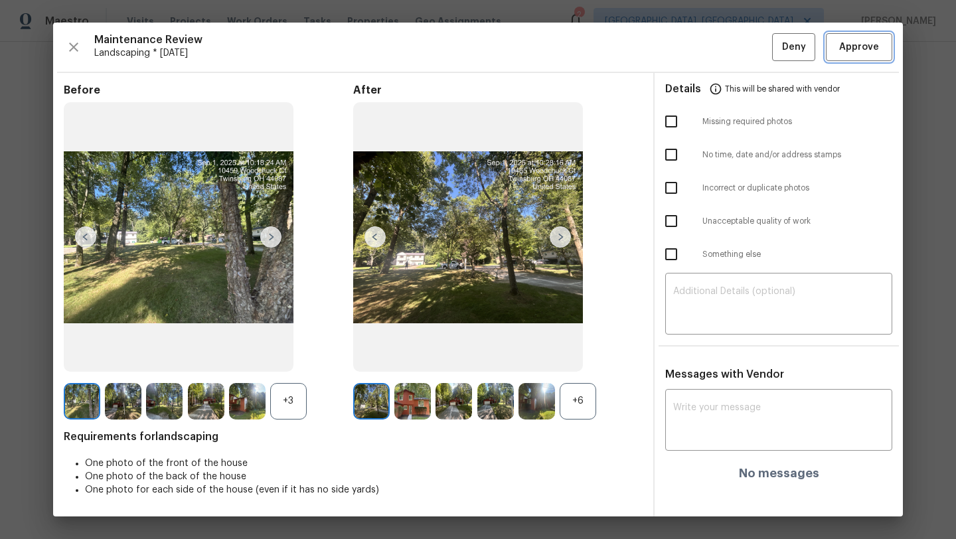
click at [836, 47] on button "Approve" at bounding box center [859, 47] width 66 height 29
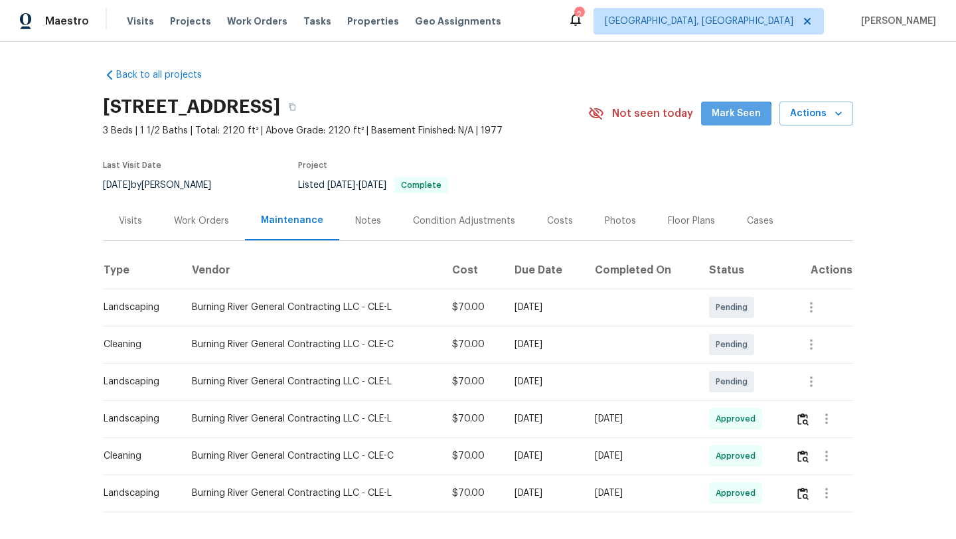
click at [727, 122] on button "Mark Seen" at bounding box center [736, 114] width 70 height 25
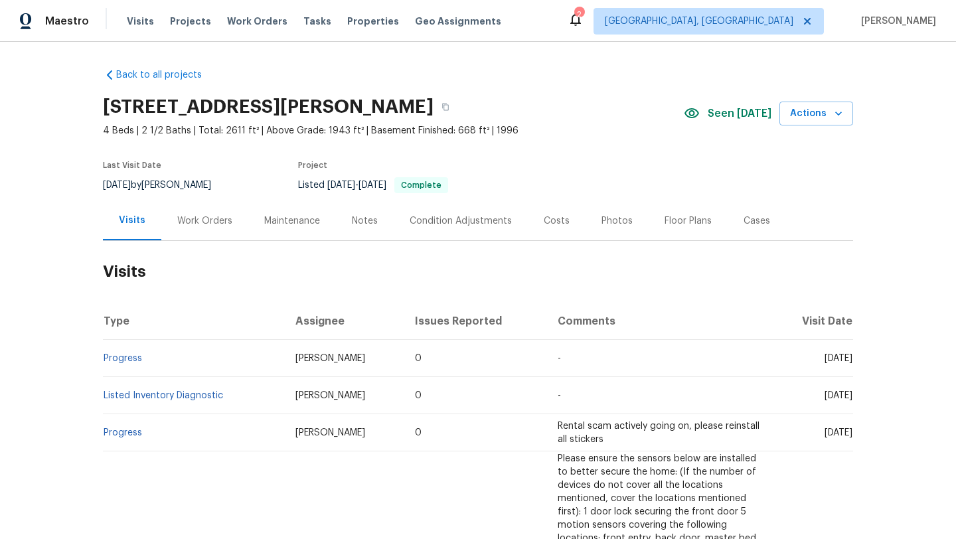
click at [282, 219] on div "Maintenance" at bounding box center [292, 220] width 56 height 13
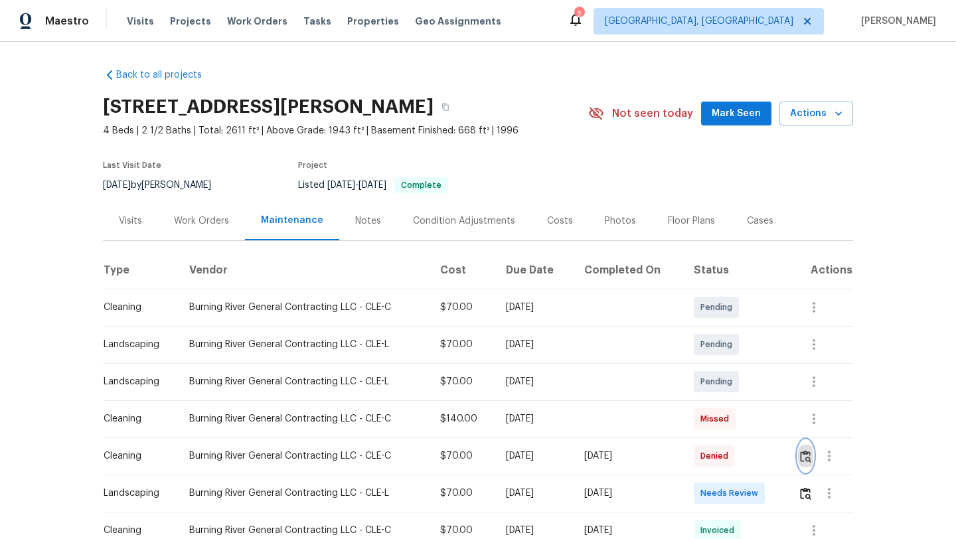
click at [806, 463] on button "button" at bounding box center [805, 456] width 15 height 32
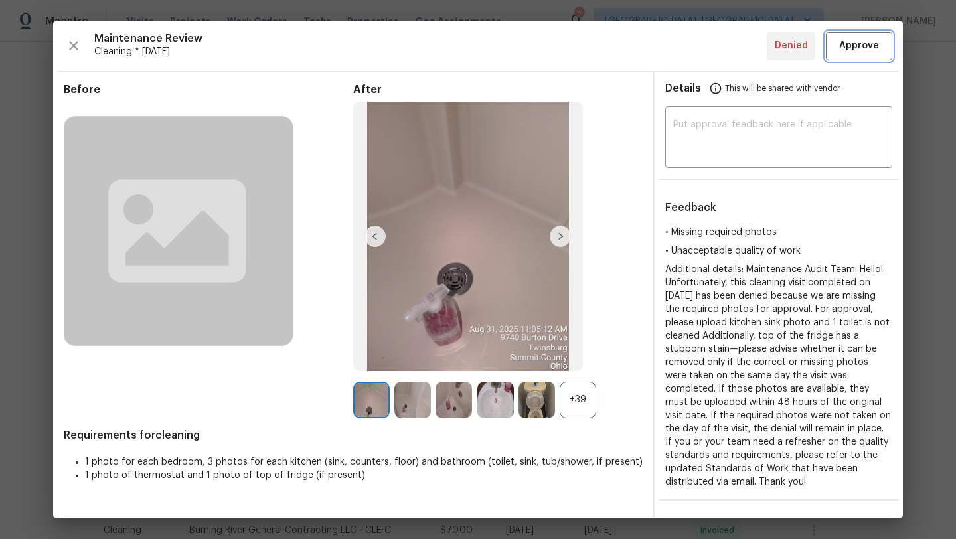
click at [848, 49] on span "Approve" at bounding box center [859, 46] width 40 height 17
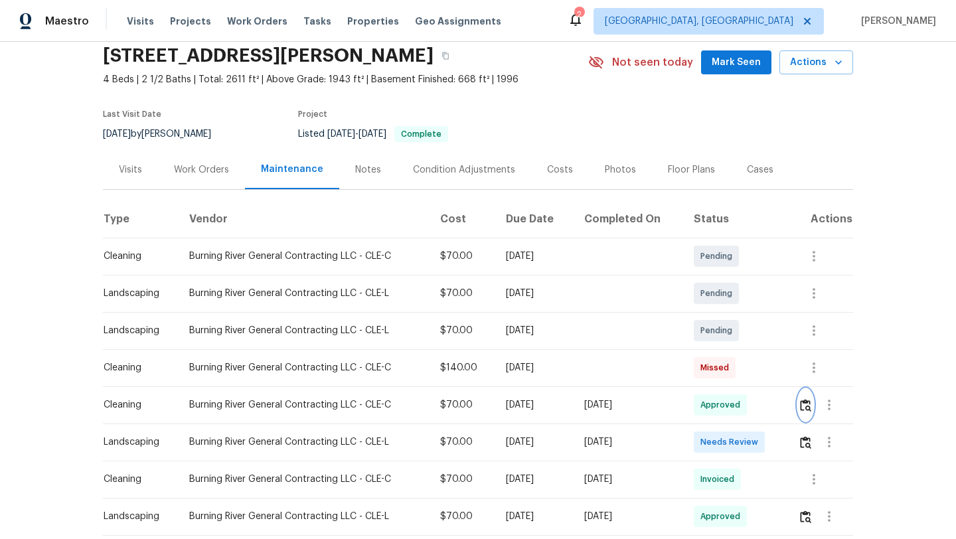
scroll to position [56, 0]
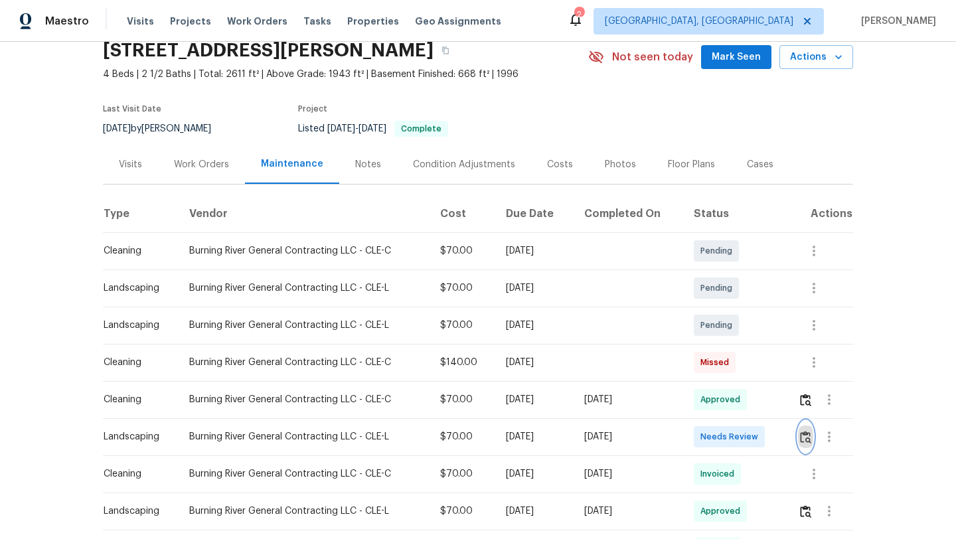
click at [811, 435] on img "button" at bounding box center [805, 437] width 11 height 13
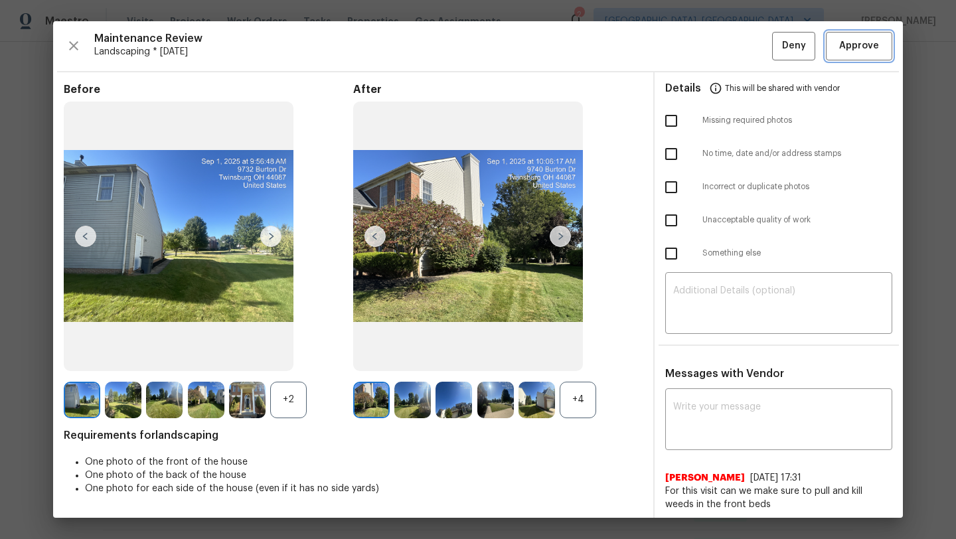
click at [850, 52] on span "Approve" at bounding box center [859, 46] width 40 height 17
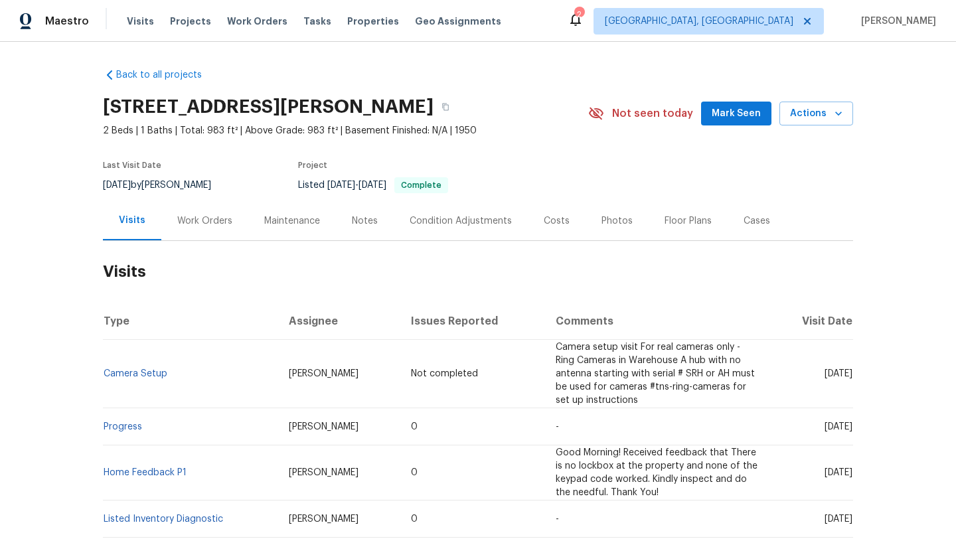
click at [294, 223] on div "Maintenance" at bounding box center [292, 220] width 56 height 13
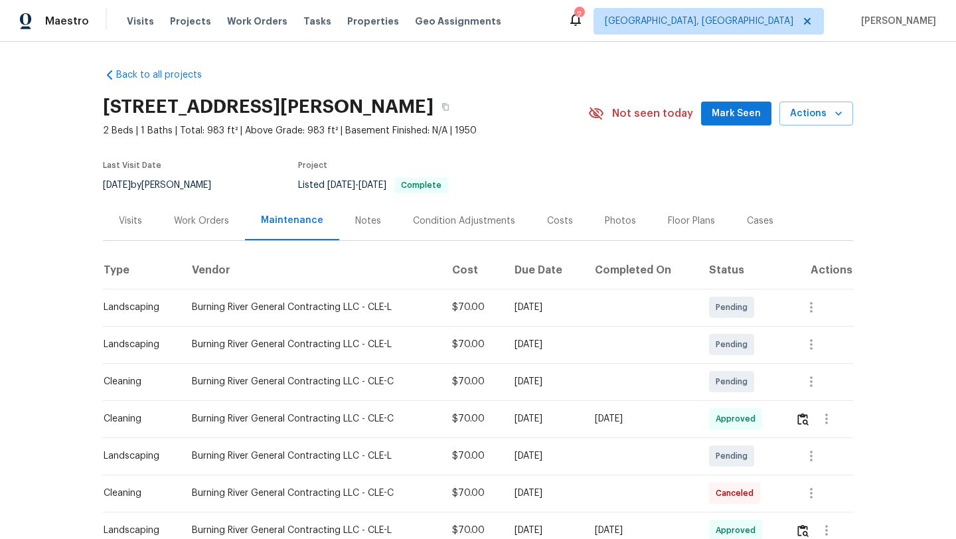
click at [126, 218] on div "Visits" at bounding box center [130, 220] width 23 height 13
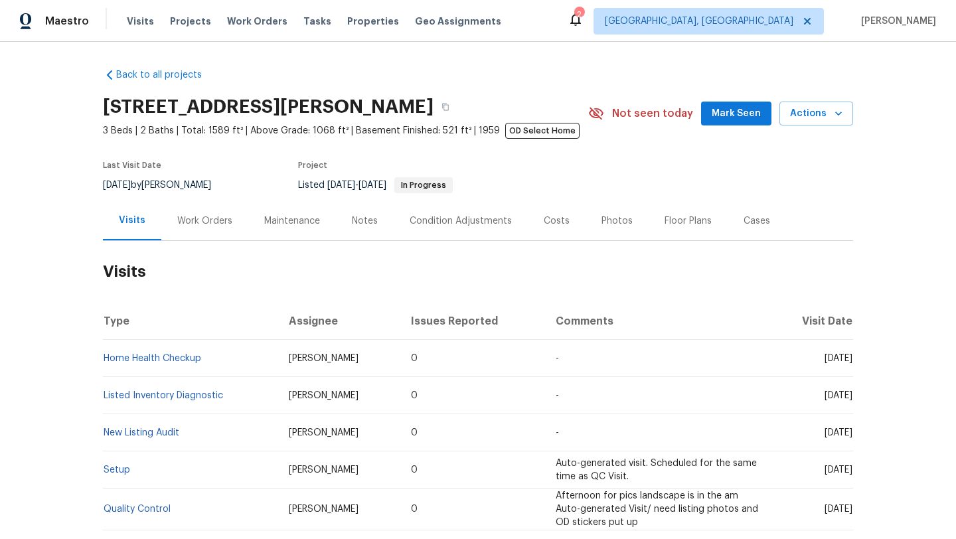
click at [280, 221] on div "Maintenance" at bounding box center [292, 220] width 56 height 13
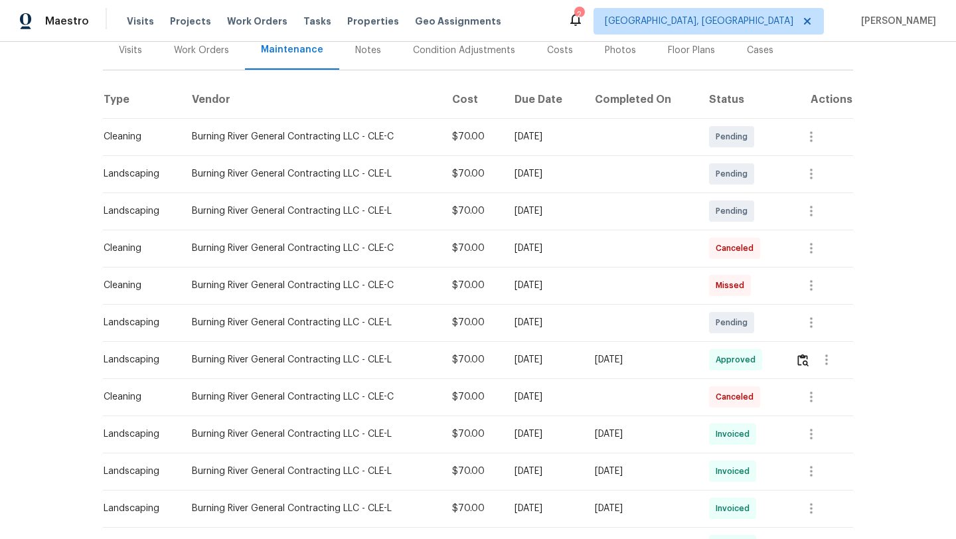
scroll to position [218, 0]
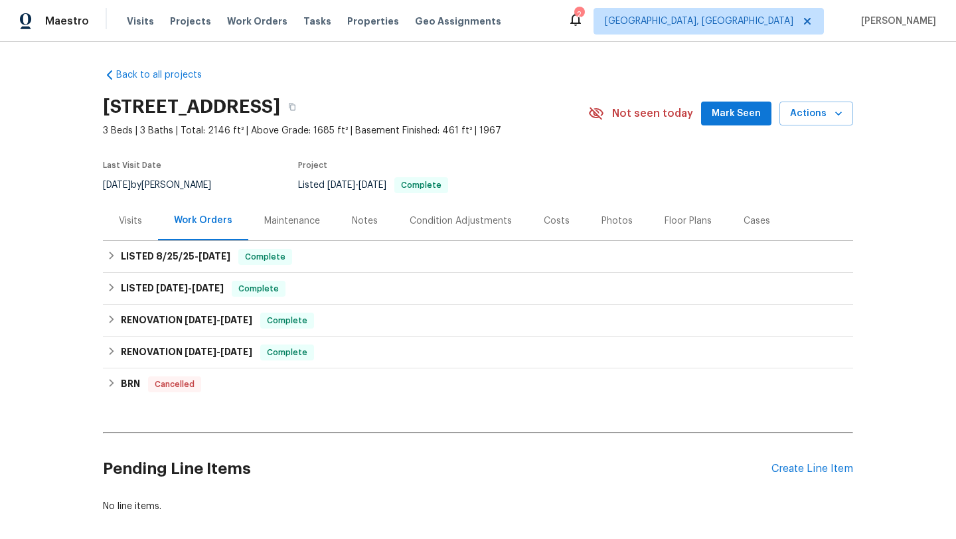
click at [728, 122] on button "Mark Seen" at bounding box center [736, 114] width 70 height 25
click at [292, 221] on div "Maintenance" at bounding box center [292, 220] width 56 height 13
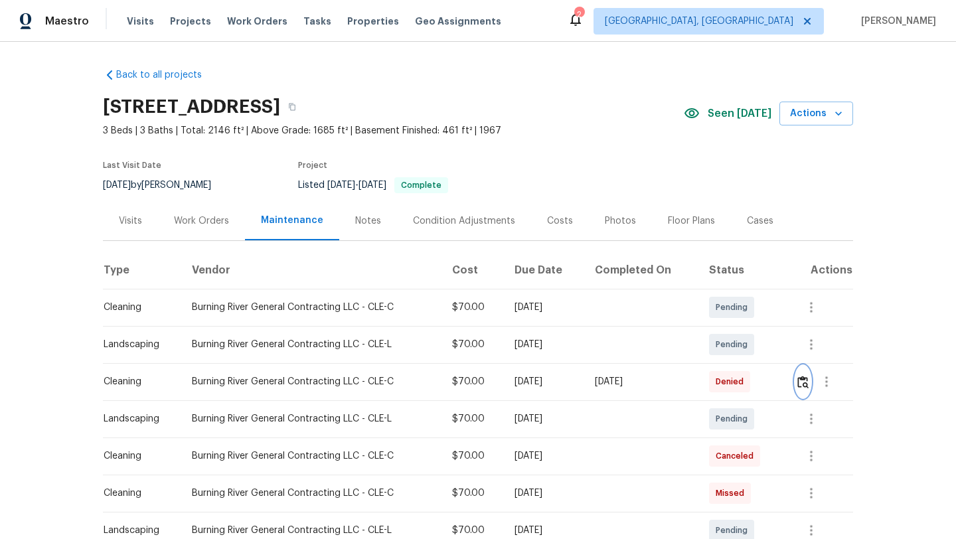
click at [805, 385] on img "button" at bounding box center [803, 382] width 11 height 13
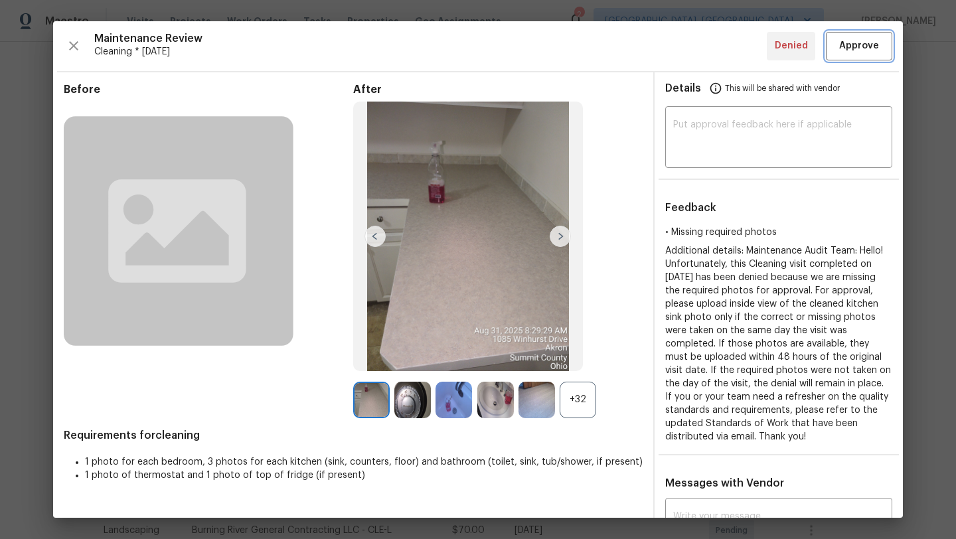
click at [862, 47] on span "Approve" at bounding box center [859, 46] width 40 height 17
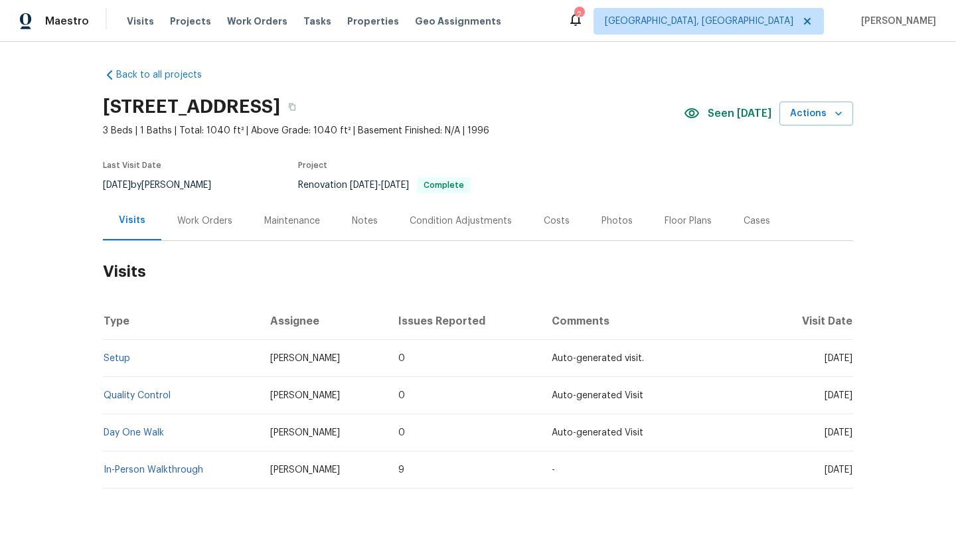
click at [270, 220] on div "Maintenance" at bounding box center [292, 220] width 56 height 13
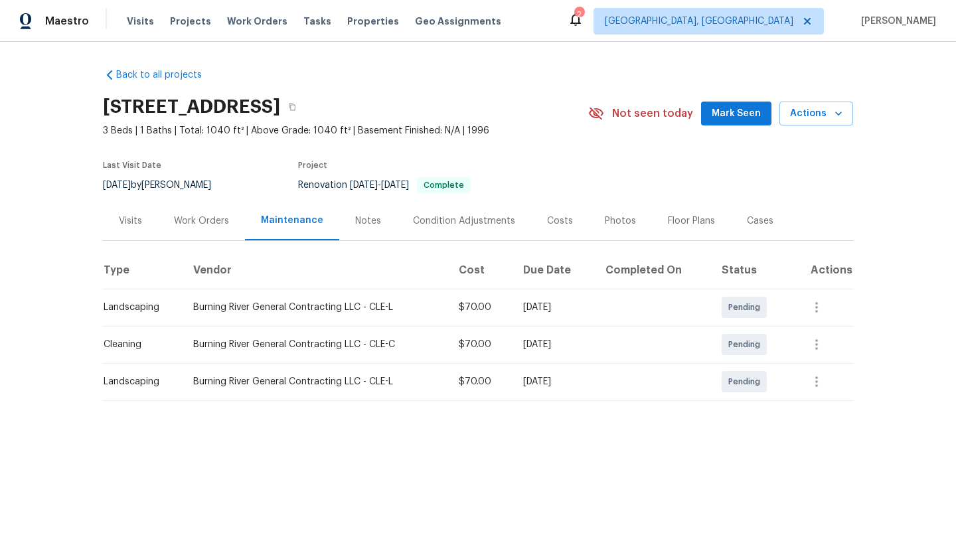
click at [127, 223] on div "Visits" at bounding box center [130, 220] width 23 height 13
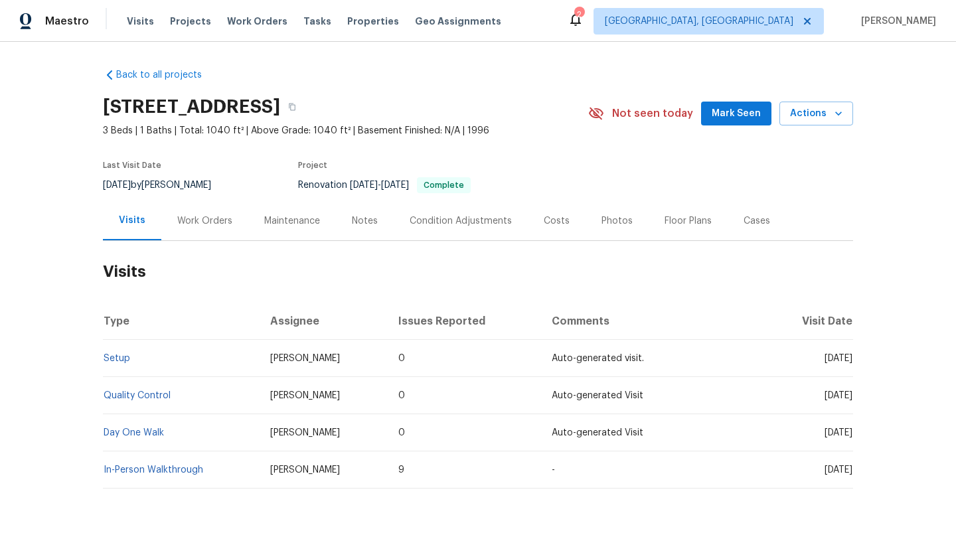
click at [748, 108] on span "Mark Seen" at bounding box center [736, 114] width 49 height 17
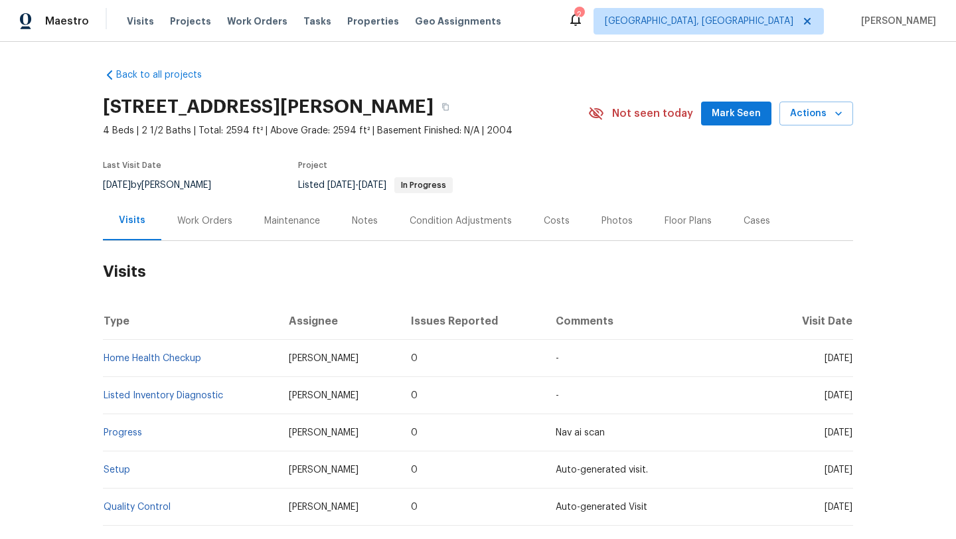
click at [280, 221] on div "Maintenance" at bounding box center [292, 220] width 56 height 13
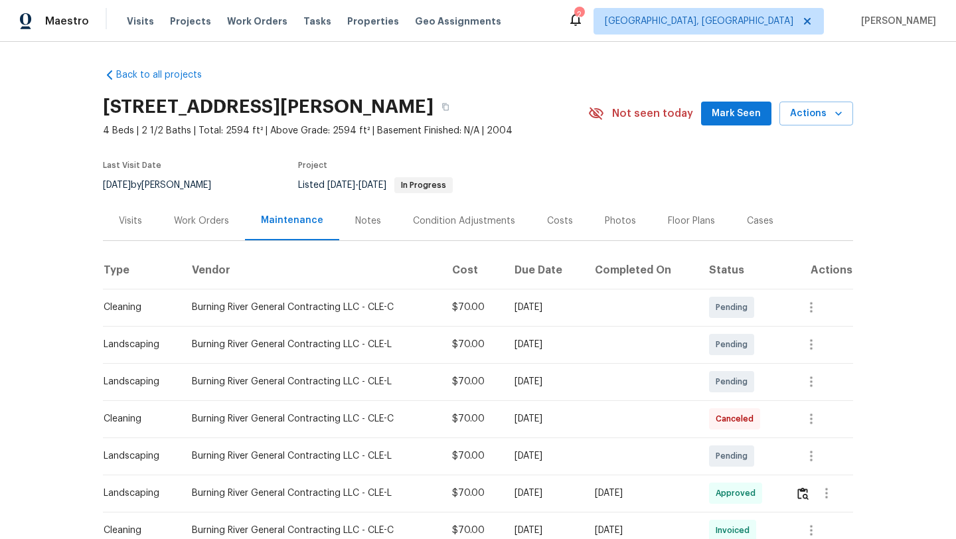
click at [719, 107] on span "Mark Seen" at bounding box center [736, 114] width 49 height 17
click at [195, 226] on div "Work Orders" at bounding box center [201, 220] width 55 height 13
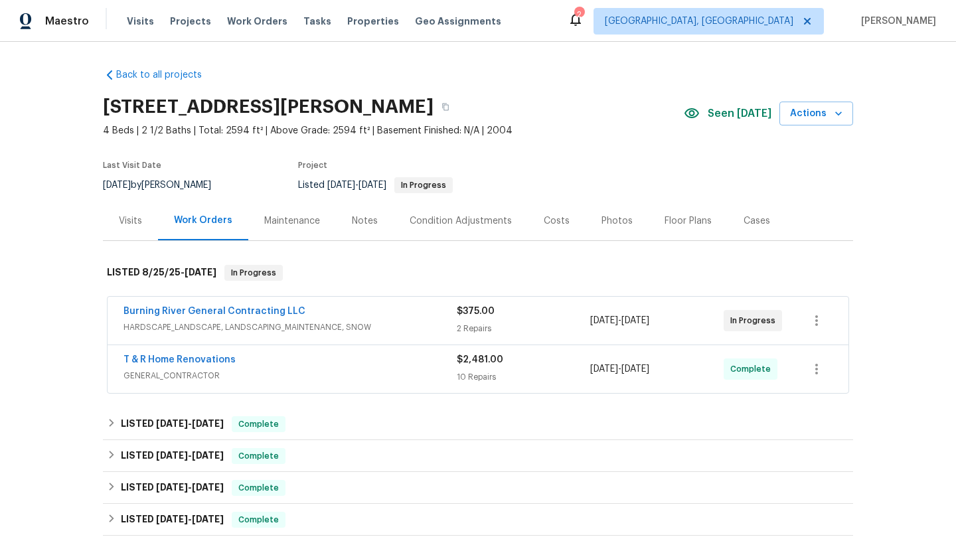
click at [127, 218] on div "Visits" at bounding box center [130, 220] width 23 height 13
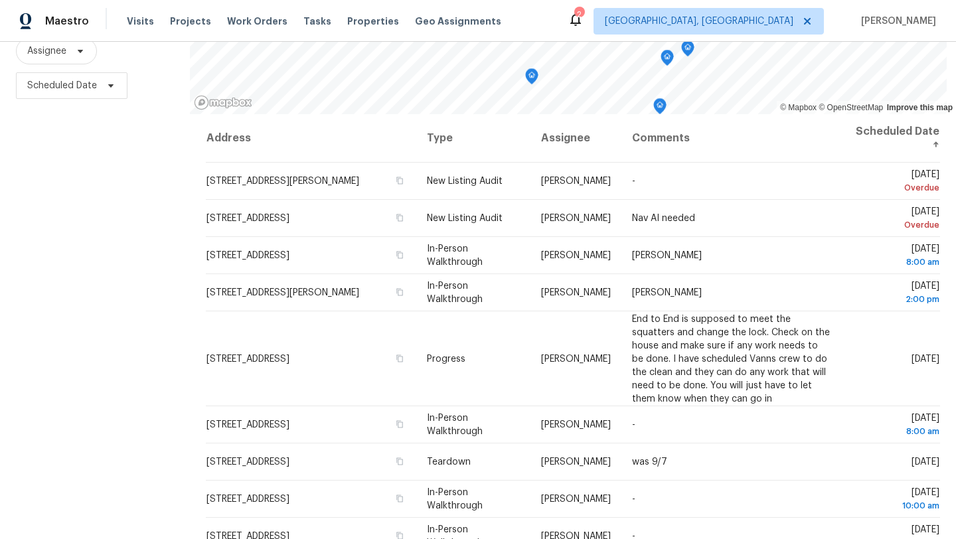
scroll to position [173, 0]
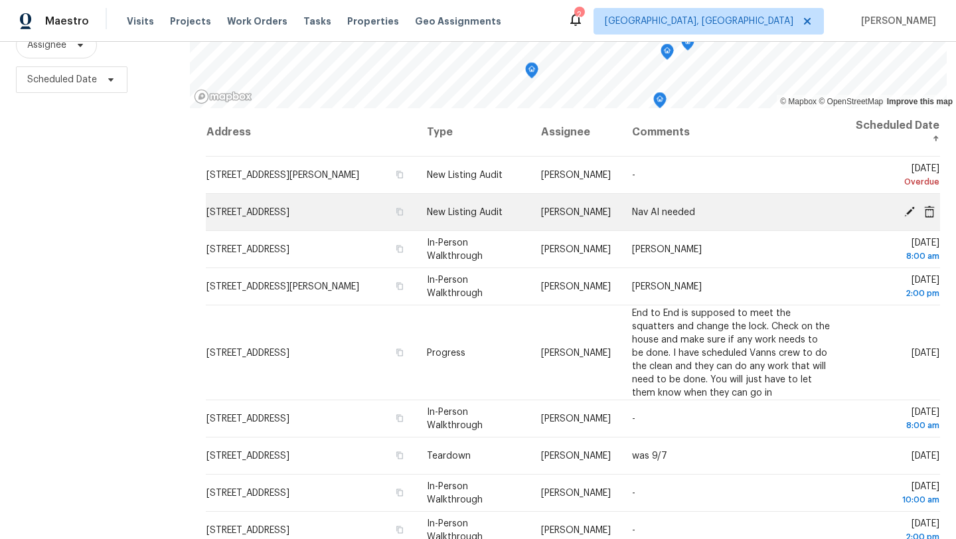
click at [907, 209] on icon at bounding box center [910, 211] width 12 height 12
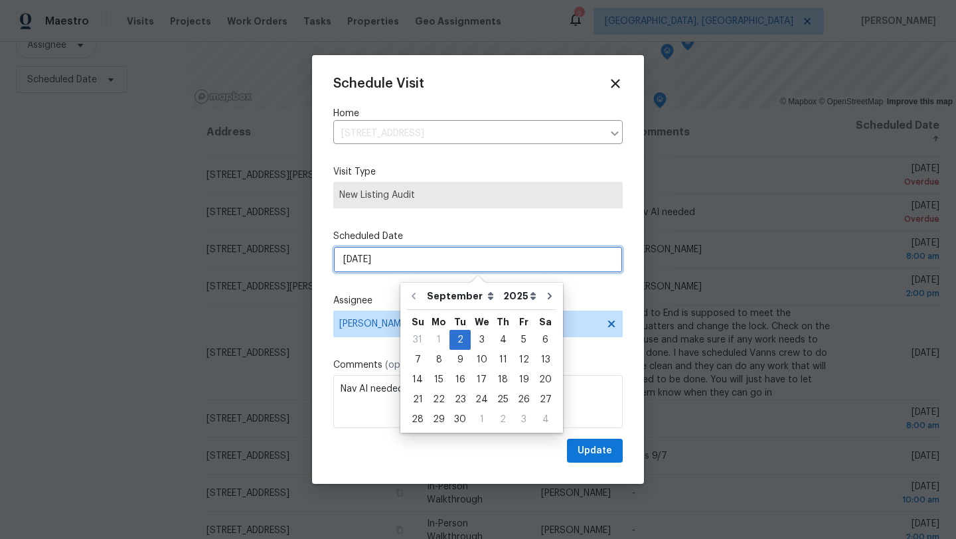
click at [380, 262] on input "[DATE]" at bounding box center [478, 259] width 290 height 27
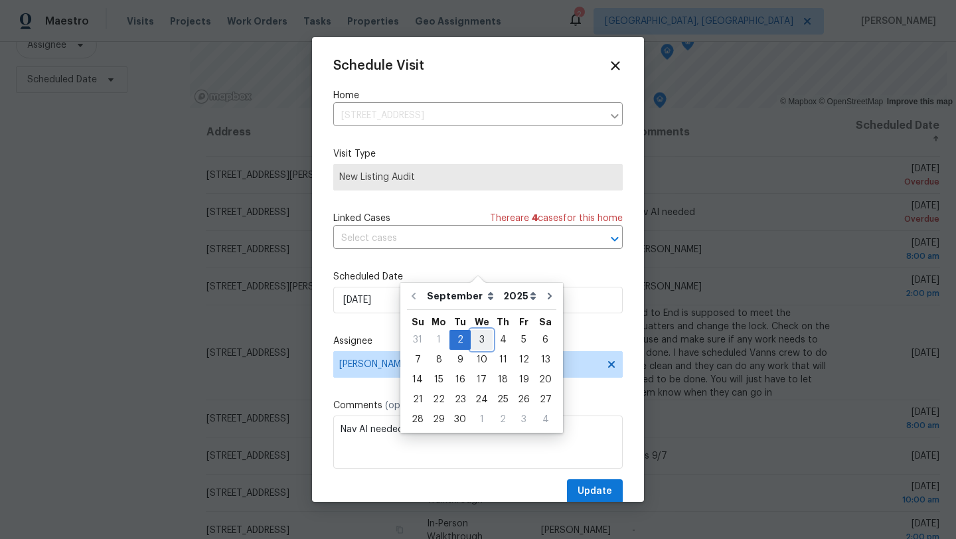
click at [478, 334] on div "3" at bounding box center [482, 340] width 22 height 19
type input "[DATE]"
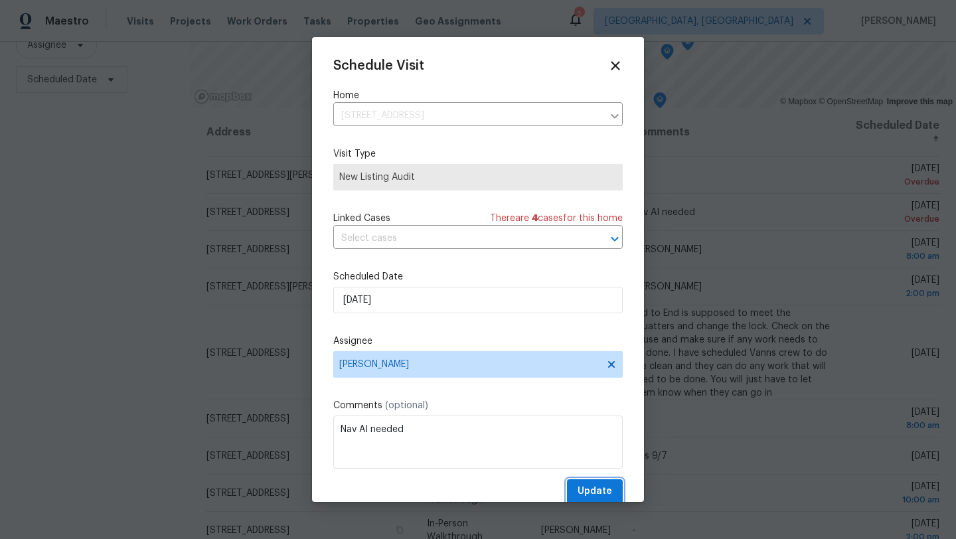
click at [602, 491] on span "Update" at bounding box center [595, 491] width 35 height 17
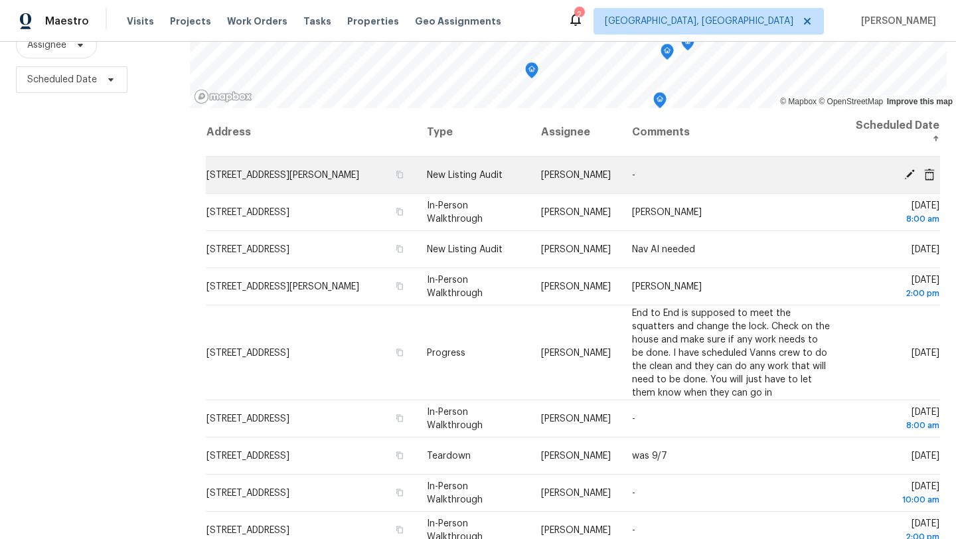
click at [905, 165] on td "Tue, Sep 02 Overdue" at bounding box center [891, 175] width 98 height 37
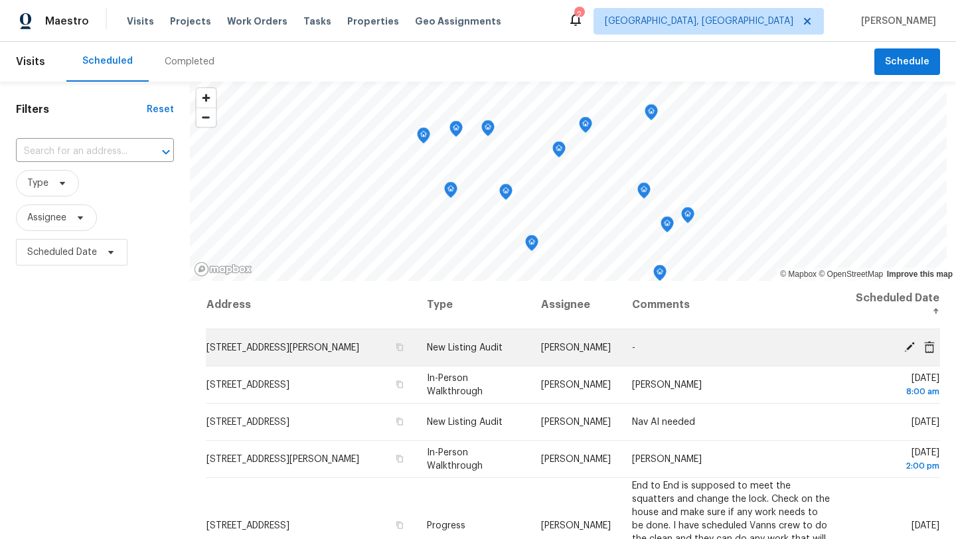
click at [908, 350] on icon at bounding box center [909, 346] width 11 height 11
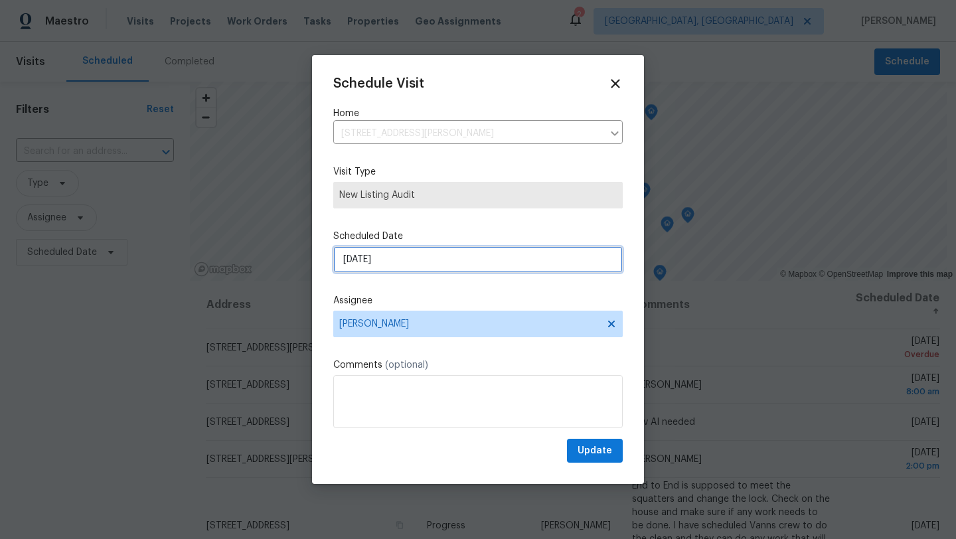
click at [362, 262] on input "[DATE]" at bounding box center [478, 259] width 290 height 27
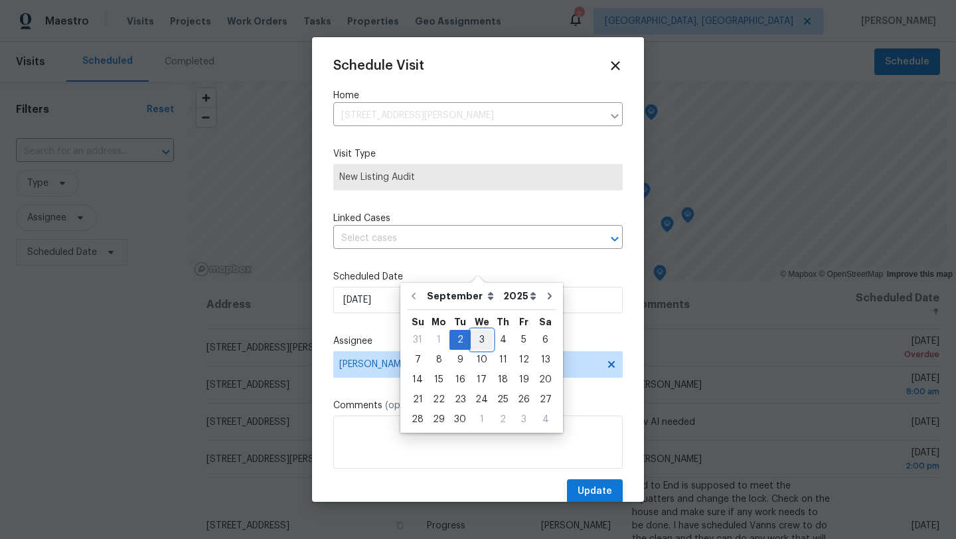
click at [481, 336] on div "3" at bounding box center [482, 340] width 22 height 19
type input "[DATE]"
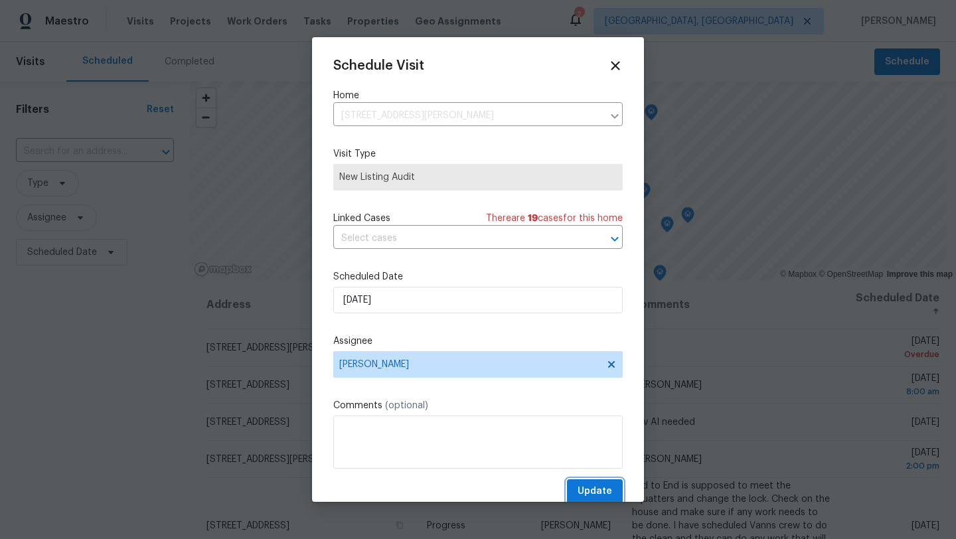
click at [586, 487] on span "Update" at bounding box center [595, 491] width 35 height 17
